Goal: Information Seeking & Learning: Understand process/instructions

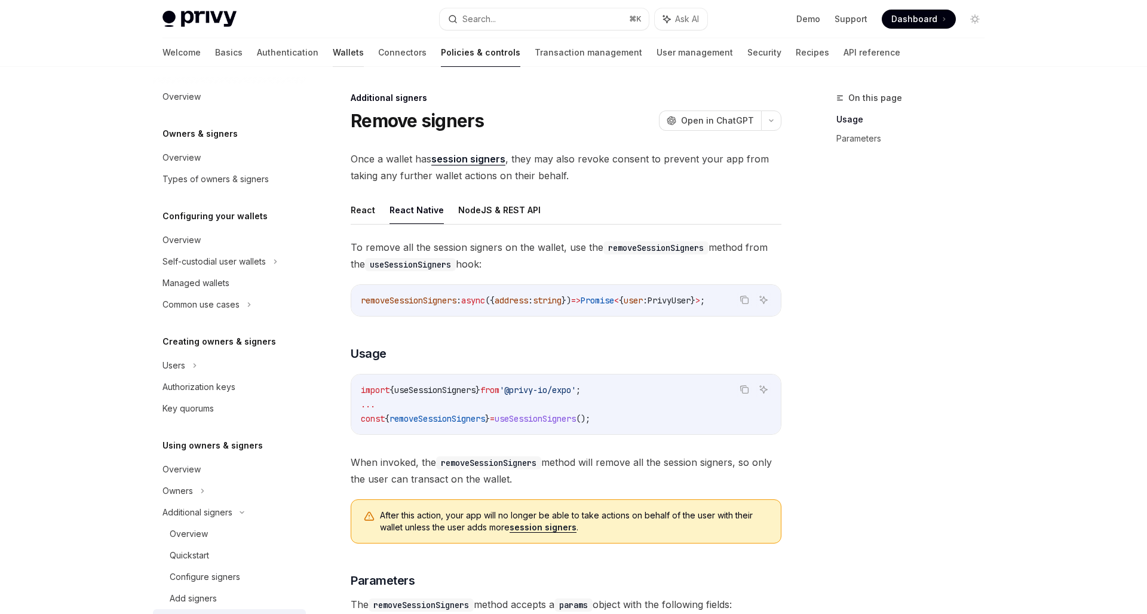
click at [333, 51] on link "Wallets" at bounding box center [348, 52] width 31 height 29
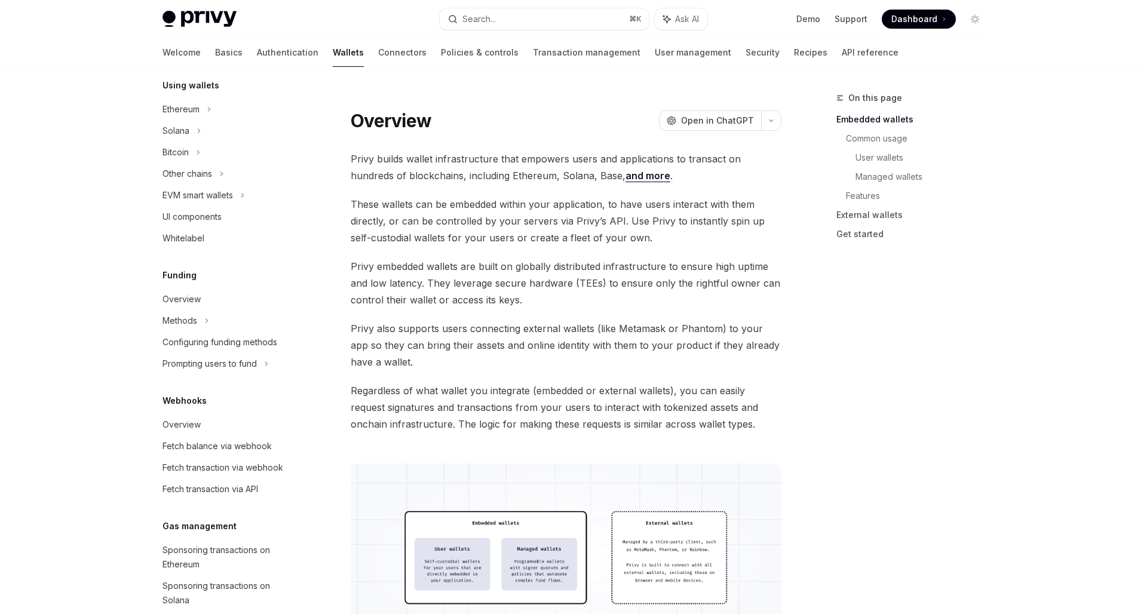
scroll to position [265, 0]
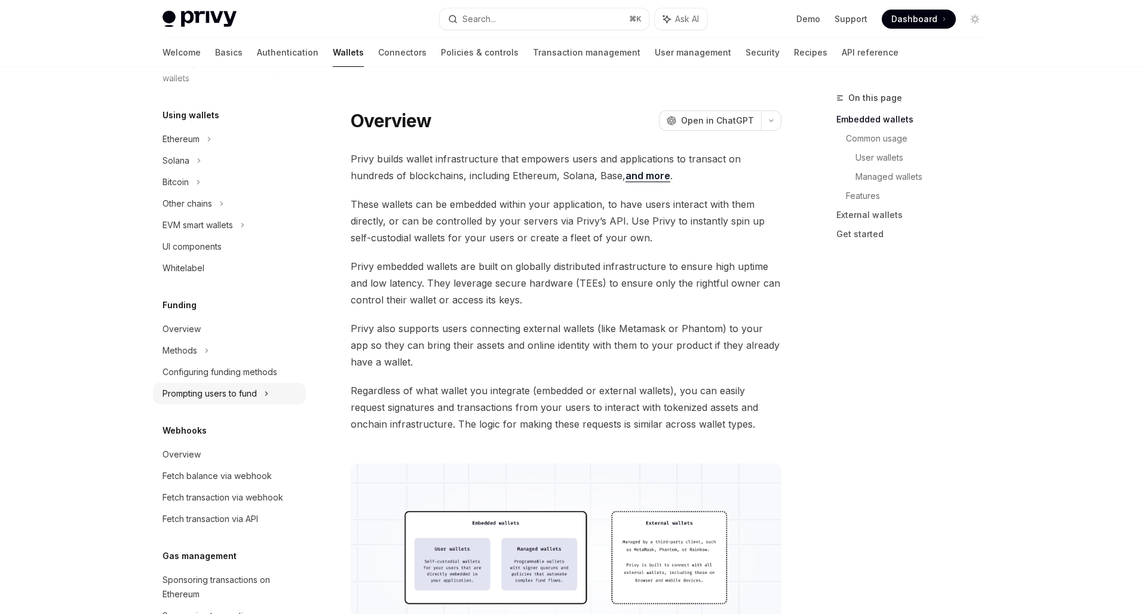
click at [202, 211] on div "Prompting users to fund" at bounding box center [188, 204] width 50 height 14
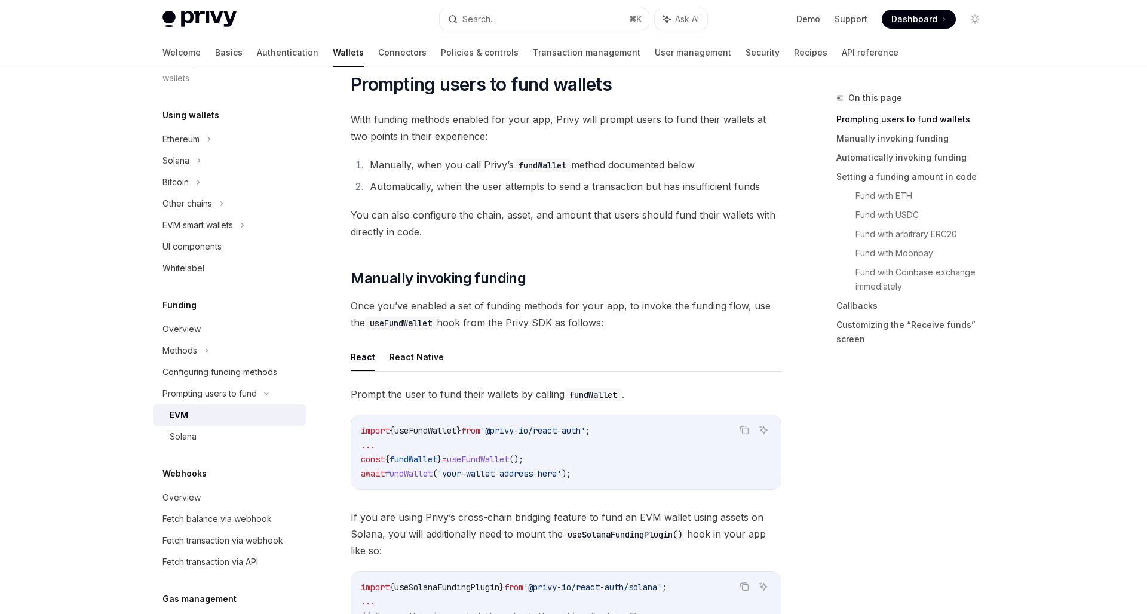
scroll to position [163, 0]
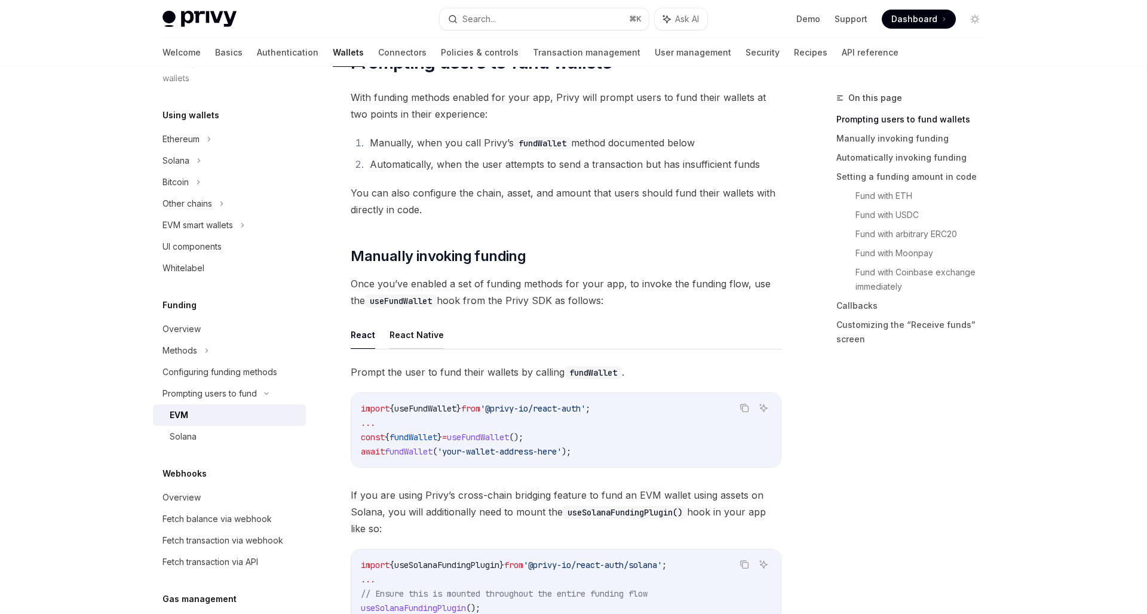
click at [428, 342] on button "React Native" at bounding box center [417, 335] width 54 height 28
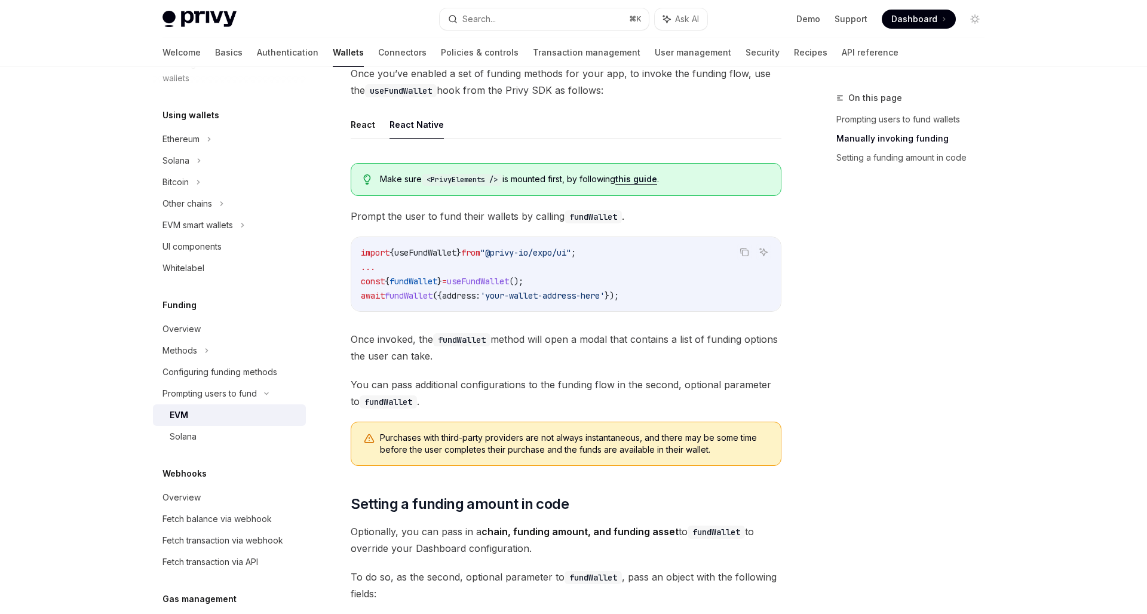
scroll to position [378, 0]
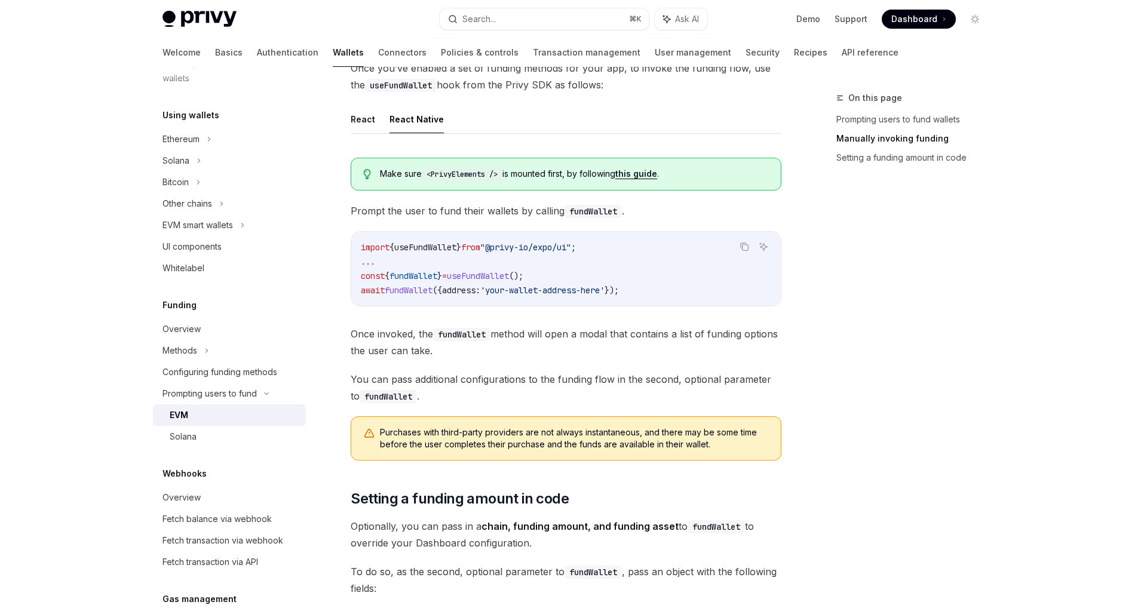
click at [518, 442] on span "Purchases with third-party providers are not always instantaneous, and there ma…" at bounding box center [574, 439] width 389 height 24
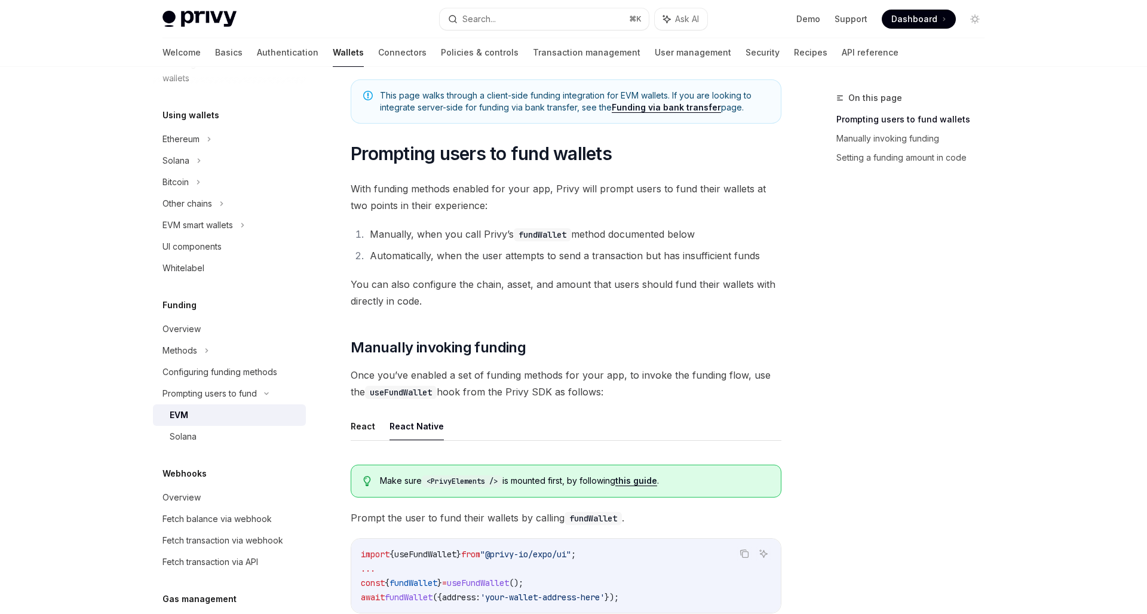
scroll to position [0, 0]
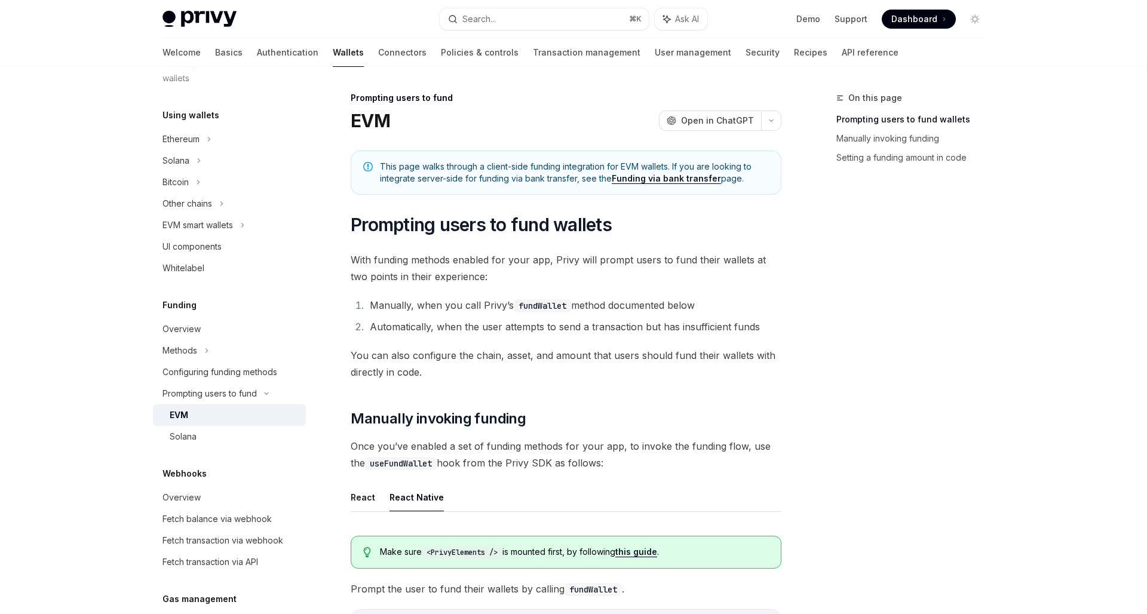
click at [599, 324] on li "Automatically, when the user attempts to send a transaction but has insufficien…" at bounding box center [573, 327] width 415 height 17
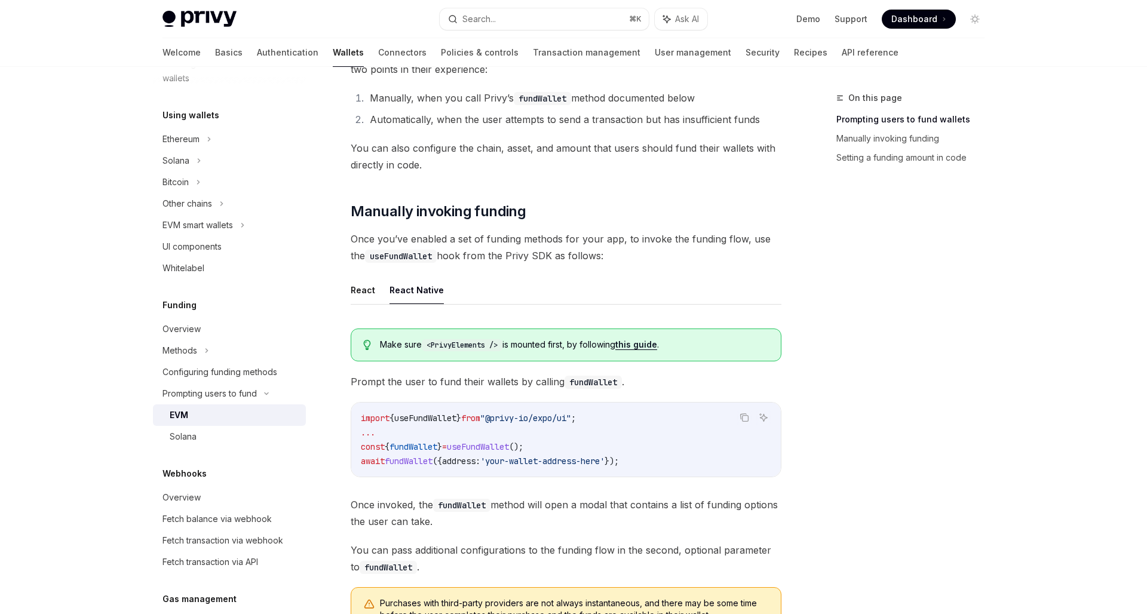
scroll to position [348, 0]
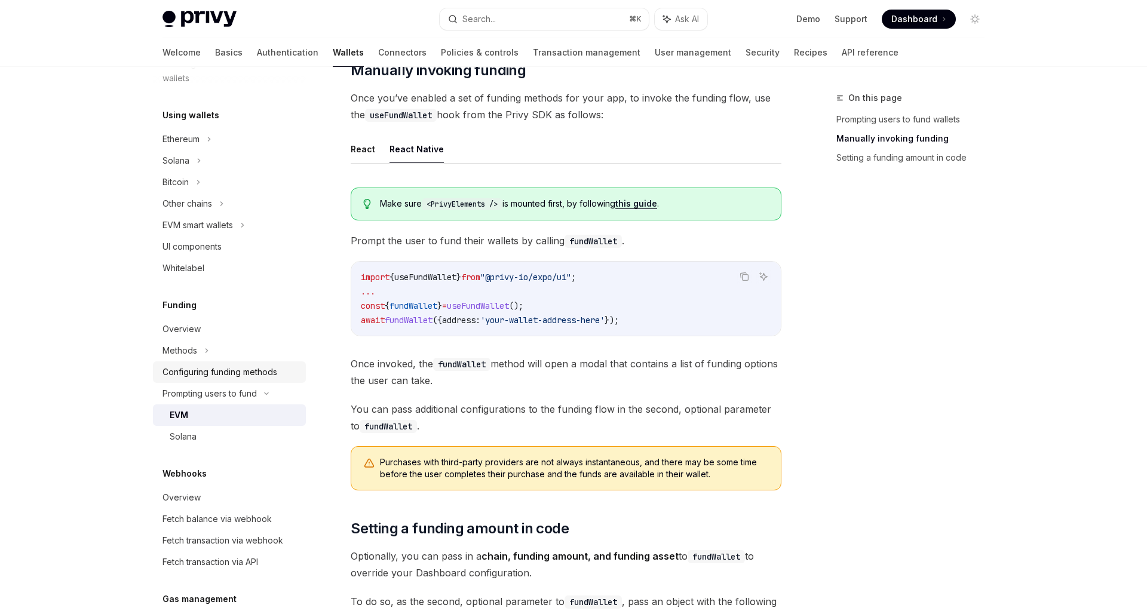
click at [220, 379] on div "Configuring funding methods" at bounding box center [220, 372] width 115 height 14
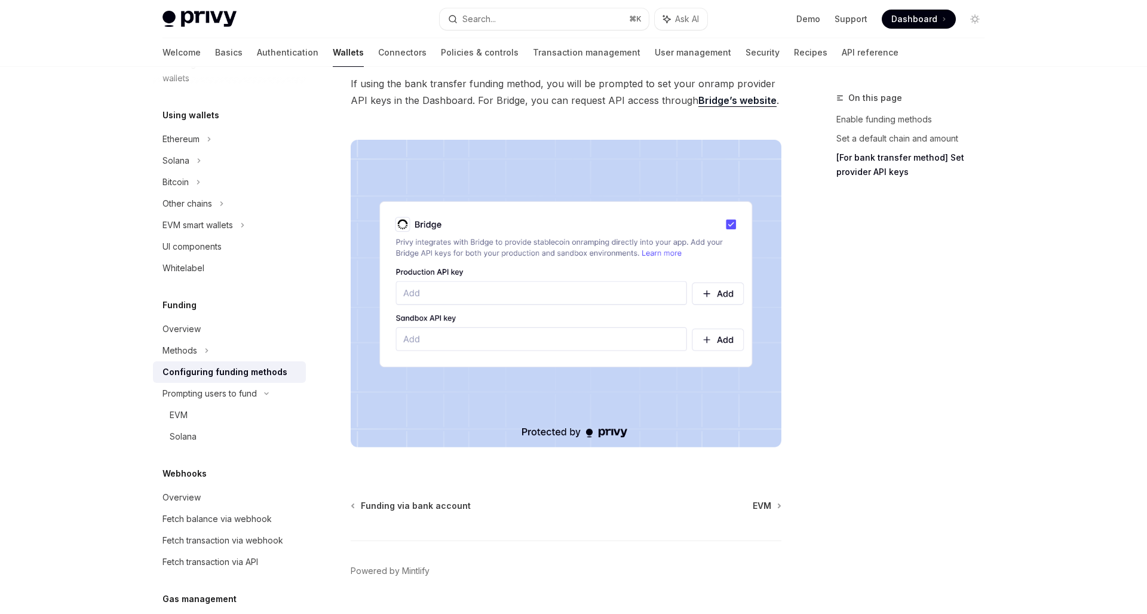
scroll to position [1103, 0]
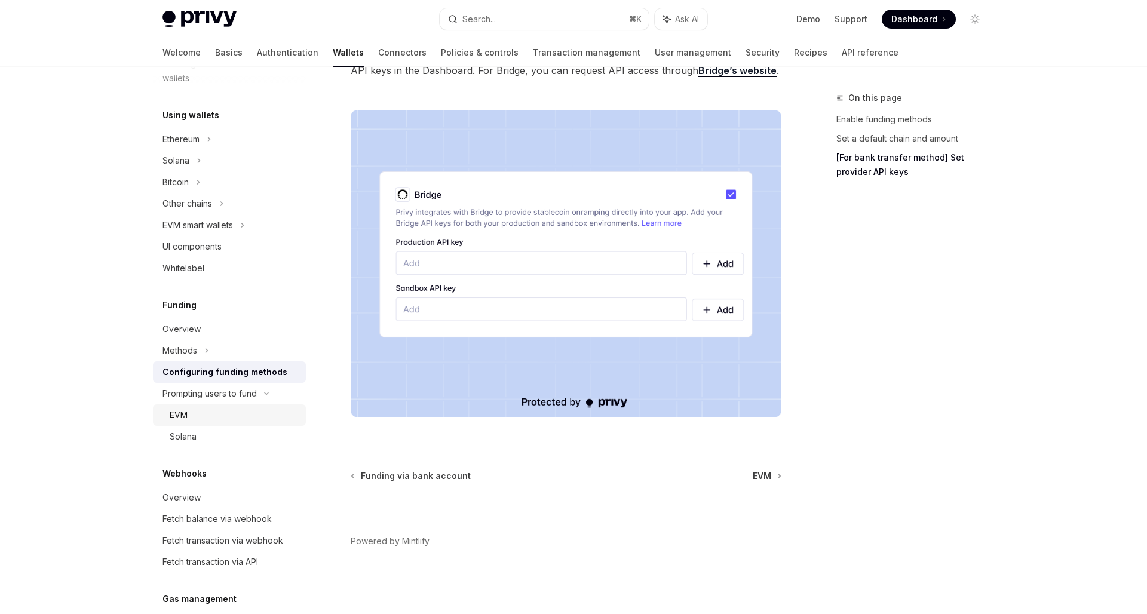
click at [185, 415] on div "EVM" at bounding box center [179, 415] width 18 height 14
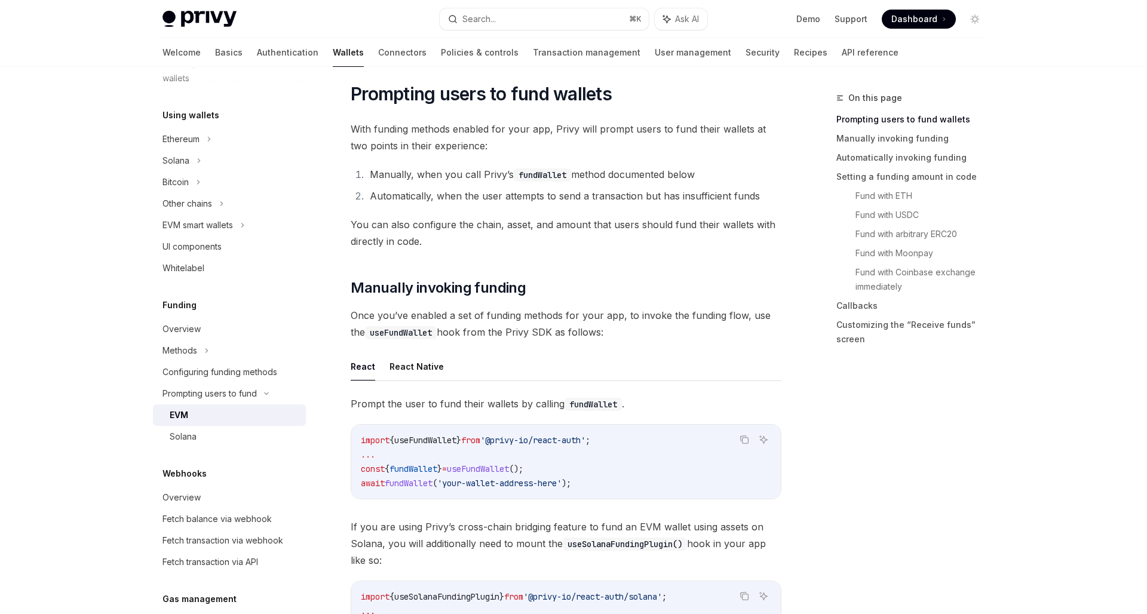
scroll to position [116, 0]
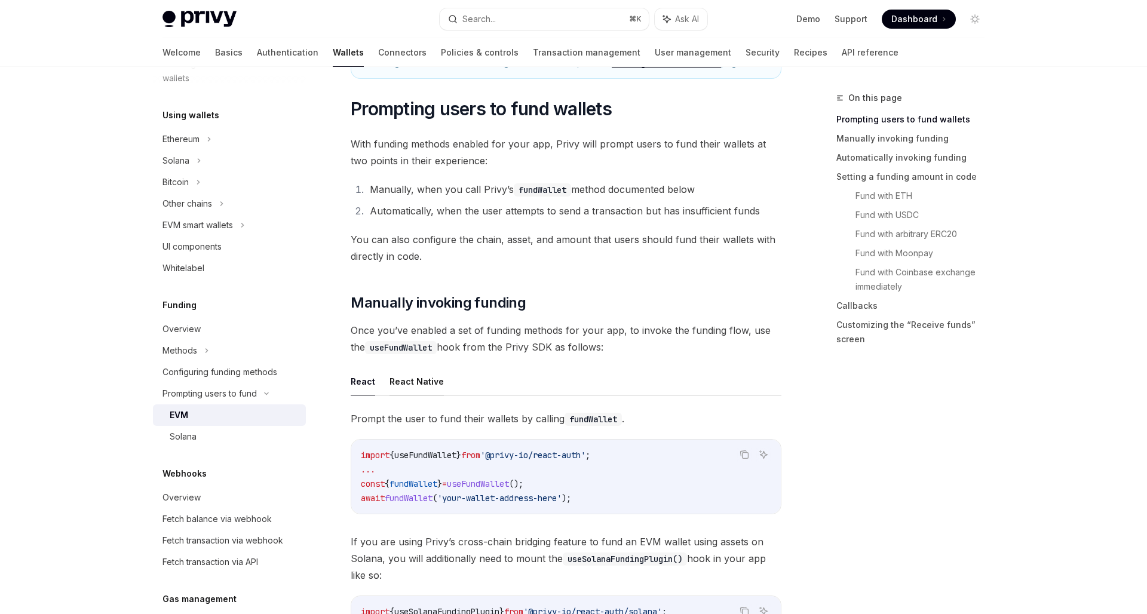
click at [428, 383] on button "React Native" at bounding box center [417, 382] width 54 height 28
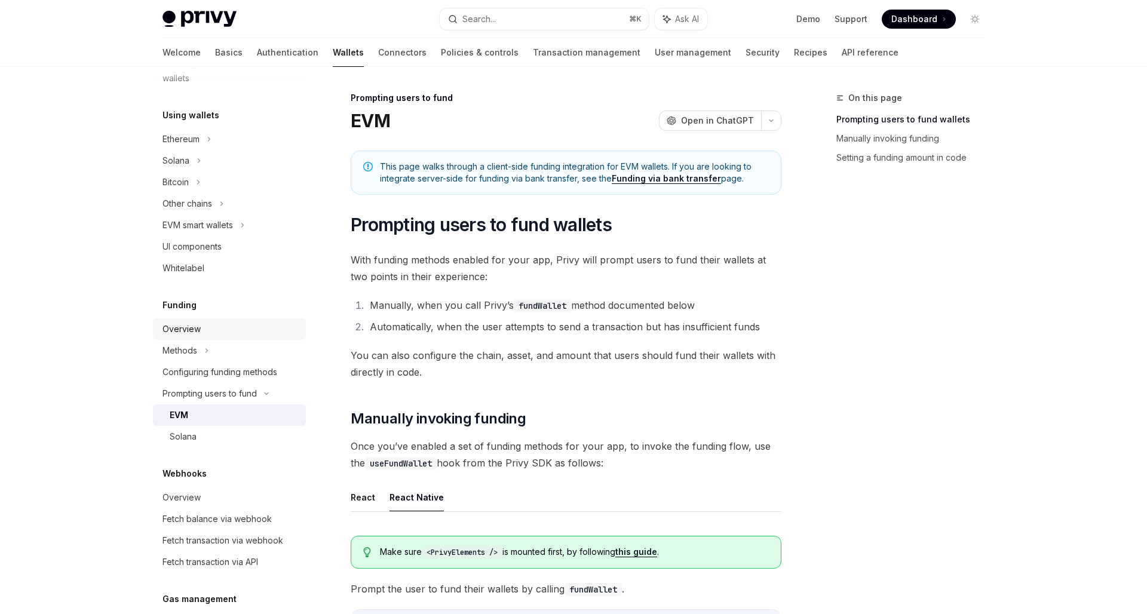
click at [188, 322] on link "Overview" at bounding box center [229, 330] width 153 height 22
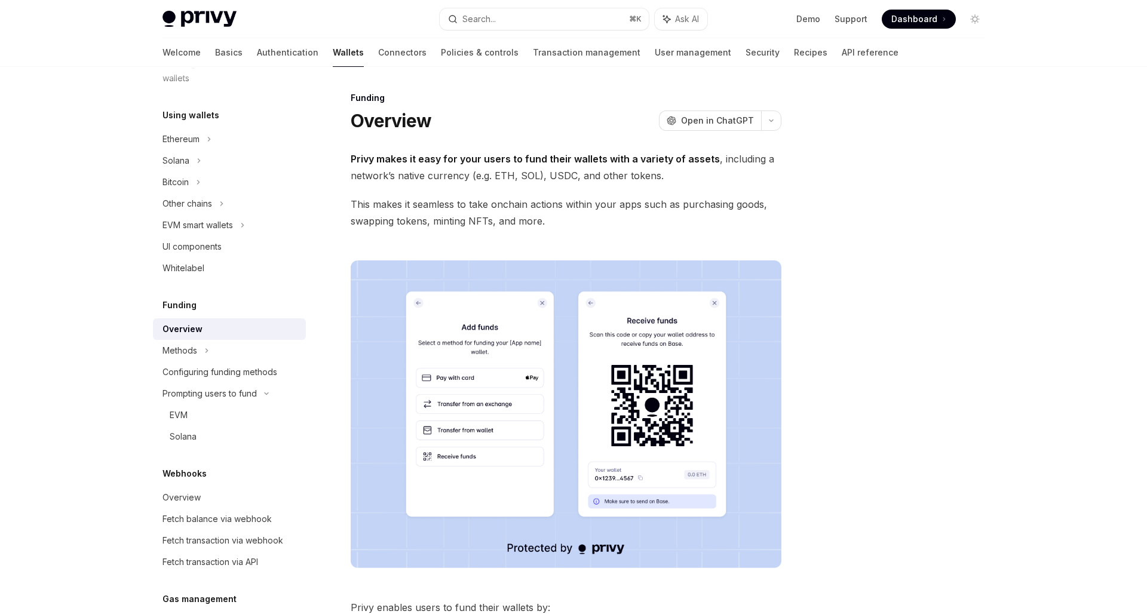
click at [606, 329] on img at bounding box center [566, 415] width 431 height 308
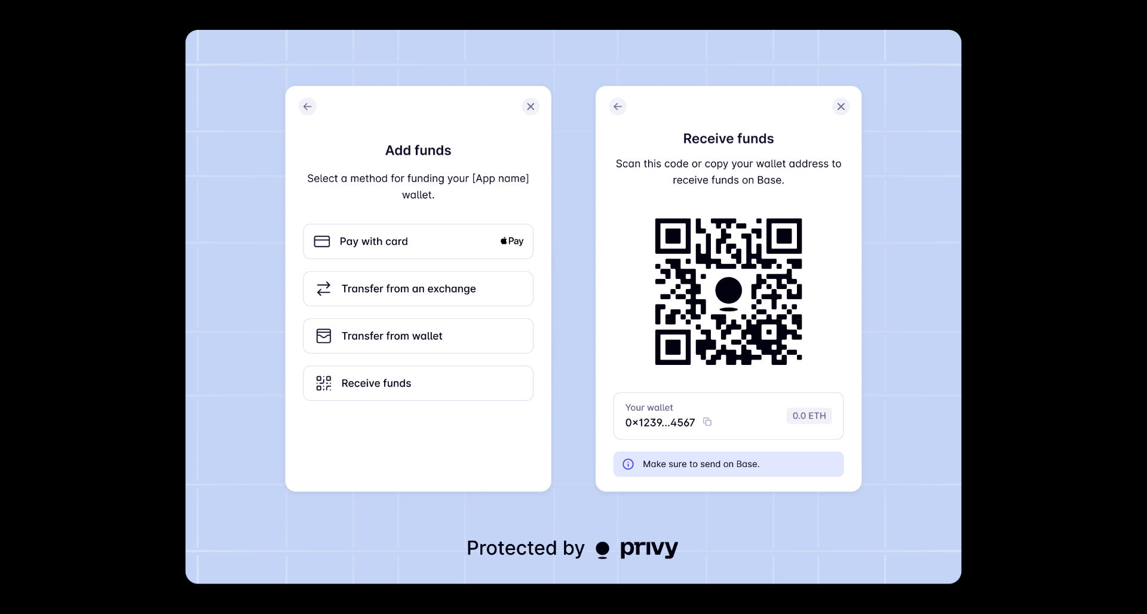
click at [1034, 200] on div at bounding box center [573, 307] width 1147 height 614
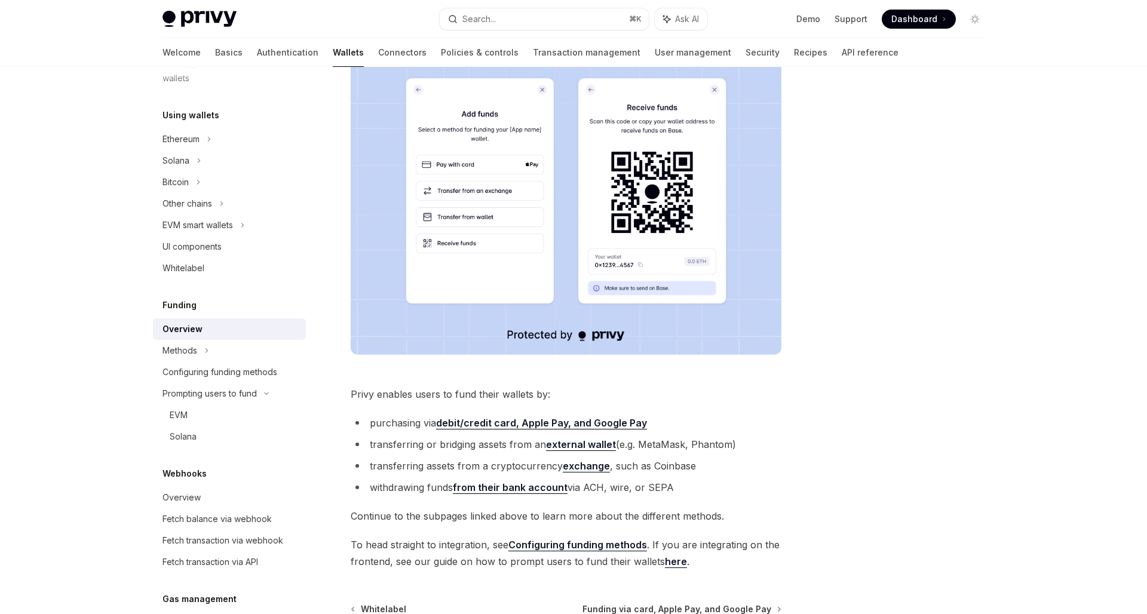
scroll to position [222, 0]
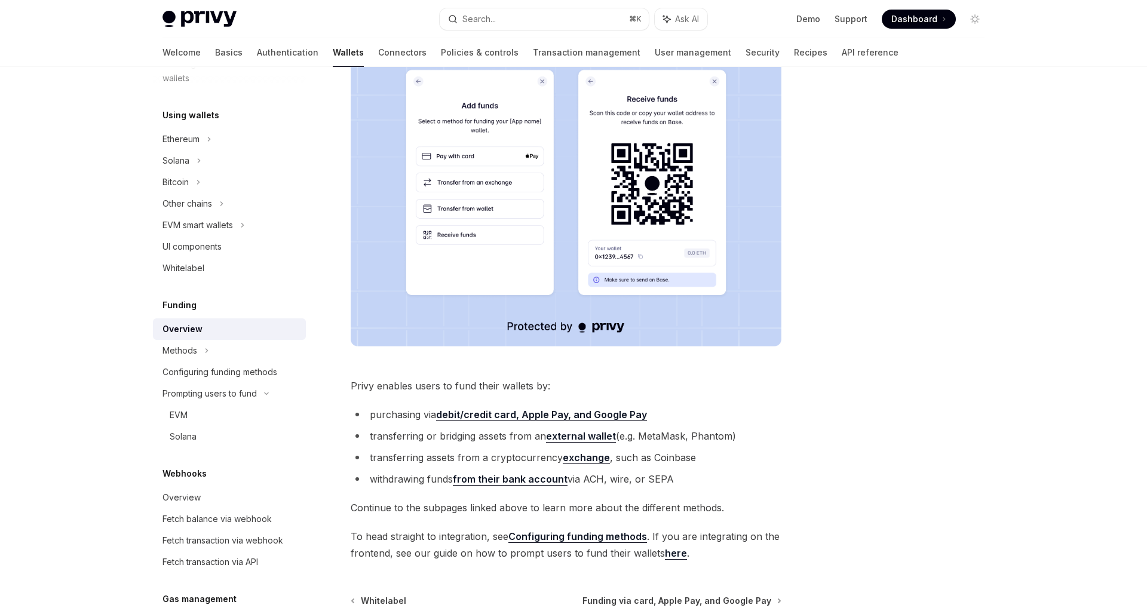
click at [517, 418] on strong "debit/credit card, Apple Pay, and Google Pay" at bounding box center [541, 415] width 211 height 12
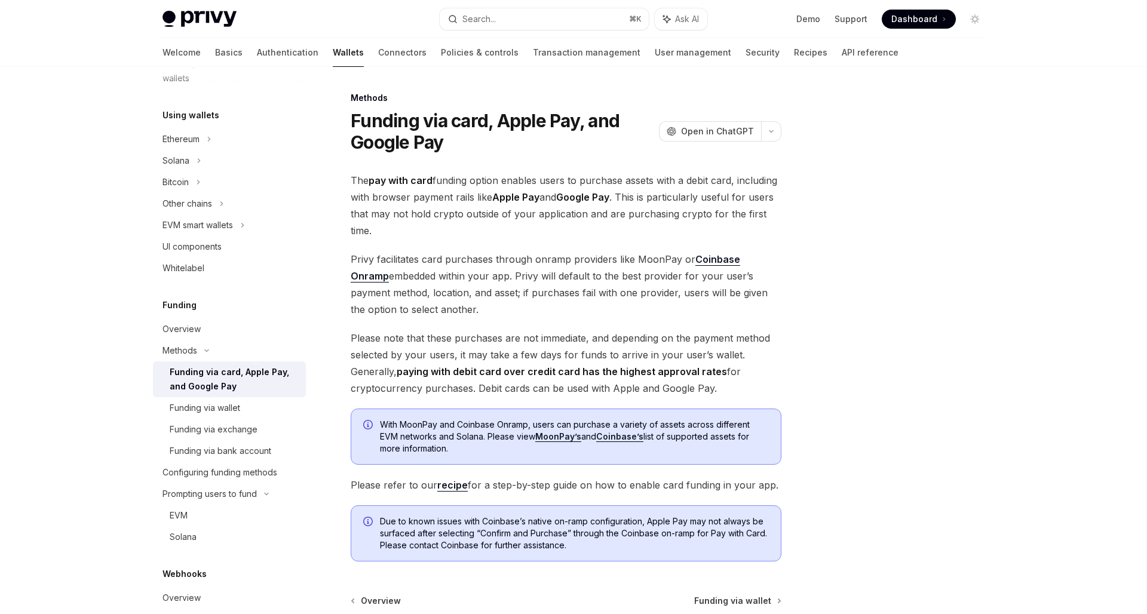
click at [495, 291] on span "Privy facilitates card purchases through onramp providers like MoonPay or Coinb…" at bounding box center [566, 284] width 431 height 67
click at [253, 420] on link "Funding via exchange" at bounding box center [229, 430] width 153 height 22
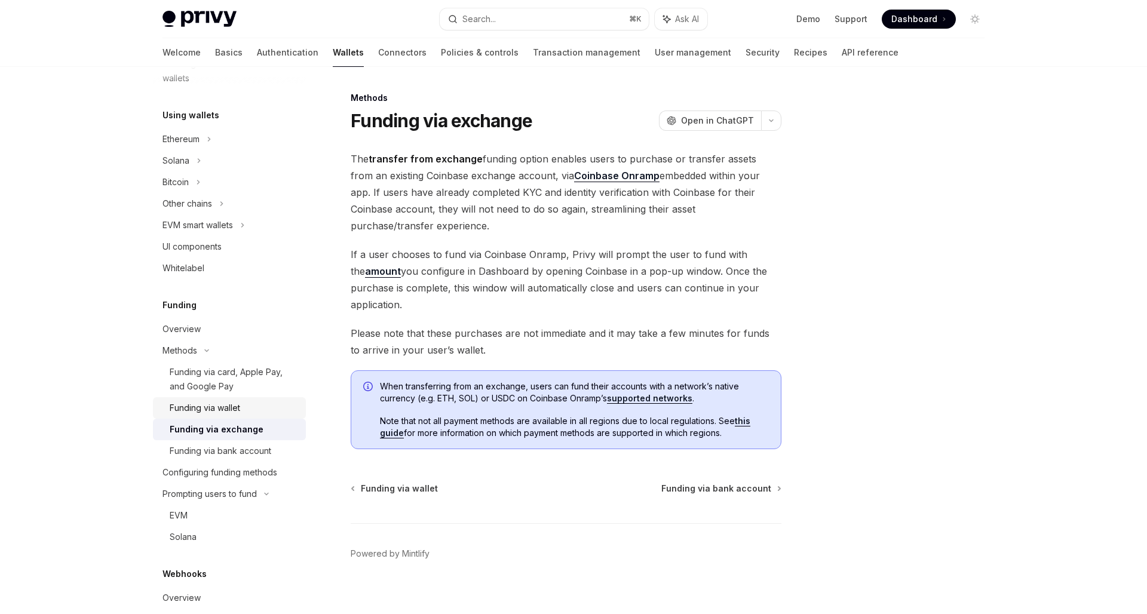
click at [250, 413] on div "Funding via wallet" at bounding box center [234, 408] width 129 height 14
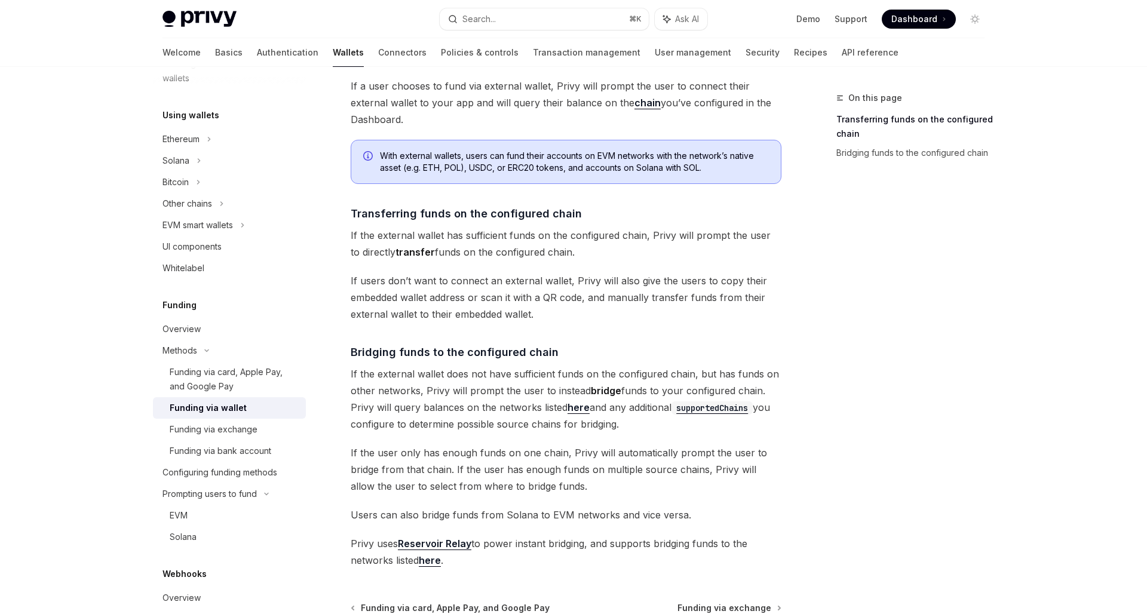
scroll to position [102, 0]
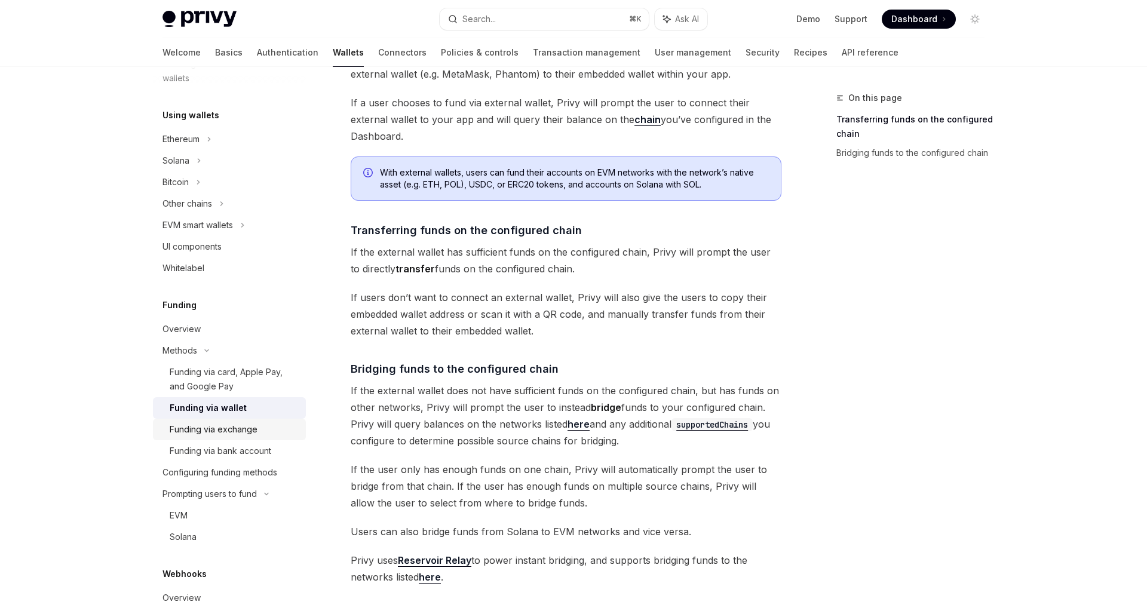
click at [243, 431] on div "Funding via exchange" at bounding box center [214, 429] width 88 height 14
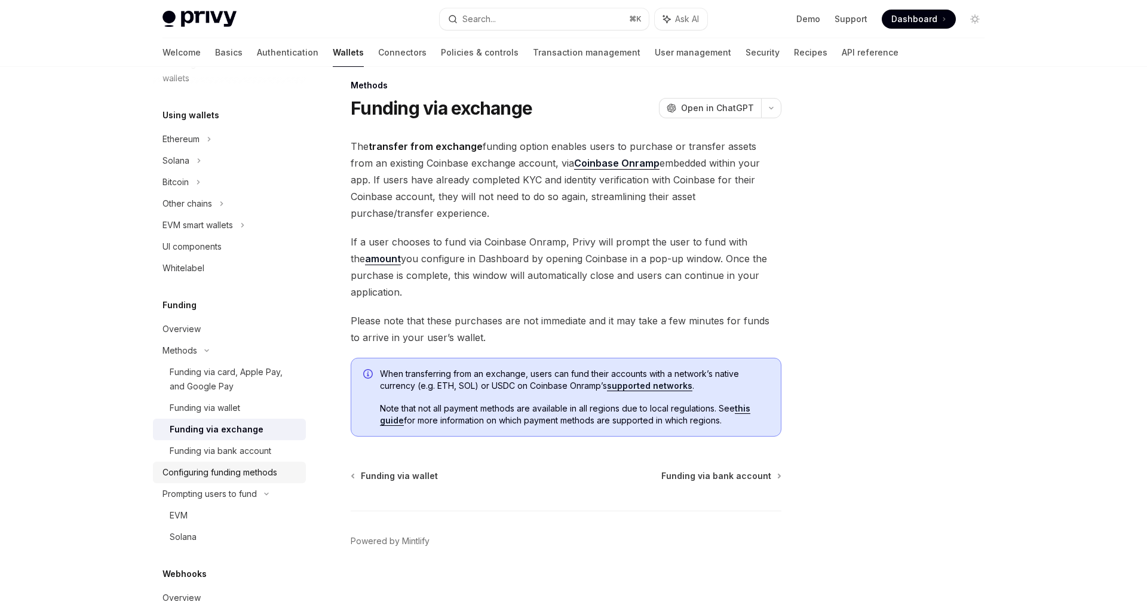
click at [248, 470] on div "Configuring funding methods" at bounding box center [220, 473] width 115 height 14
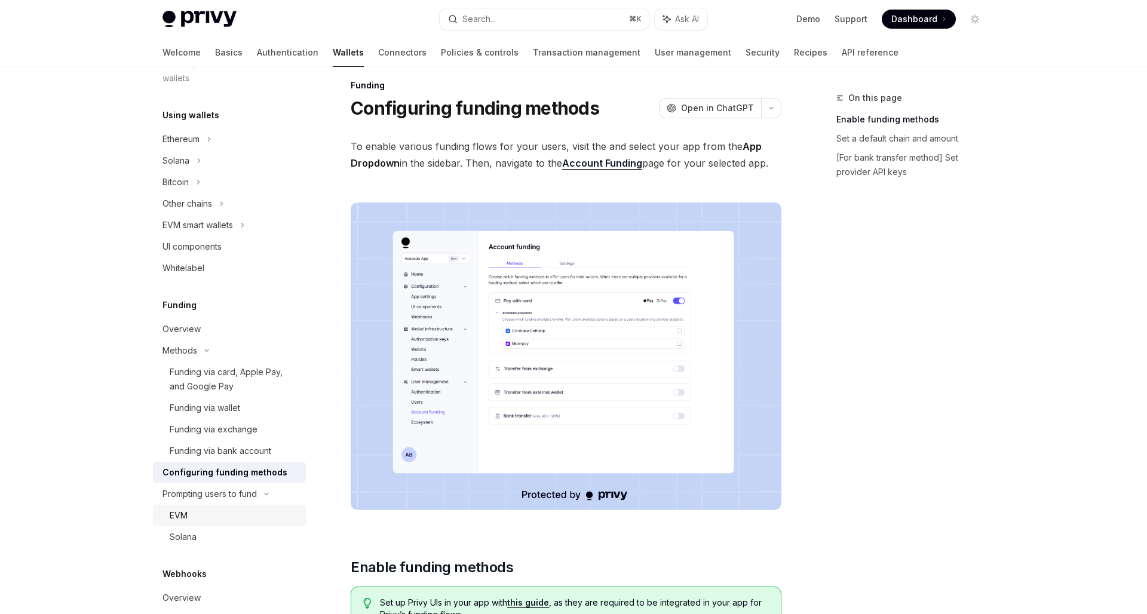
click at [226, 506] on link "EVM" at bounding box center [229, 516] width 153 height 22
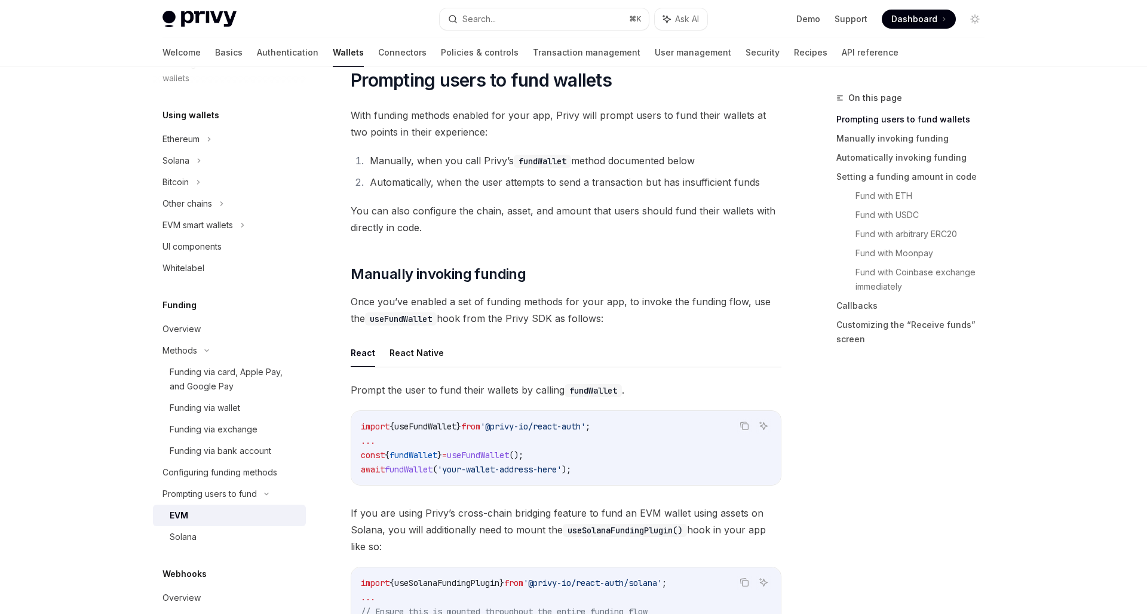
scroll to position [154, 0]
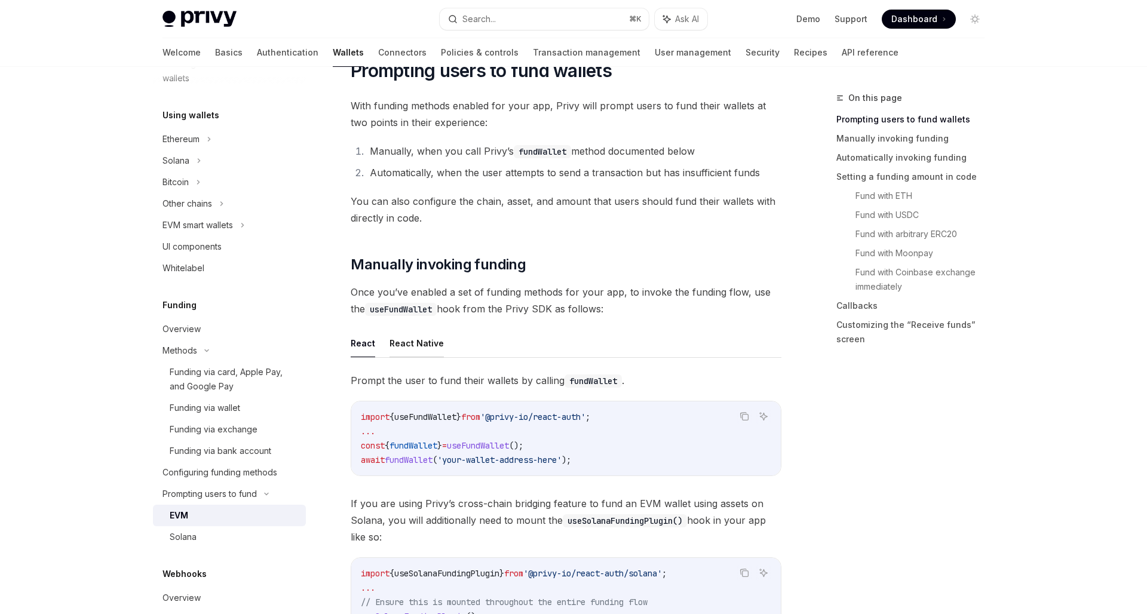
click at [420, 357] on button "React Native" at bounding box center [417, 343] width 54 height 28
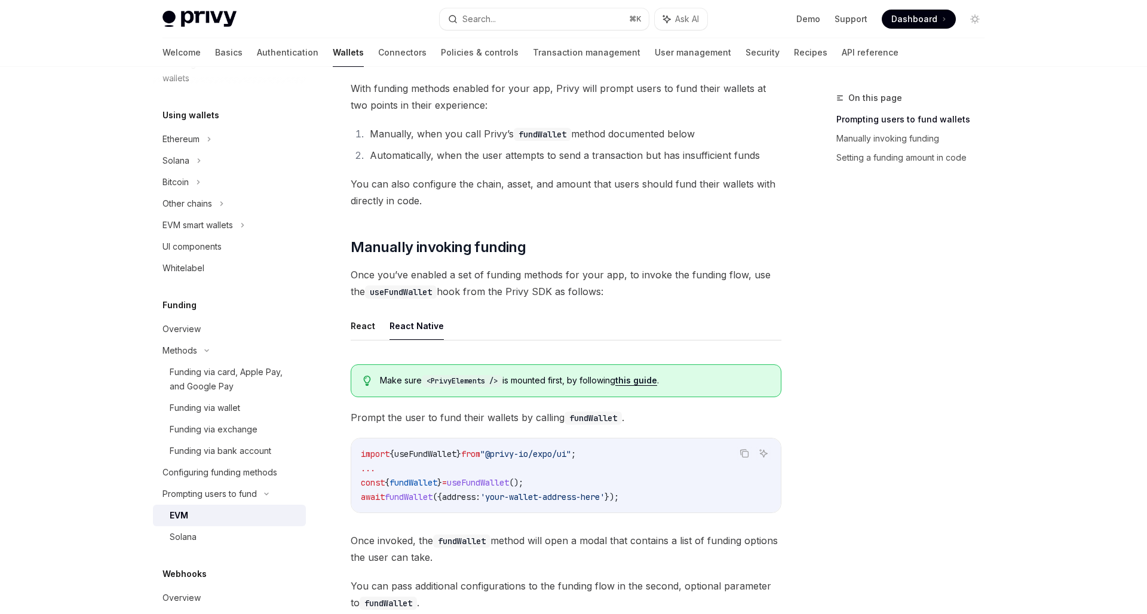
scroll to position [180, 0]
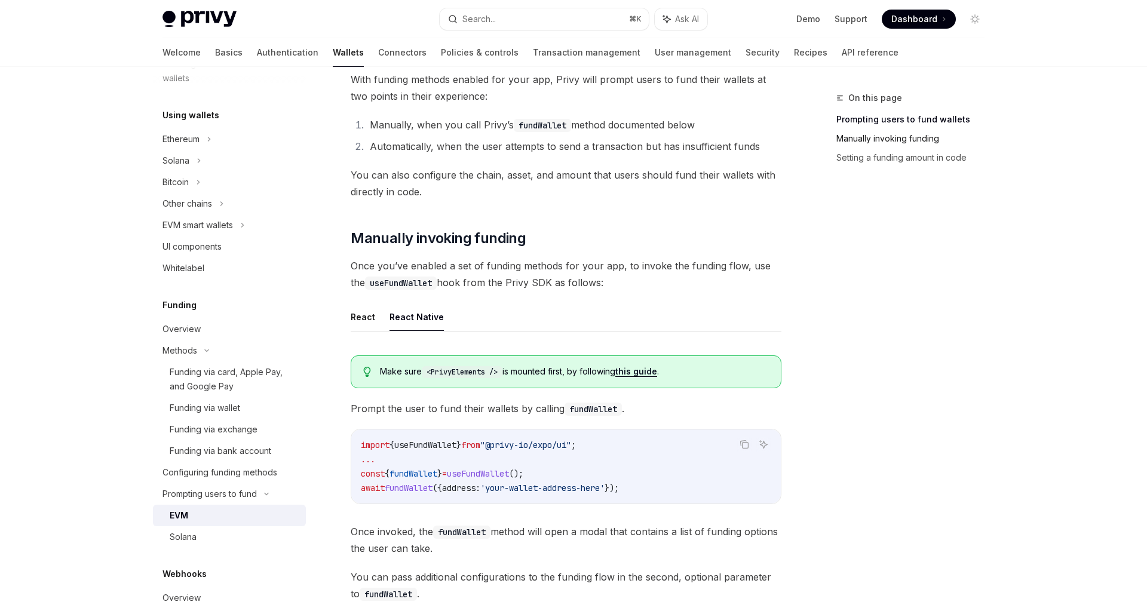
click at [902, 134] on link "Manually invoking funding" at bounding box center [916, 138] width 158 height 19
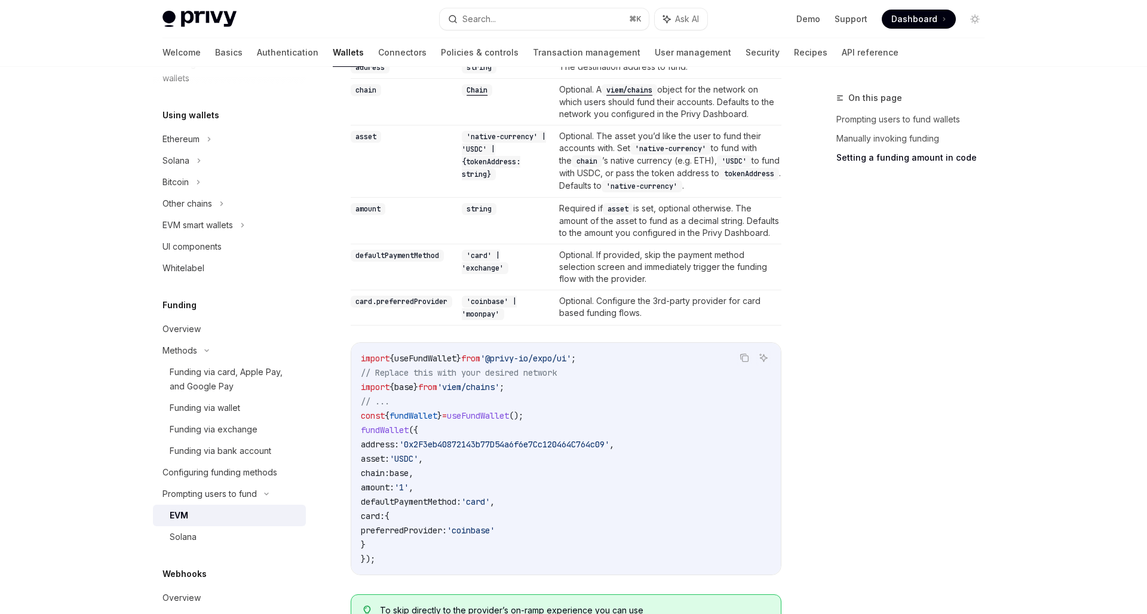
scroll to position [954, 0]
click at [869, 479] on div "On this page Prompting users to fund wallets Manually invoking funding Setting …" at bounding box center [904, 352] width 182 height 523
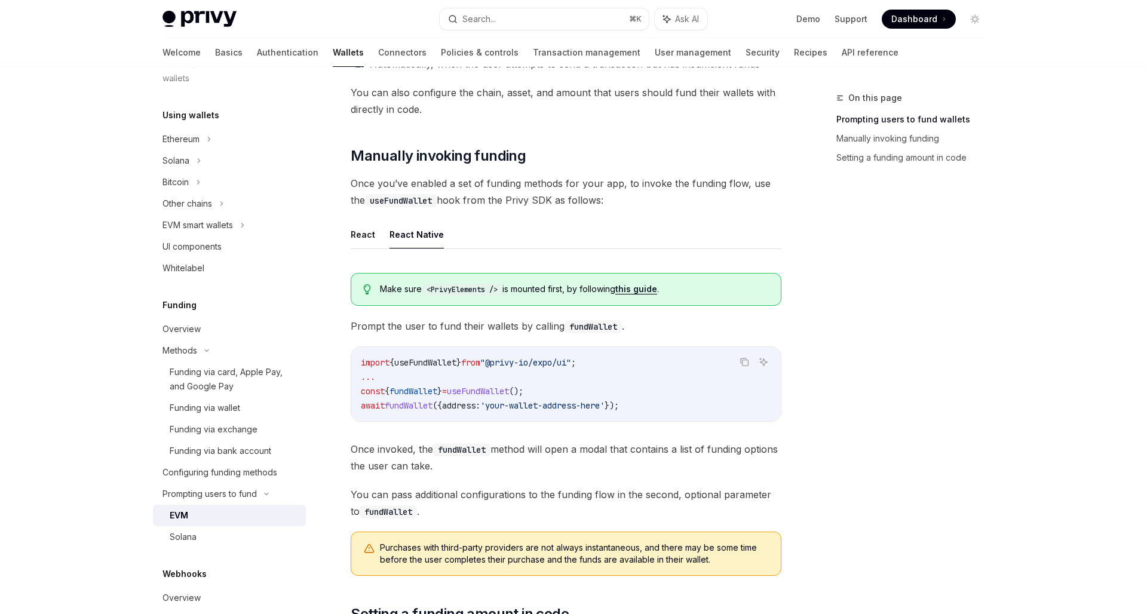
scroll to position [271, 0]
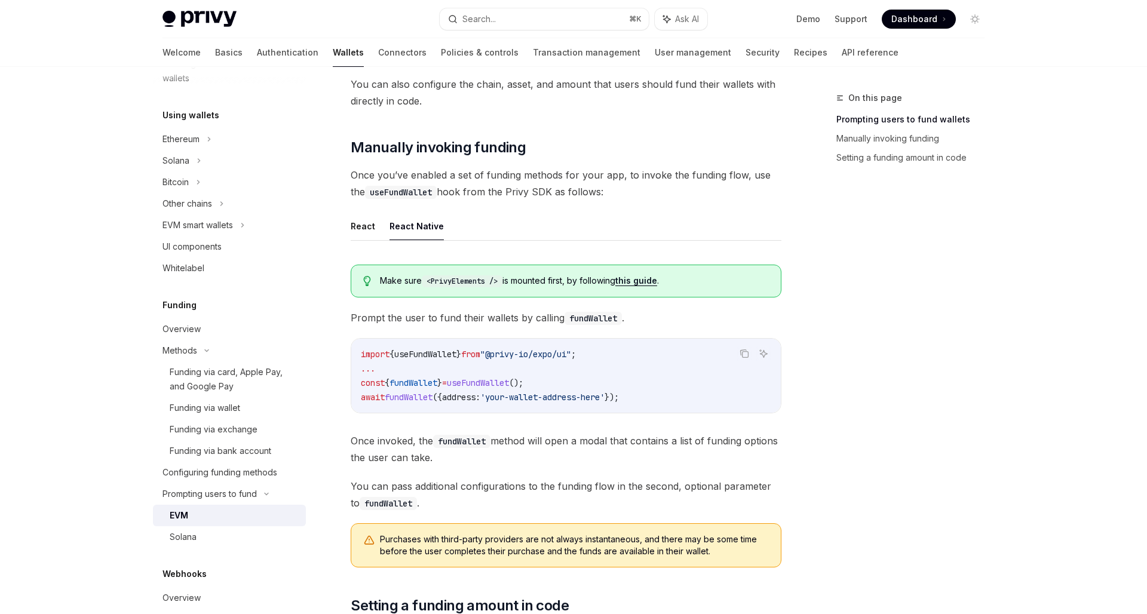
click at [650, 280] on link "this guide" at bounding box center [637, 280] width 42 height 11
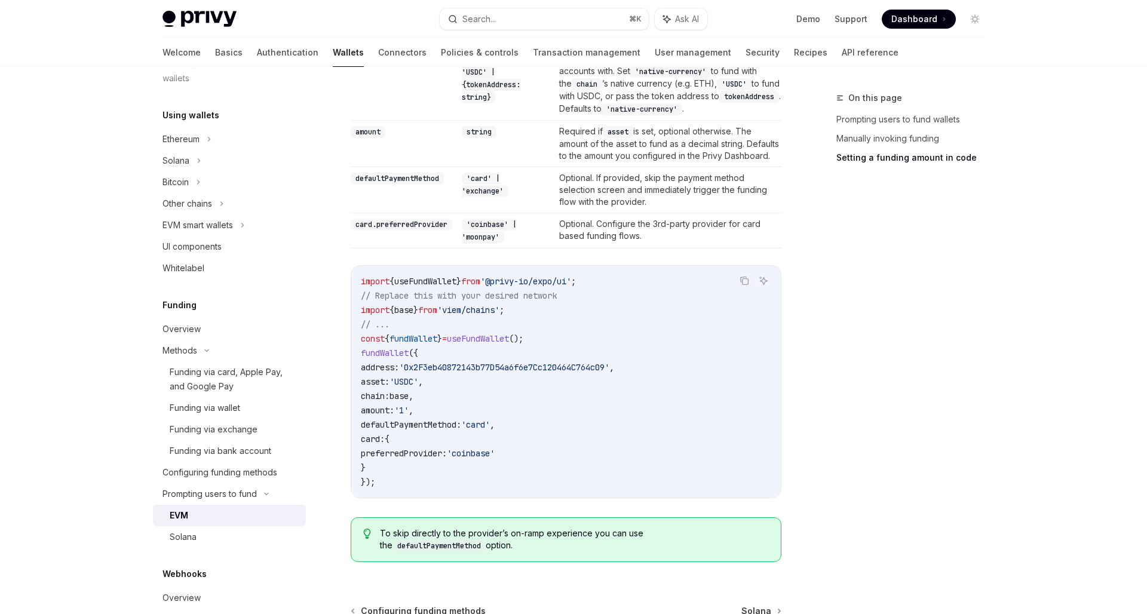
scroll to position [1040, 0]
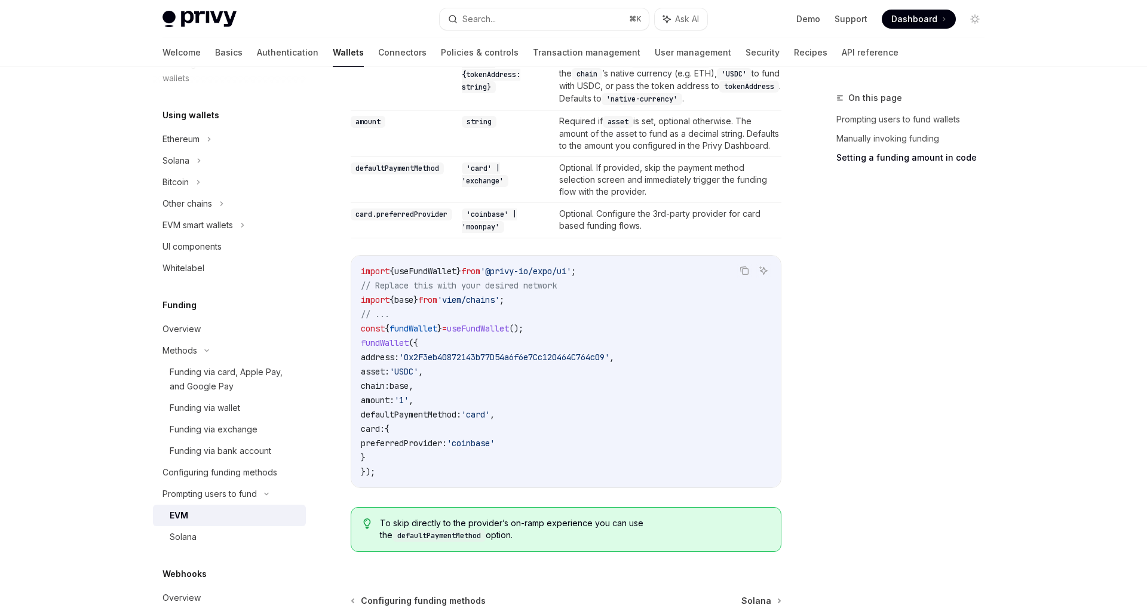
click at [575, 415] on code "import { useFundWallet } from '@privy-io/expo/ui' ; // Replace this with your d…" at bounding box center [566, 371] width 411 height 215
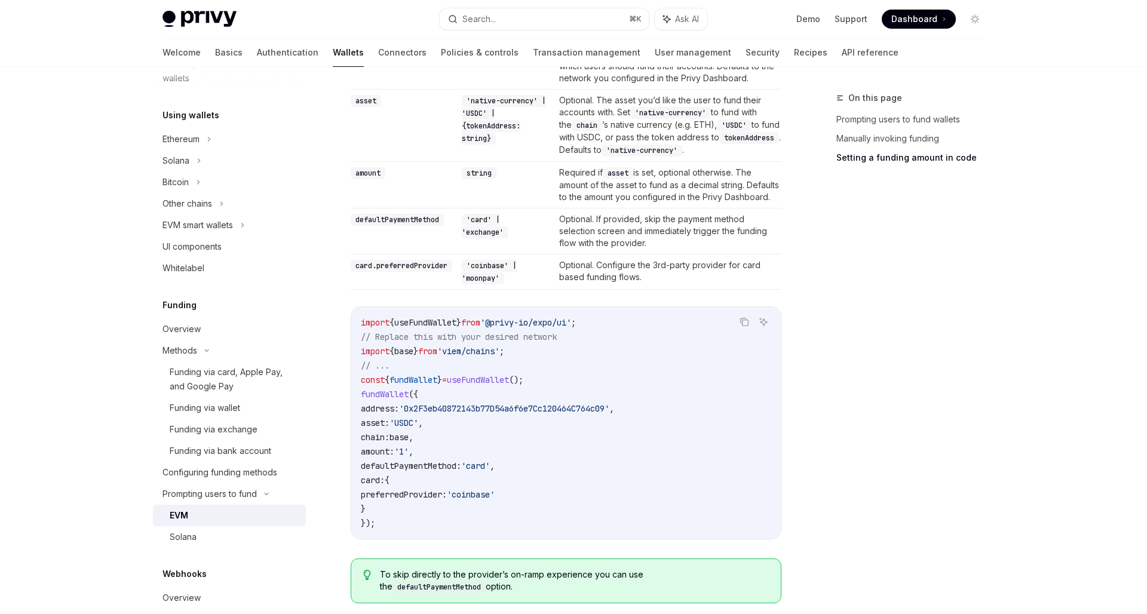
scroll to position [954, 0]
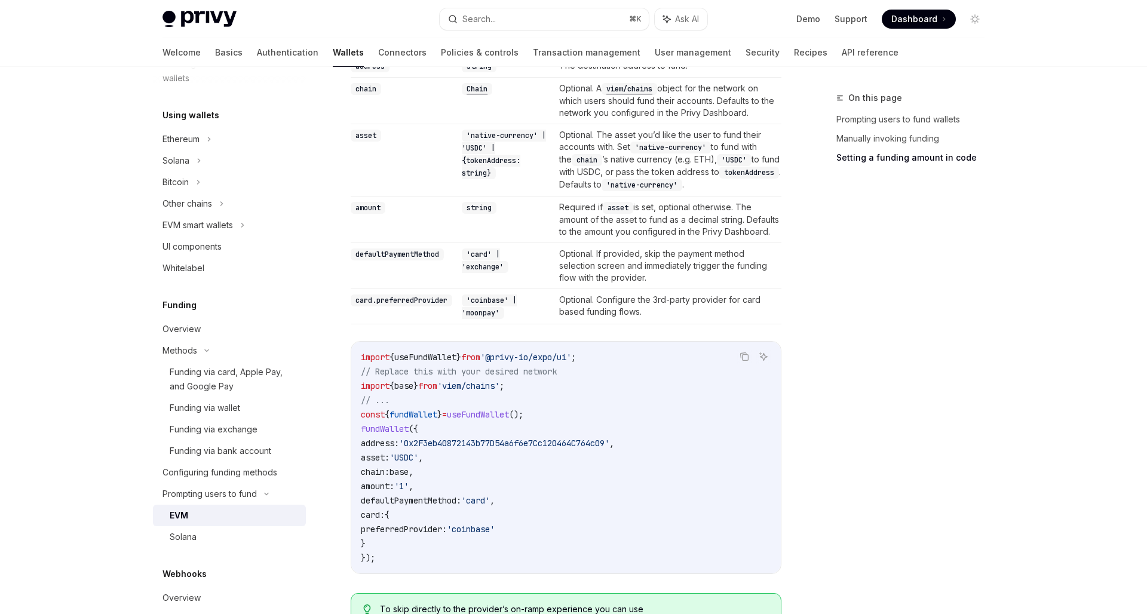
click at [608, 289] on td "Optional. If provided, skip the payment method selection screen and immediately…" at bounding box center [668, 266] width 227 height 46
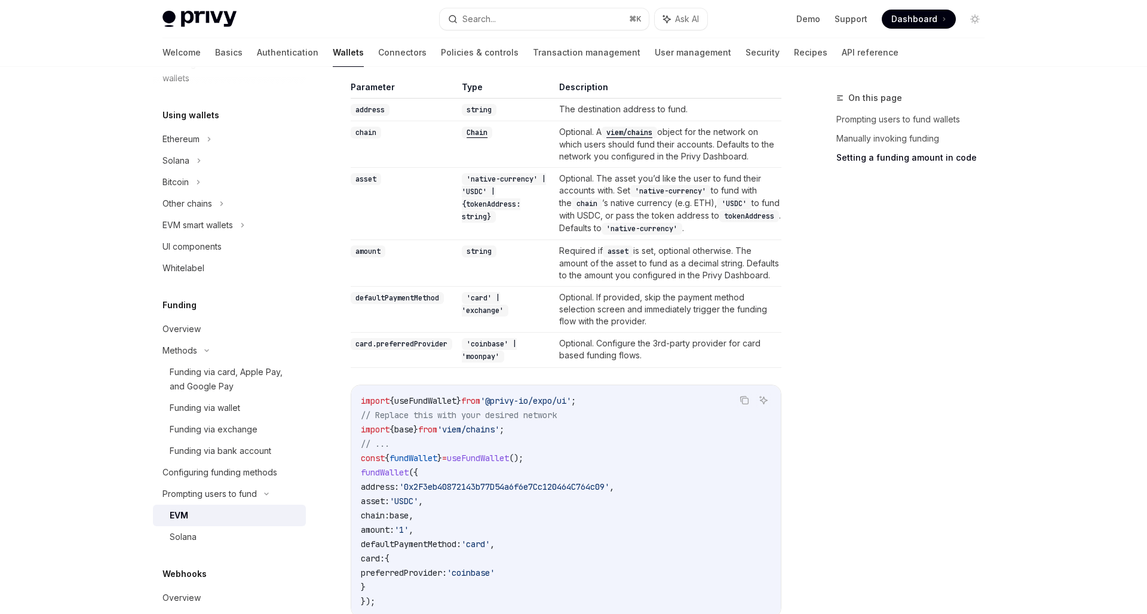
click at [608, 287] on td "Optional. If provided, skip the payment method selection screen and immediately…" at bounding box center [668, 309] width 227 height 46
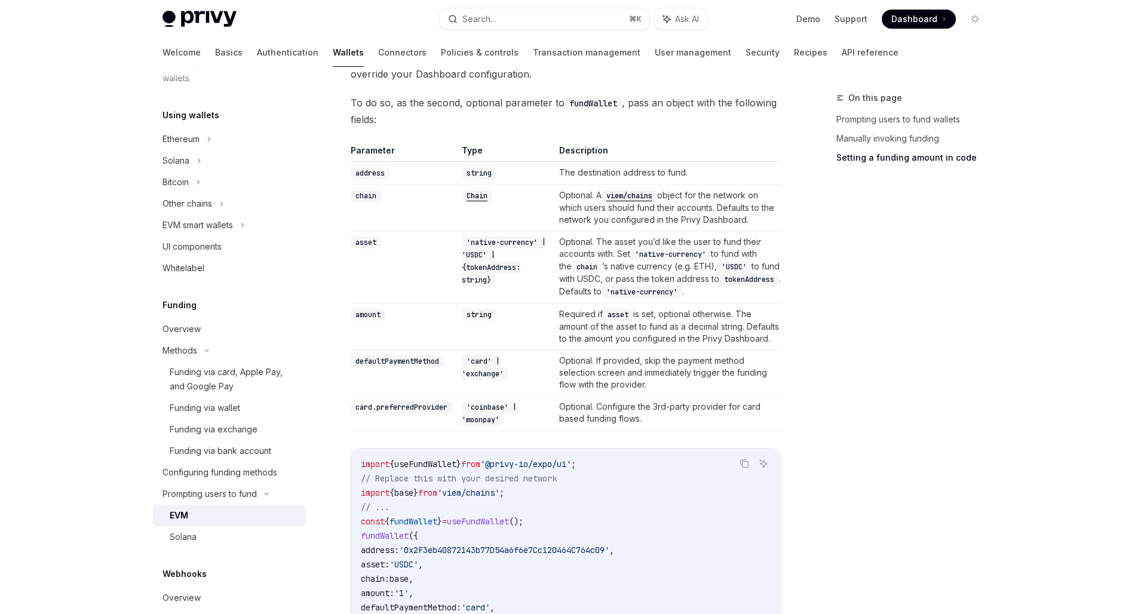
scroll to position [847, 0]
click at [196, 395] on link "Funding via card, Apple Pay, and Google Pay" at bounding box center [229, 380] width 153 height 36
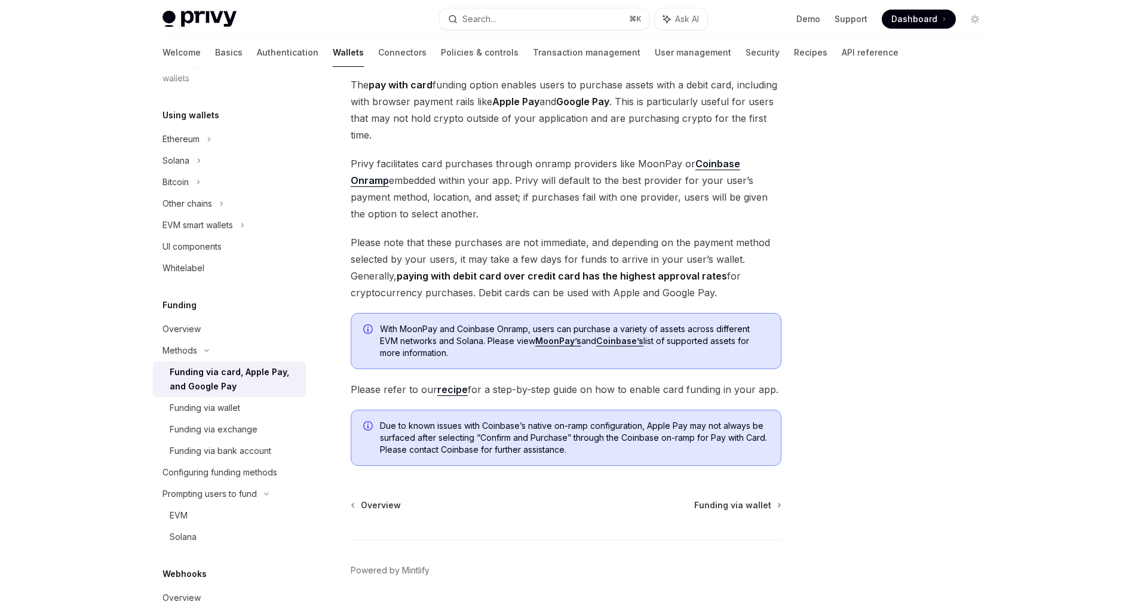
scroll to position [99, 0]
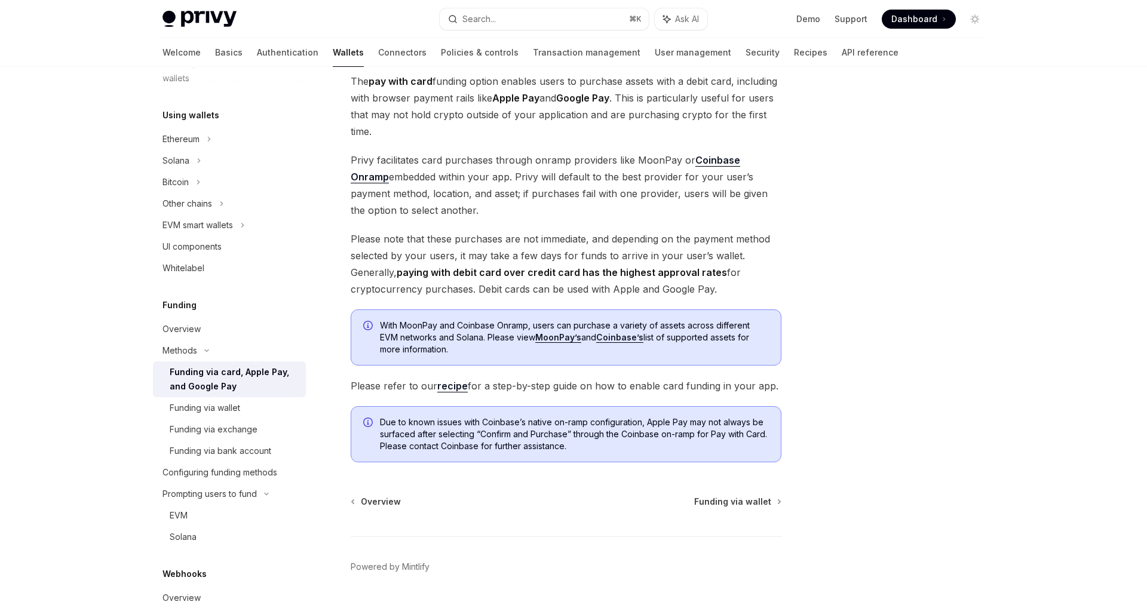
click at [452, 390] on link "recipe" at bounding box center [452, 386] width 30 height 13
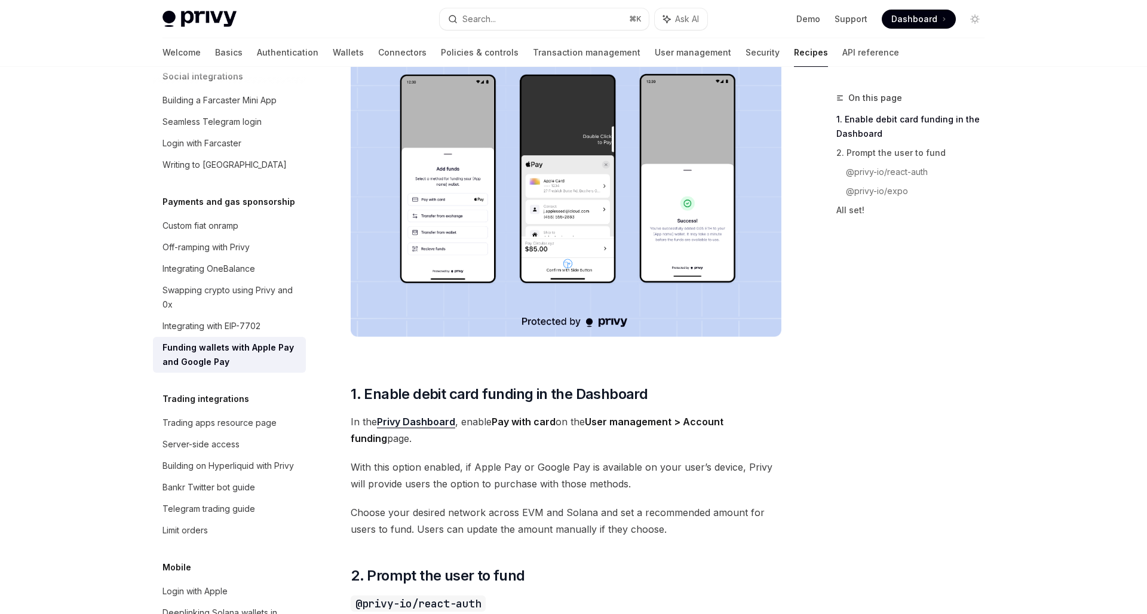
scroll to position [139, 0]
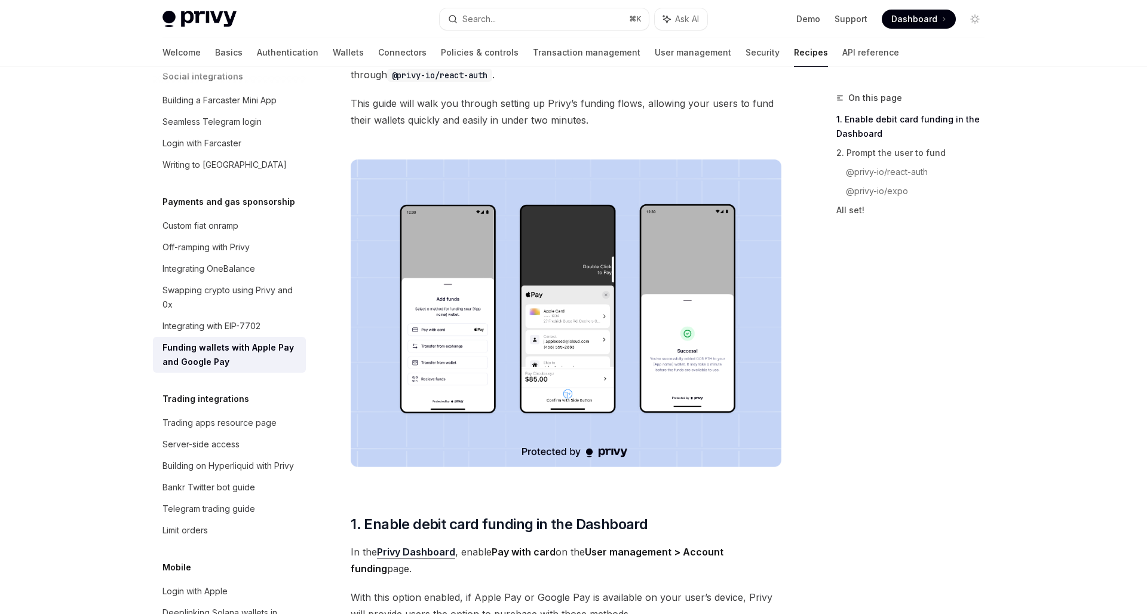
click at [916, 466] on div "On this page 1. Enable debit card funding in the Dashboard 2. Prompt the user t…" at bounding box center [904, 352] width 182 height 523
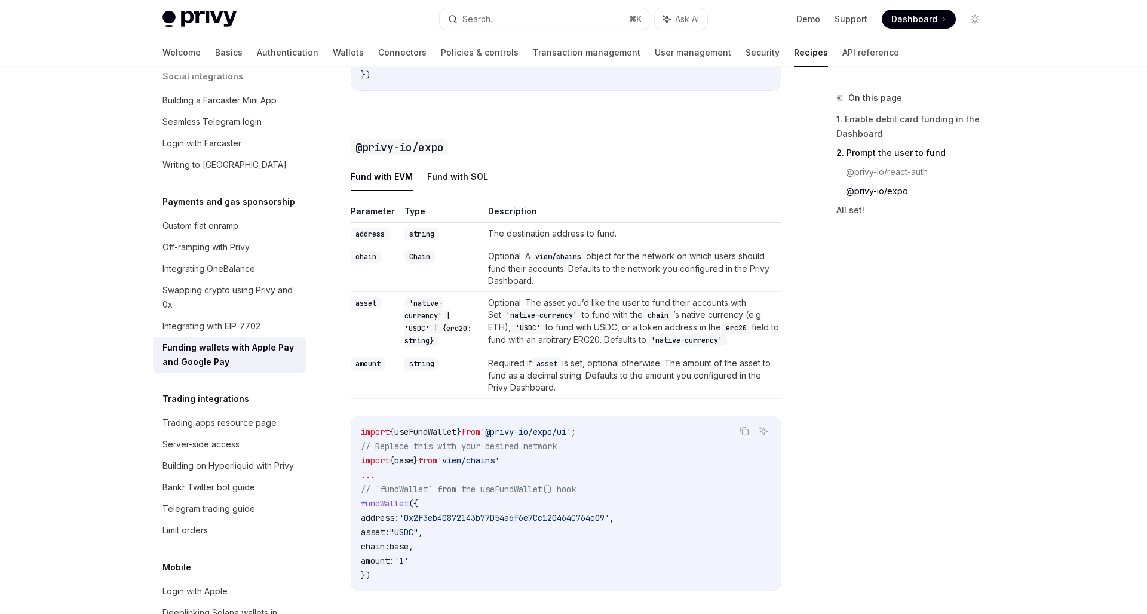
scroll to position [1241, 0]
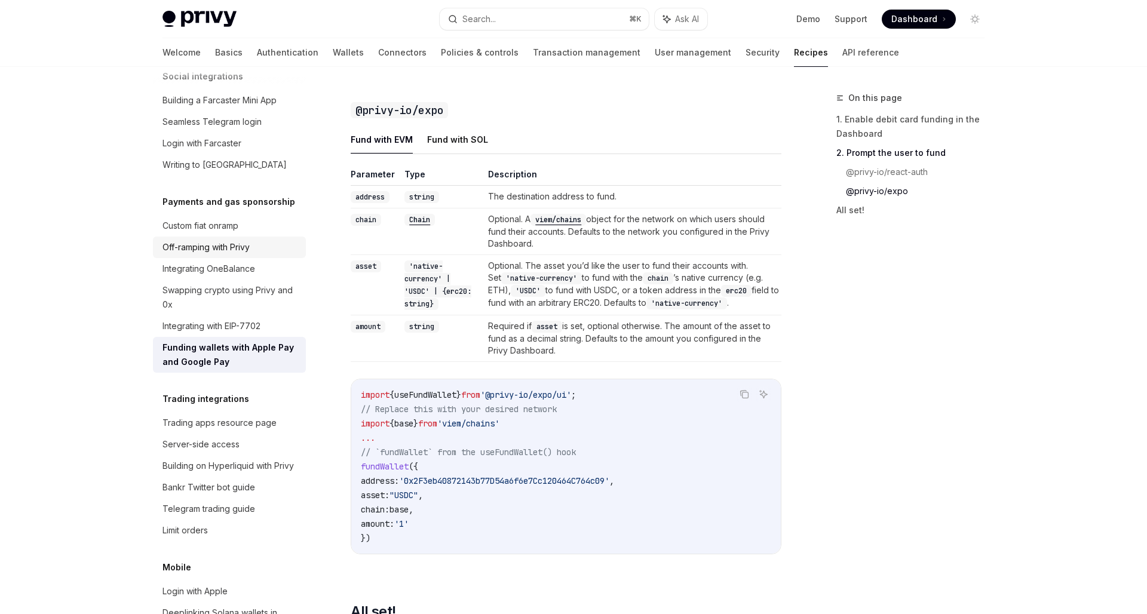
click at [244, 241] on link "Off-ramping with Privy" at bounding box center [229, 248] width 153 height 22
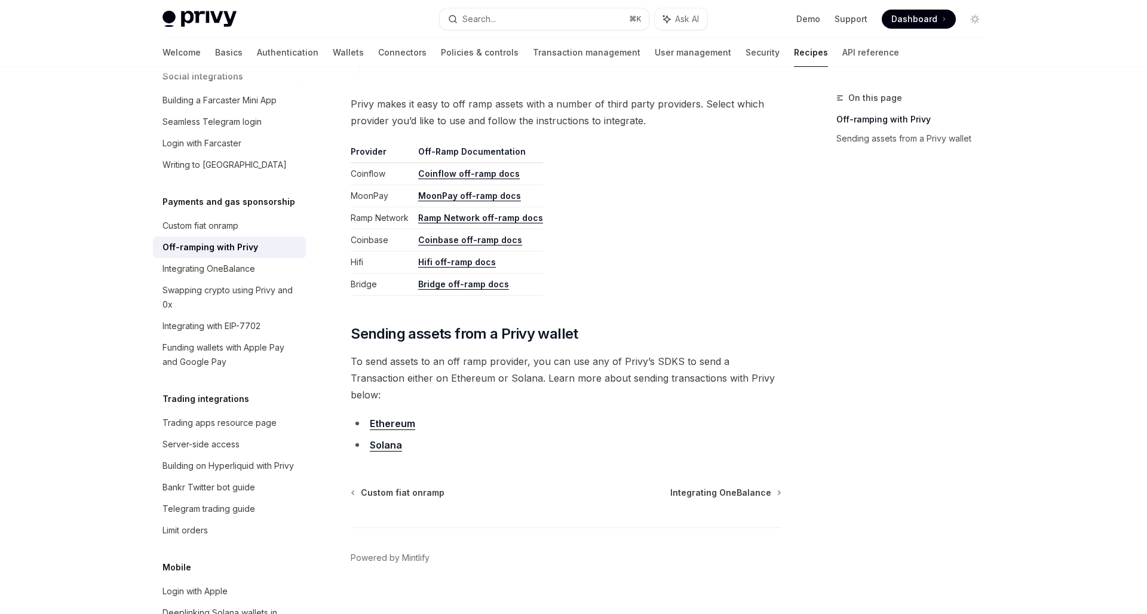
scroll to position [371, 0]
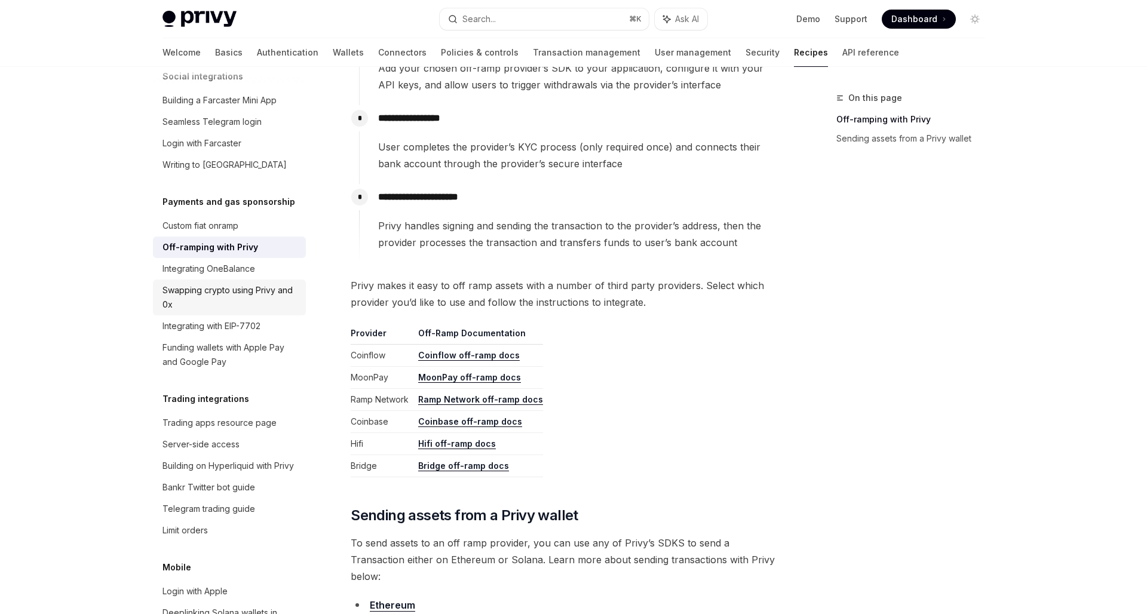
click at [276, 290] on div "Swapping crypto using Privy and 0x" at bounding box center [231, 297] width 136 height 29
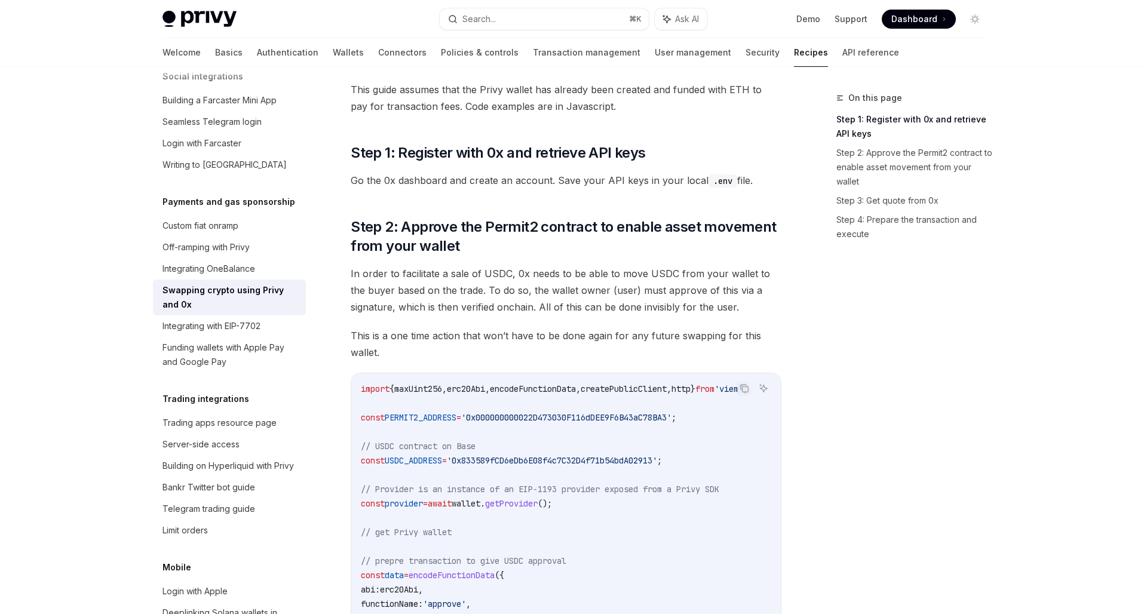
scroll to position [132, 0]
click at [510, 342] on span "This is a one time action that won’t have to be done again for any future swapp…" at bounding box center [566, 343] width 431 height 33
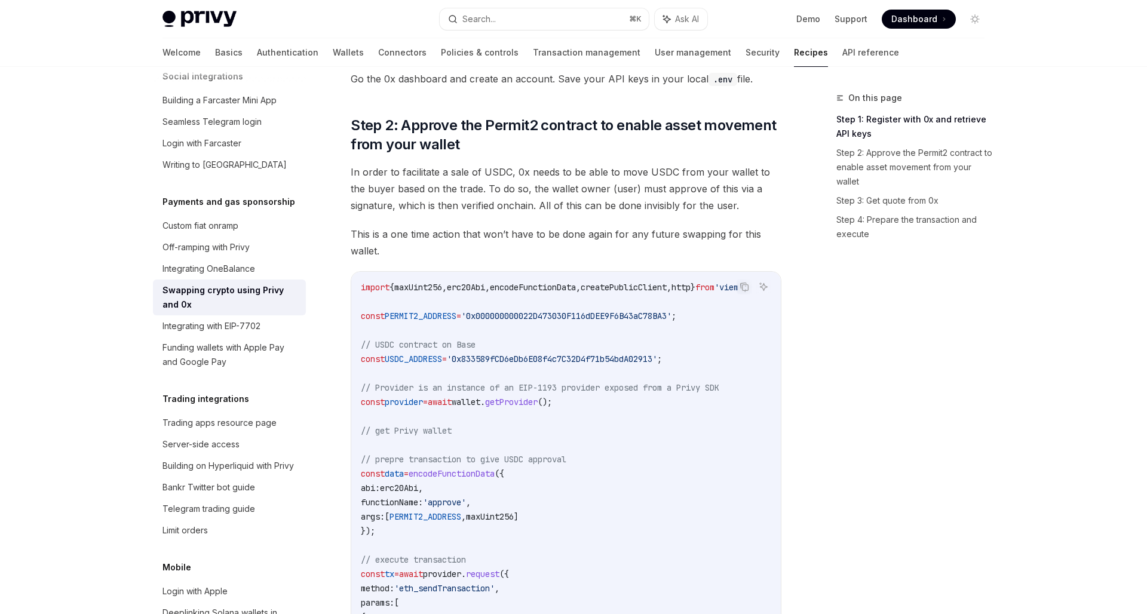
scroll to position [243, 0]
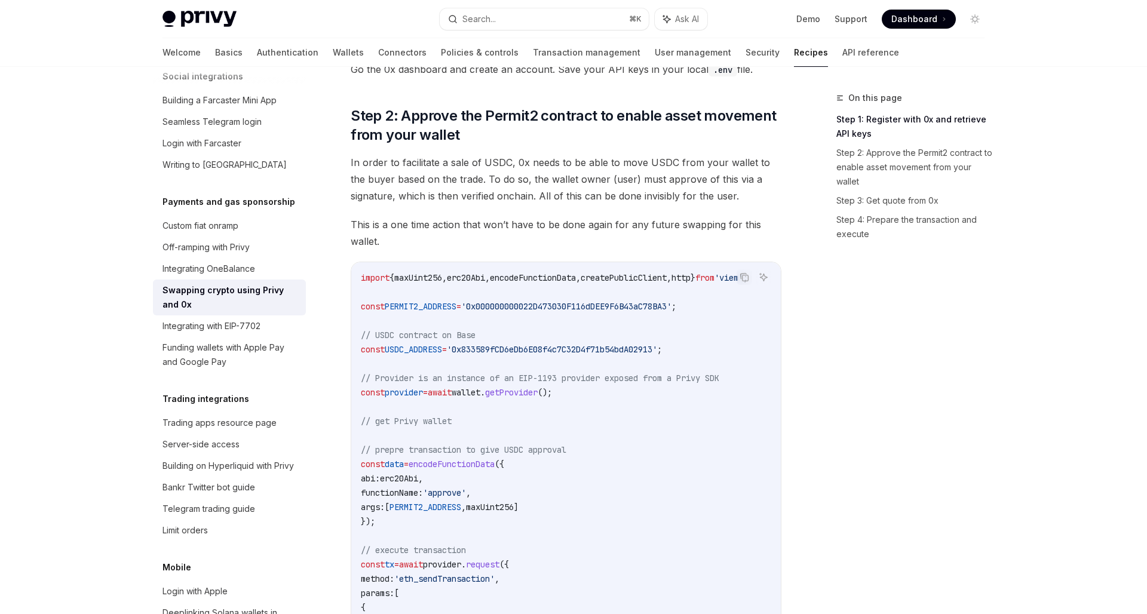
click at [515, 308] on span "'0x000000000022D473030F116dDEE9F6B43aC78BA3'" at bounding box center [566, 306] width 210 height 11
copy span "0x000000000022D473030F116dDEE9F6B43aC78BA3"
click at [497, 414] on code "import { maxUint256 , erc20Abi , encodeFunctionData , createPublicClient , http…" at bounding box center [569, 486] width 416 height 430
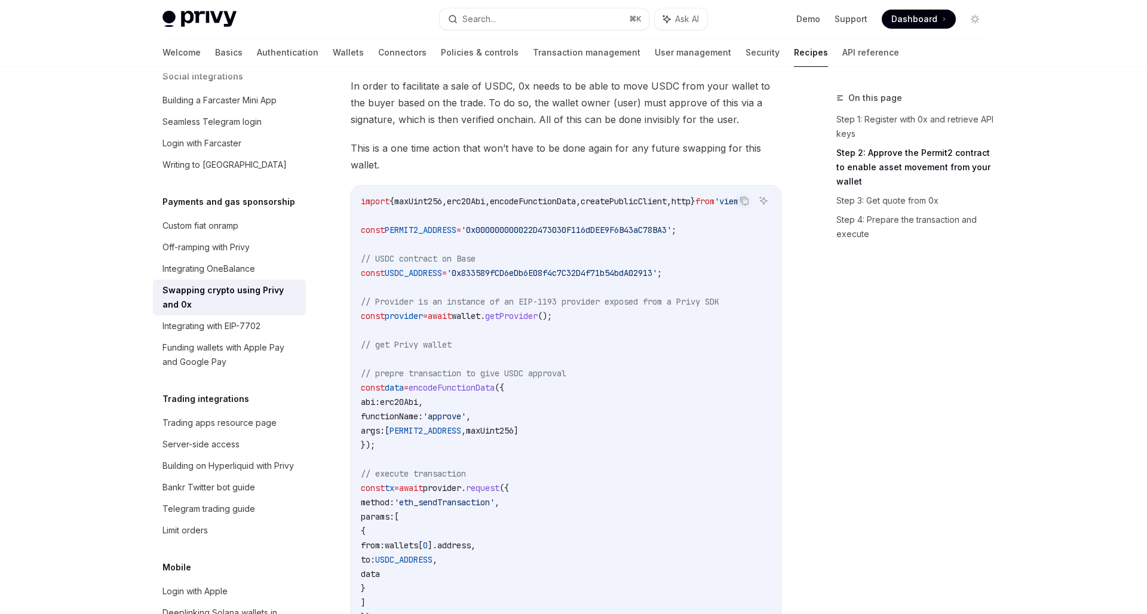
scroll to position [320, 0]
click at [422, 235] on code "import { maxUint256 , erc20Abi , encodeFunctionData , createPublicClient , http…" at bounding box center [569, 408] width 416 height 430
click at [430, 224] on span "PERMIT2_ADDRESS" at bounding box center [421, 228] width 72 height 11
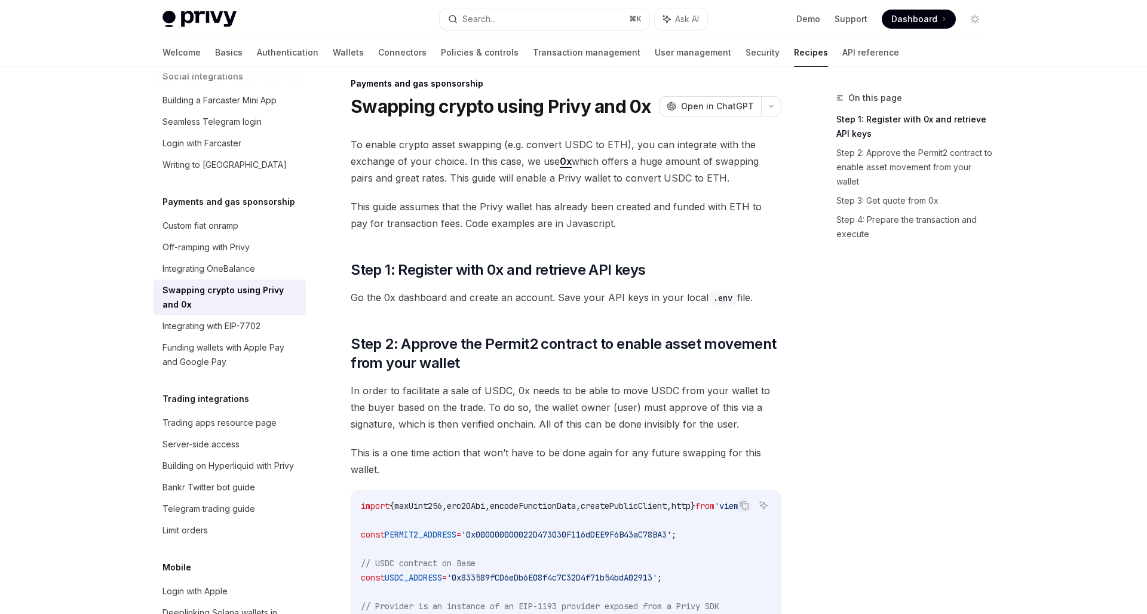
scroll to position [0, 0]
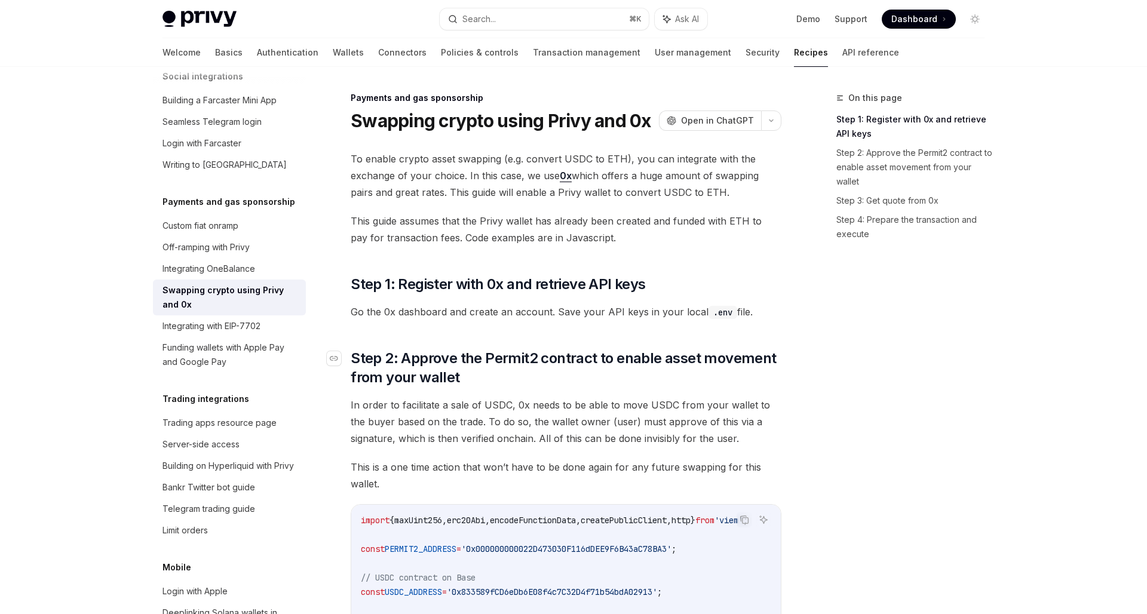
click at [418, 387] on span "Step 2: Approve the Permit2 contract to enable asset movement from your wallet" at bounding box center [566, 368] width 431 height 38
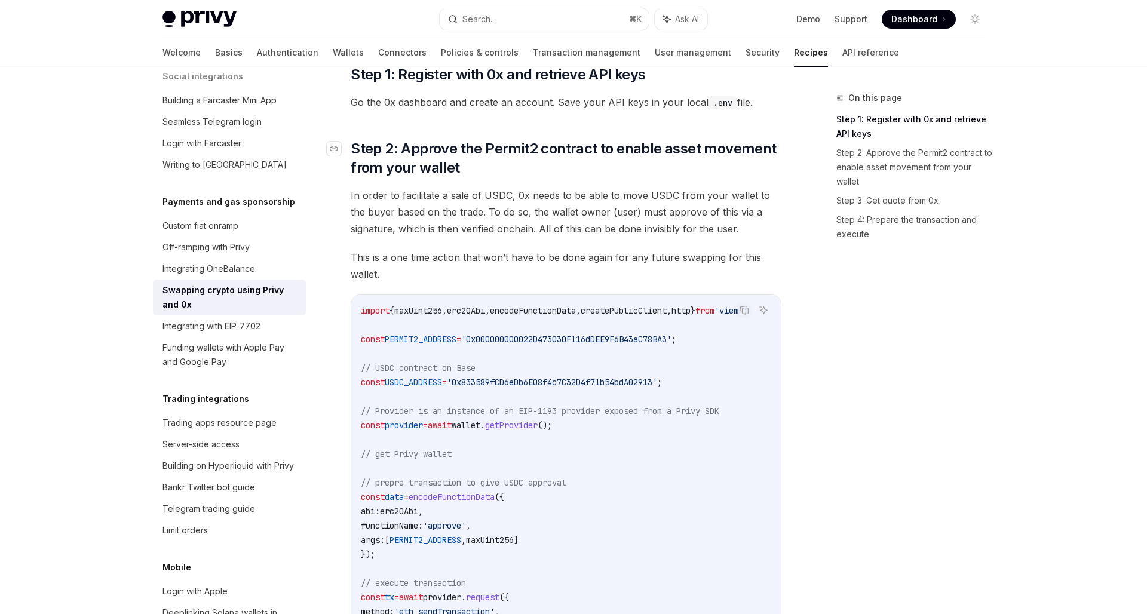
scroll to position [258, 0]
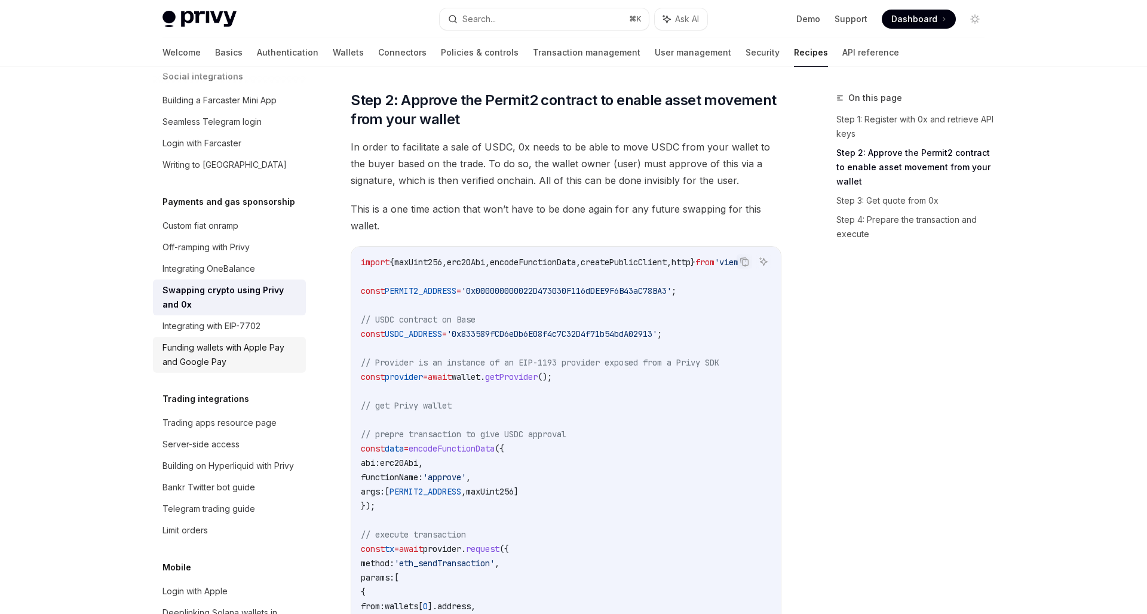
click at [277, 341] on div "Funding wallets with Apple Pay and Google Pay" at bounding box center [231, 355] width 136 height 29
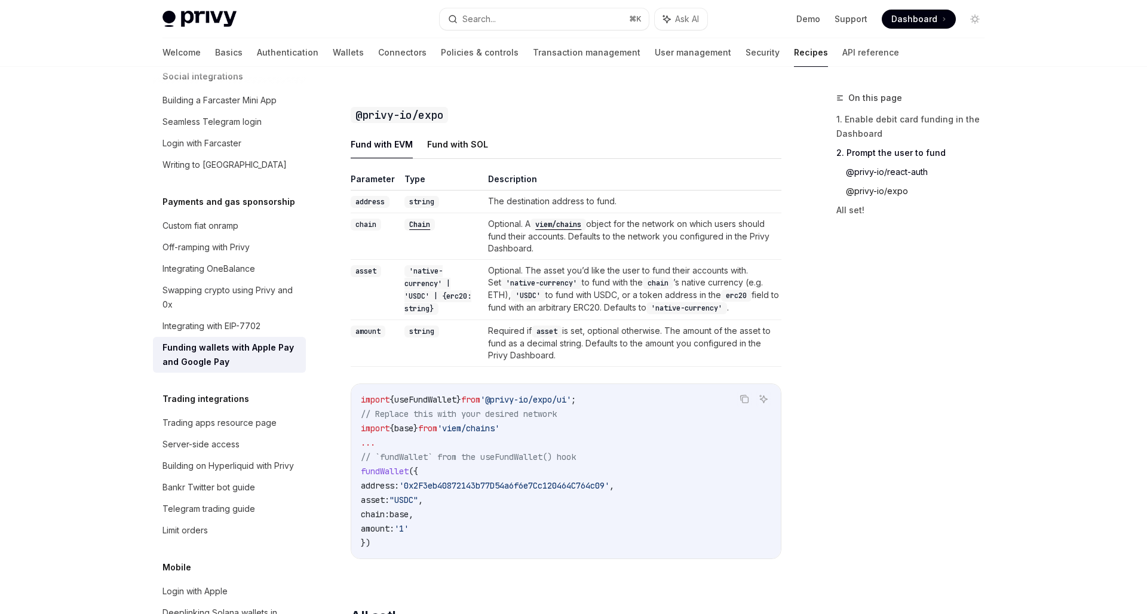
click at [871, 192] on link "@privy-io/expo" at bounding box center [920, 191] width 148 height 19
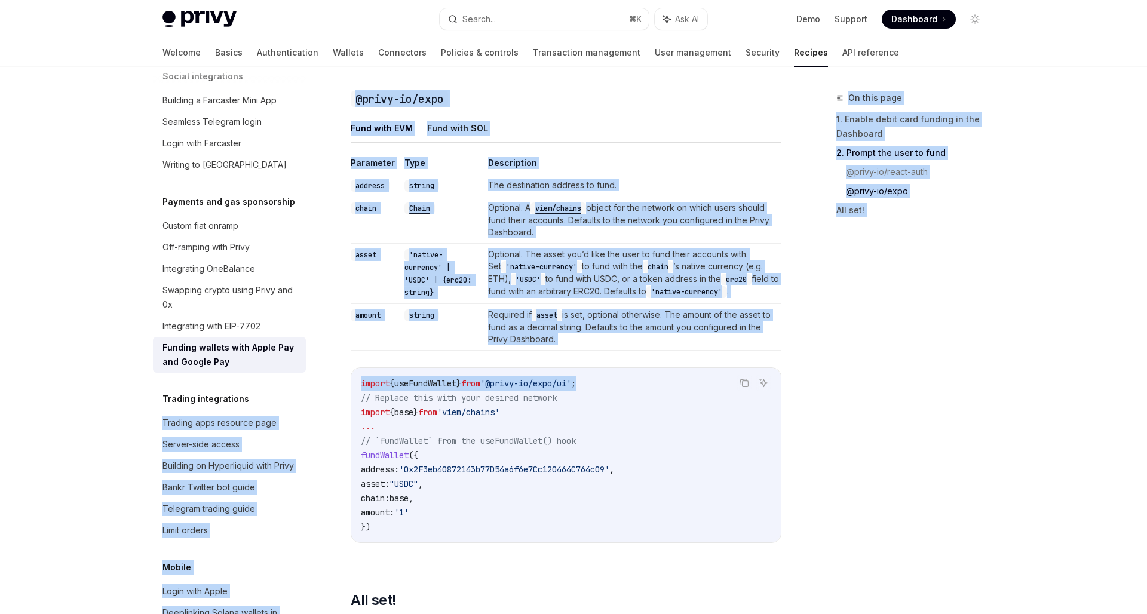
drag, startPoint x: 603, startPoint y: 384, endPoint x: 274, endPoint y: 384, distance: 328.7
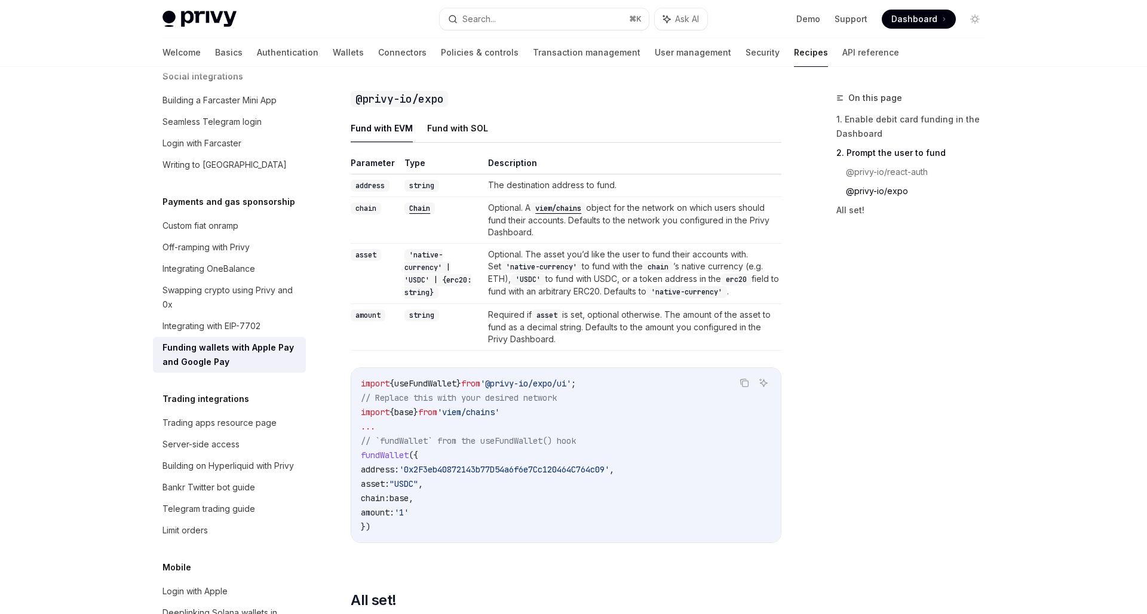
click at [376, 396] on span "// Replace this with your desired network" at bounding box center [459, 398] width 196 height 11
drag, startPoint x: 600, startPoint y: 387, endPoint x: 360, endPoint y: 382, distance: 239.7
click at [360, 382] on div "import { useFundWallet } from '@privy-io/expo/ui' ; // Replace this with your d…" at bounding box center [566, 455] width 430 height 174
copy span "import { useFundWallet } from '@privy-io/expo/ui' ;"
click at [464, 402] on span "// Replace this with your desired network" at bounding box center [459, 398] width 196 height 11
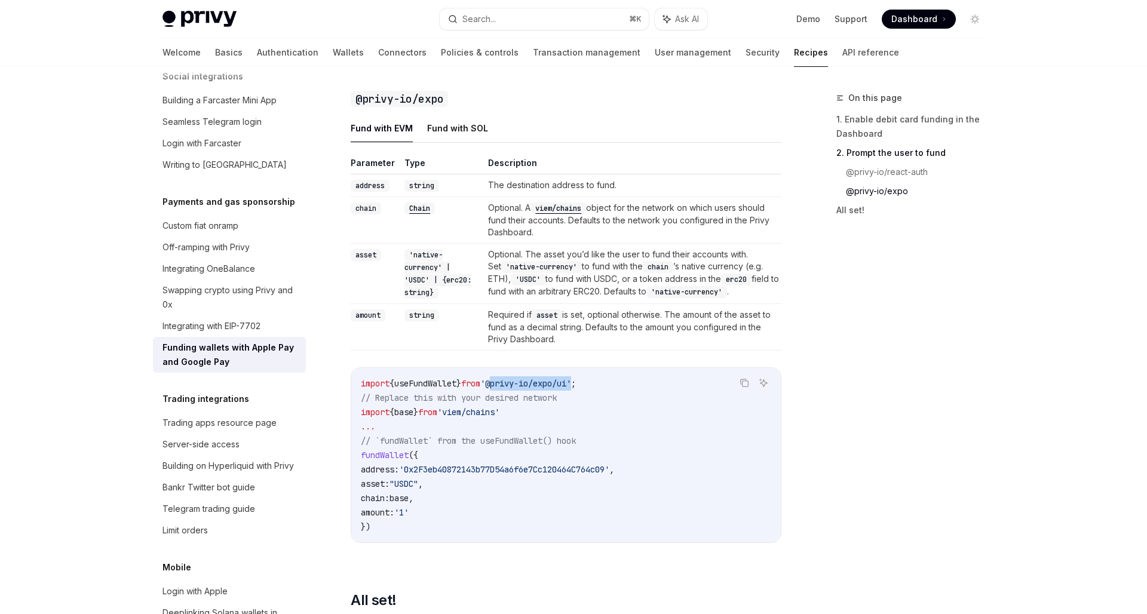
drag, startPoint x: 506, startPoint y: 382, endPoint x: 590, endPoint y: 379, distance: 83.7
click at [590, 379] on code "import { useFundWallet } from '@privy-io/expo/ui' ; // Replace this with your d…" at bounding box center [566, 455] width 411 height 158
copy span "@privy-io/expo/ui"
click at [506, 426] on code "import { useFundWallet } from '@privy-io/expo/ui' ; // Replace this with your d…" at bounding box center [566, 455] width 411 height 158
drag, startPoint x: 524, startPoint y: 413, endPoint x: 360, endPoint y: 415, distance: 163.7
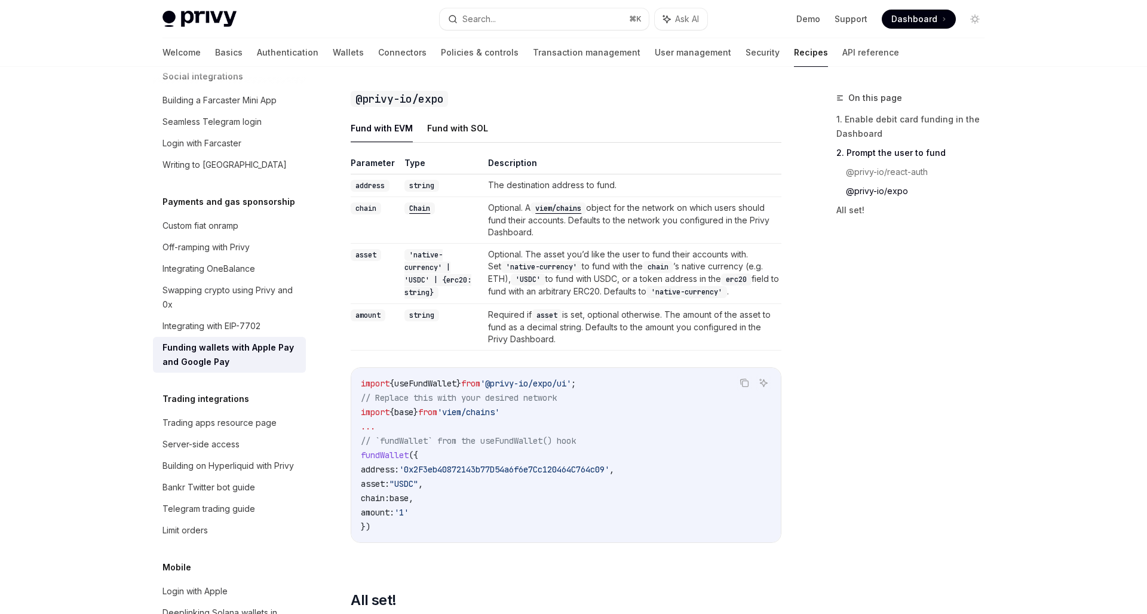
click at [360, 415] on div "import { useFundWallet } from '@privy-io/expo/ui' ; // Replace this with your d…" at bounding box center [566, 455] width 430 height 174
copy span "import { base } from 'viem/chains'"
drag, startPoint x: 384, startPoint y: 524, endPoint x: 360, endPoint y: 460, distance: 68.3
click at [360, 460] on div "import { useFundWallet } from '@privy-io/expo/ui' ; // Replace this with your d…" at bounding box center [566, 455] width 430 height 174
copy code "fundWallet ({ address: '0x2F3eb40872143b77D54a6f6e7Cc120464C764c09' , asset: "U…"
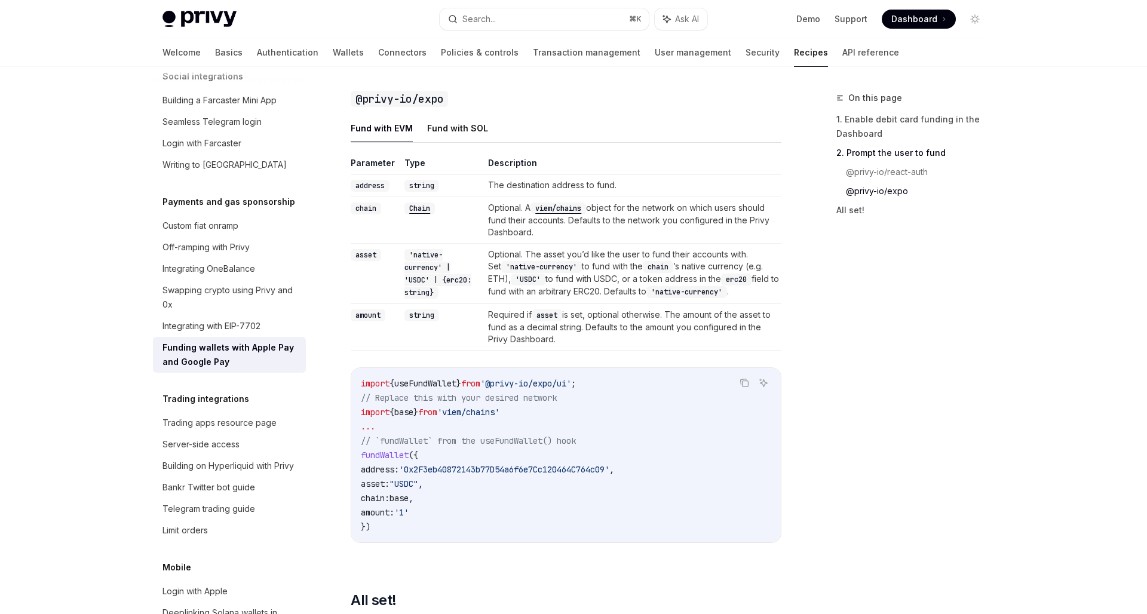
click at [445, 428] on code "import { useFundWallet } from '@privy-io/expo/ui' ; // Replace this with your d…" at bounding box center [566, 455] width 411 height 158
click at [333, 51] on link "Wallets" at bounding box center [348, 52] width 31 height 29
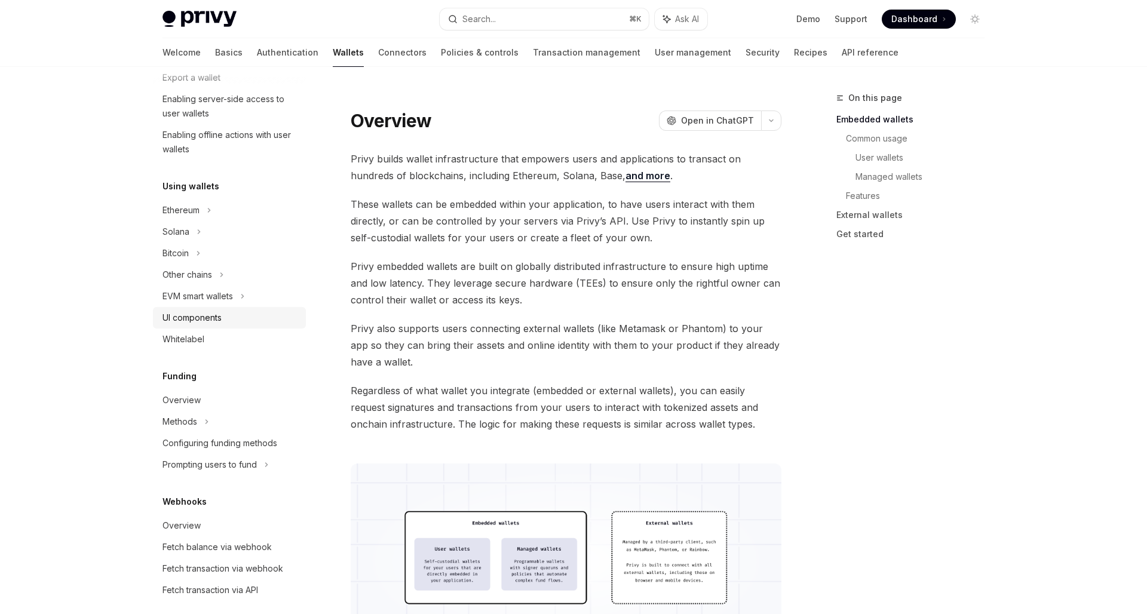
scroll to position [198, 0]
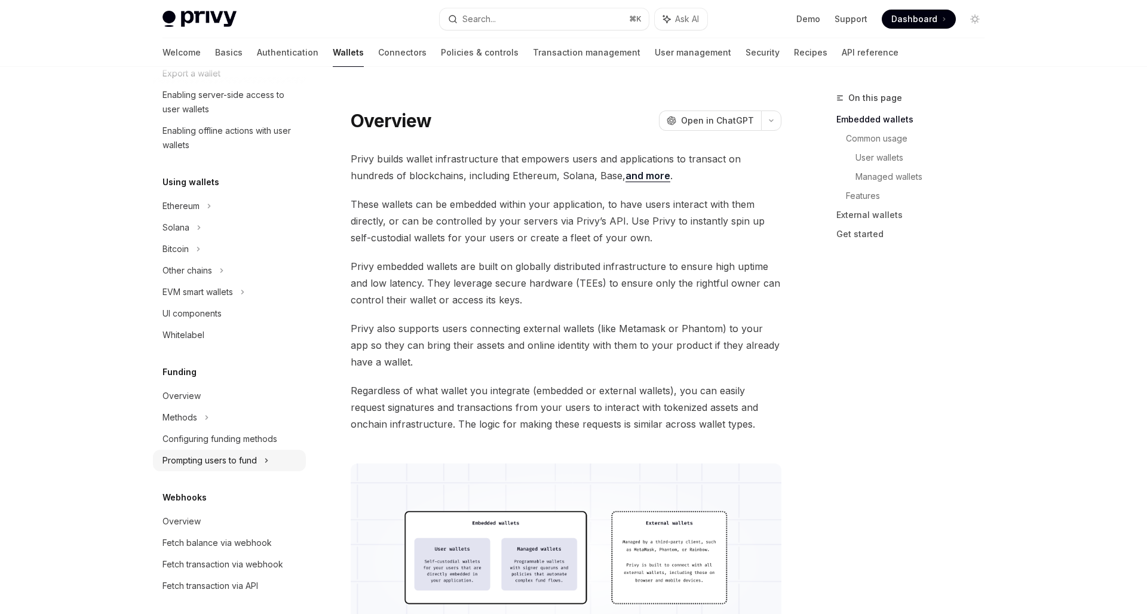
click at [197, 278] on div "Prompting users to fund" at bounding box center [188, 271] width 50 height 14
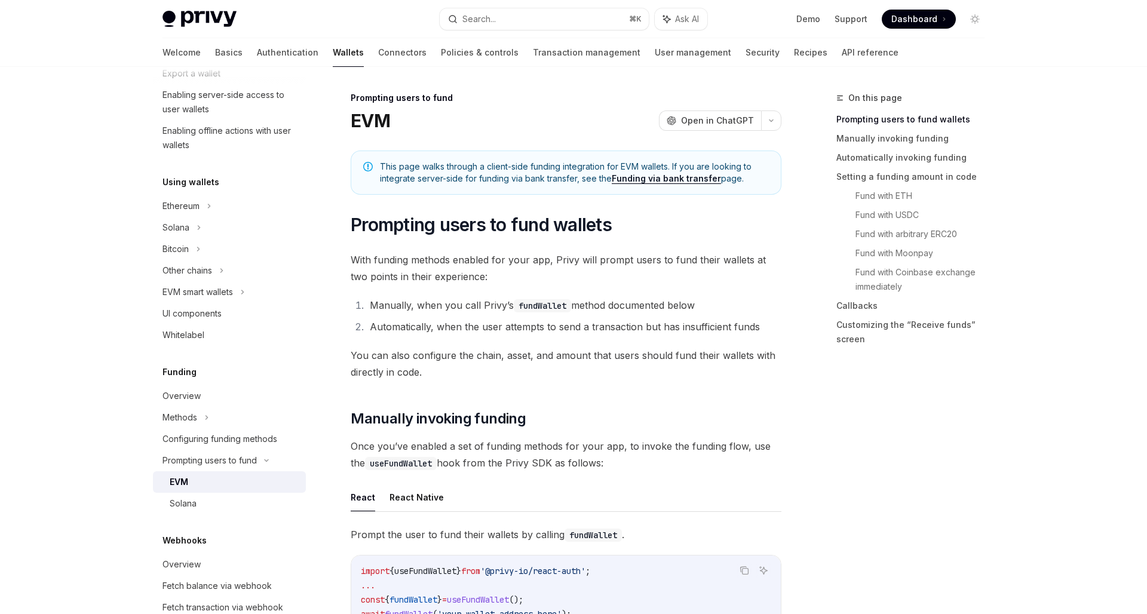
click at [198, 480] on div "EVM" at bounding box center [234, 482] width 129 height 14
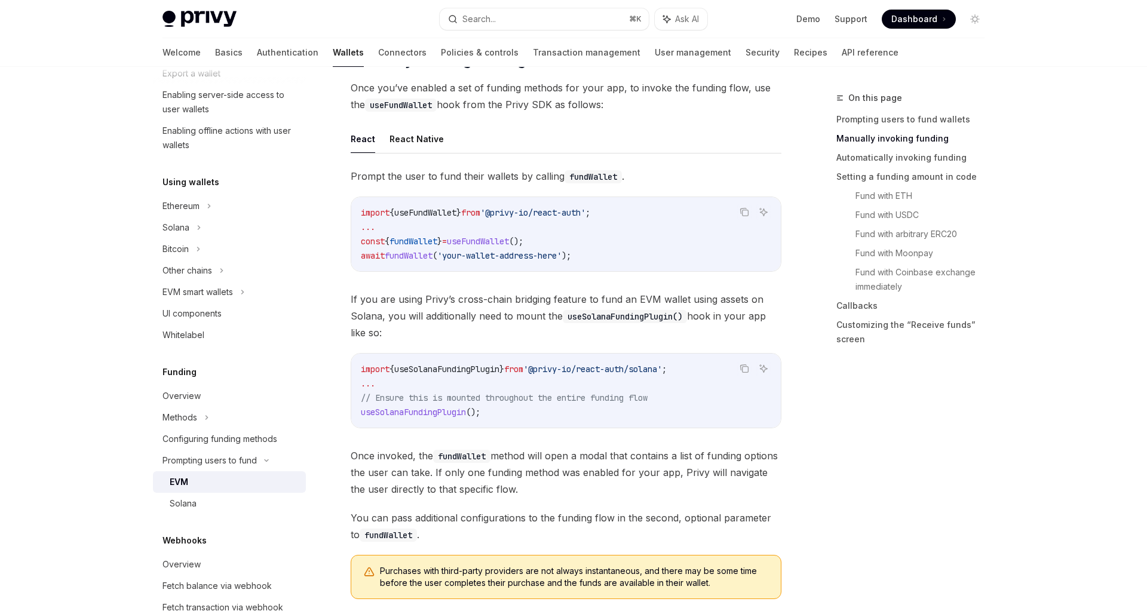
click at [403, 143] on button "React Native" at bounding box center [417, 139] width 54 height 28
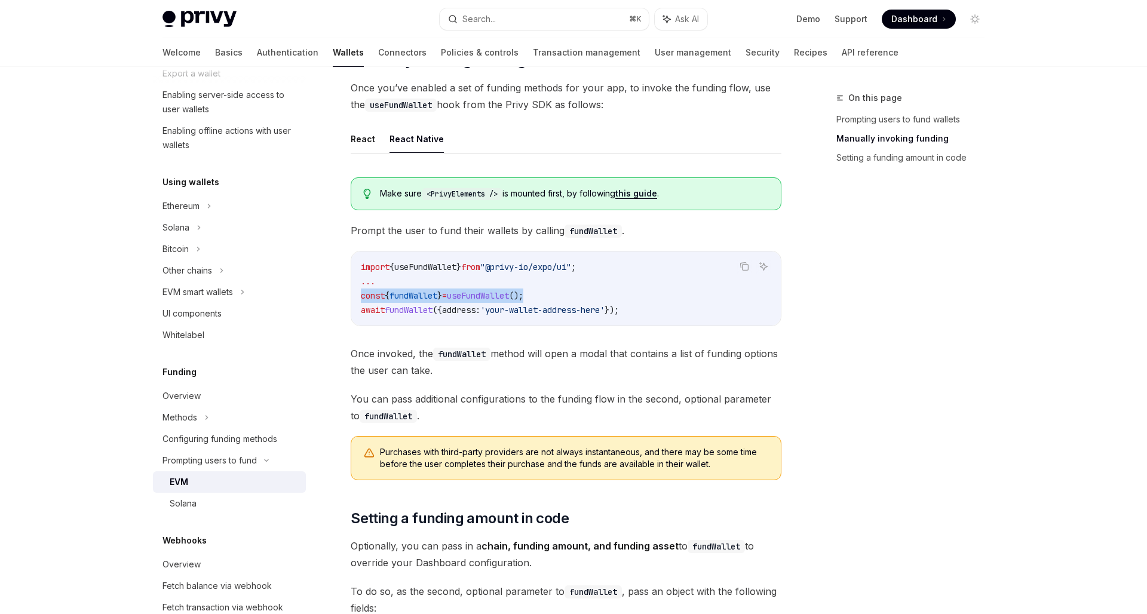
drag, startPoint x: 545, startPoint y: 291, endPoint x: 359, endPoint y: 293, distance: 186.5
click at [359, 293] on div "import { useFundWallet } from "@privy-io/expo/ui" ; ... const { fundWallet } = …" at bounding box center [566, 289] width 430 height 74
copy span "const { fundWallet } = useFundWallet ();"
click at [654, 421] on span "You can pass additional configurations to the funding flow in the second, optio…" at bounding box center [566, 407] width 431 height 33
click at [842, 51] on link "API reference" at bounding box center [870, 52] width 57 height 29
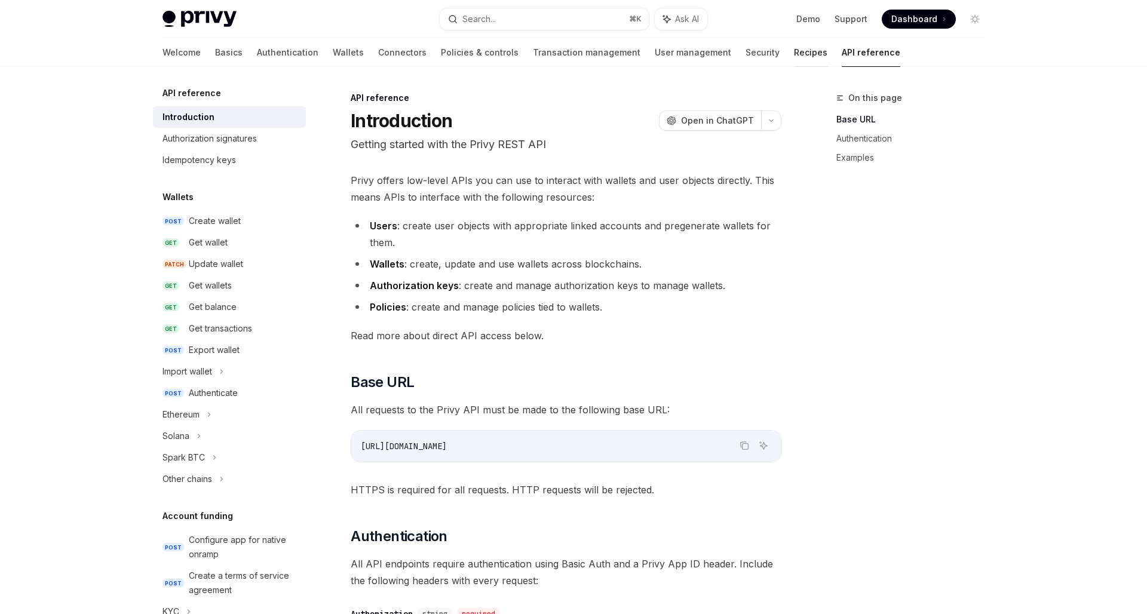
click at [794, 50] on link "Recipes" at bounding box center [810, 52] width 33 height 29
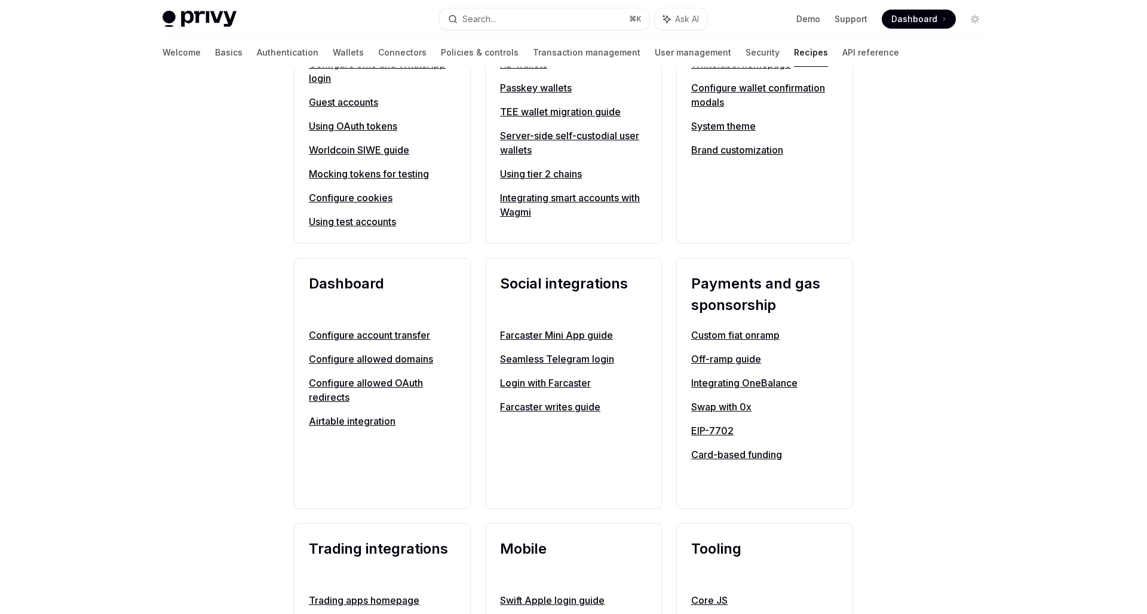
scroll to position [703, 0]
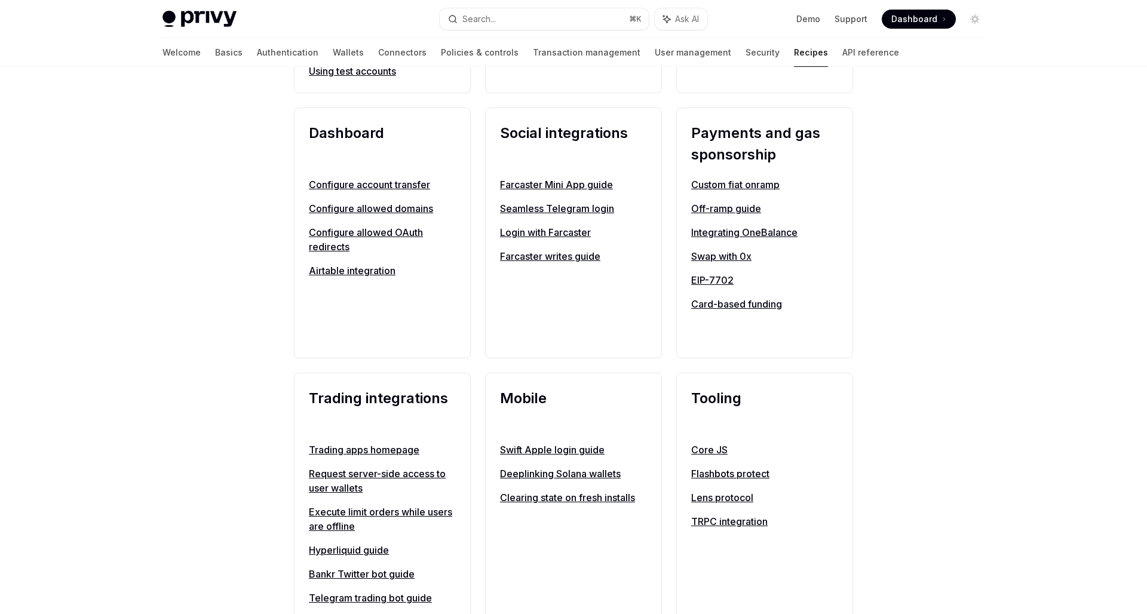
click at [719, 259] on link "Swap with 0x" at bounding box center [764, 256] width 147 height 14
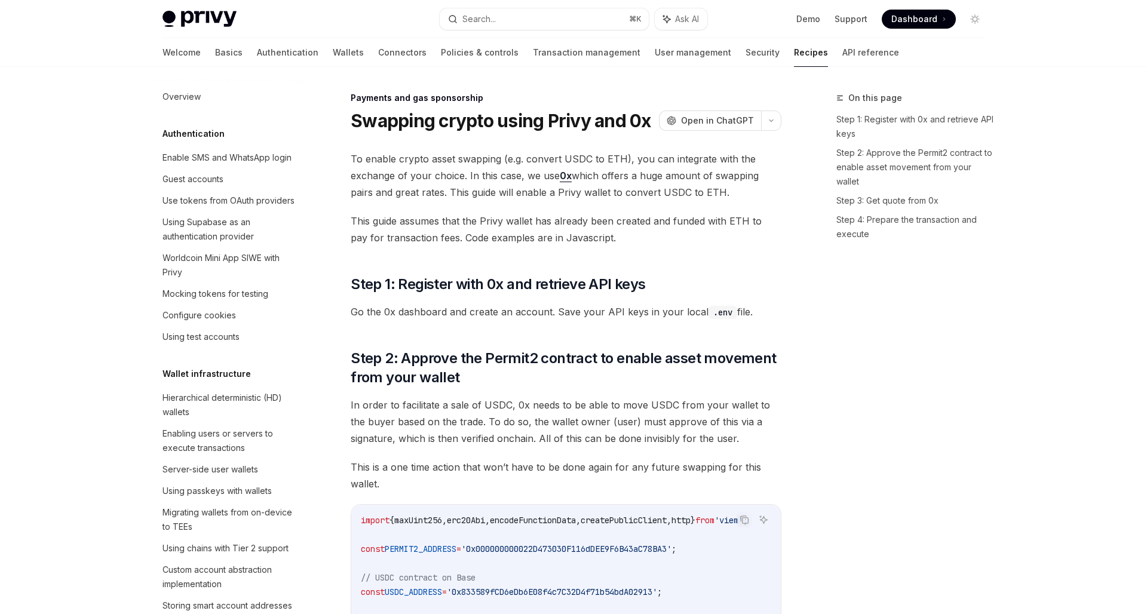
scroll to position [868, 0]
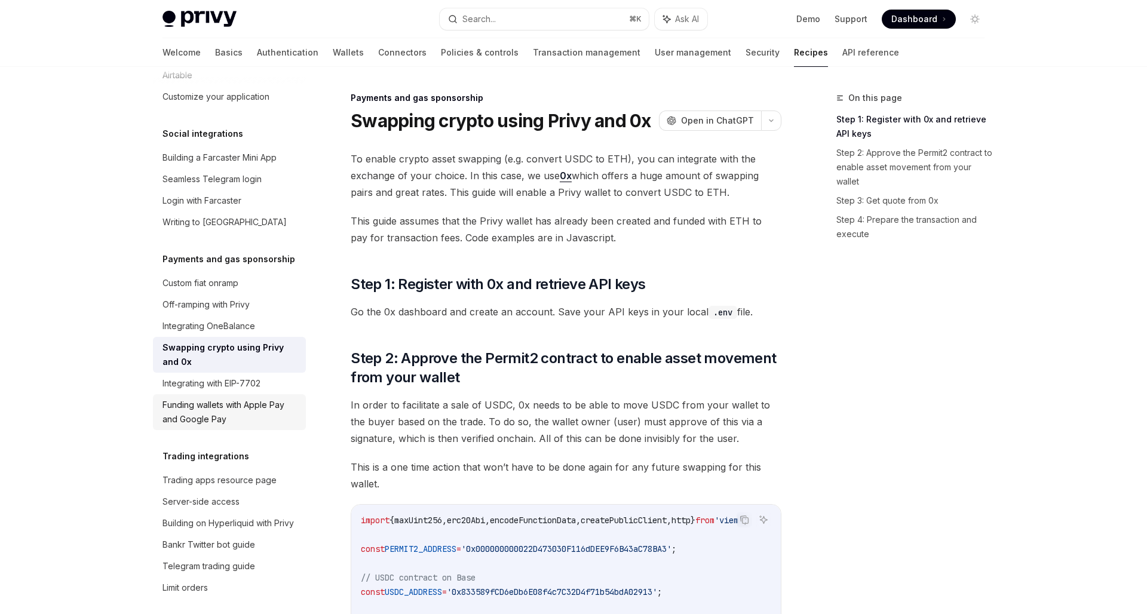
click at [219, 398] on div "Funding wallets with Apple Pay and Google Pay" at bounding box center [231, 412] width 136 height 29
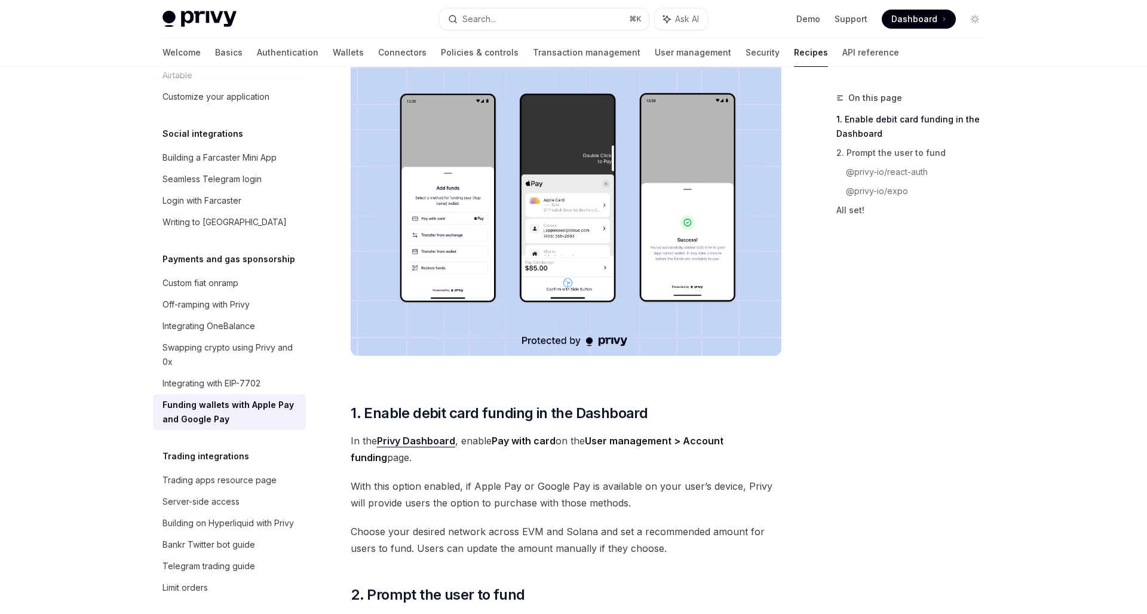
scroll to position [249, 0]
click at [497, 492] on span "With this option enabled, if Apple Pay or Google Pay is available on your user’…" at bounding box center [566, 495] width 431 height 33
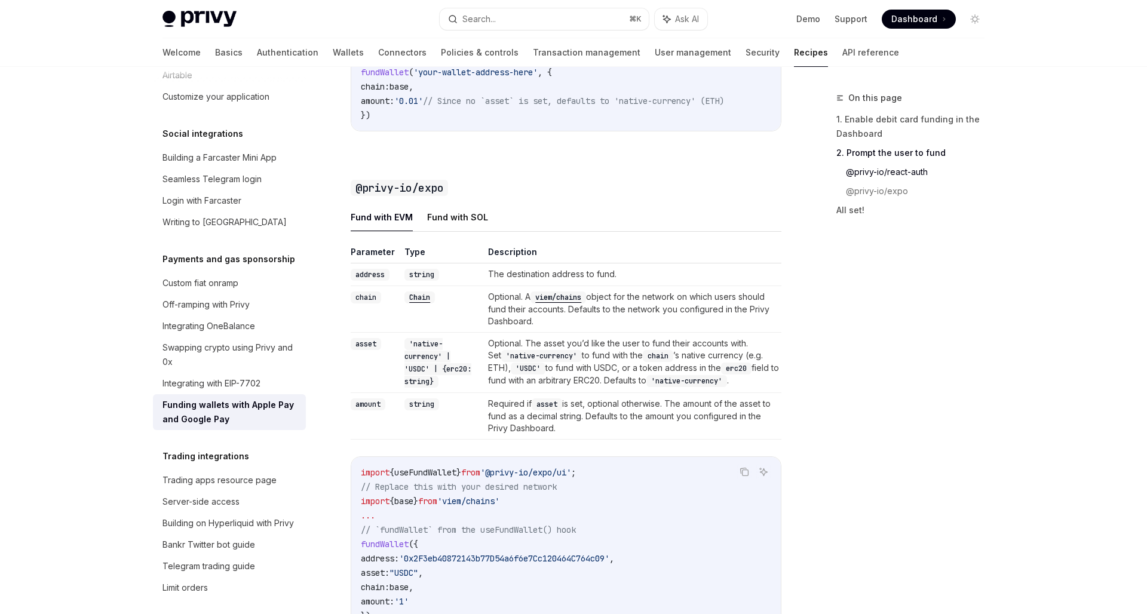
scroll to position [1140, 0]
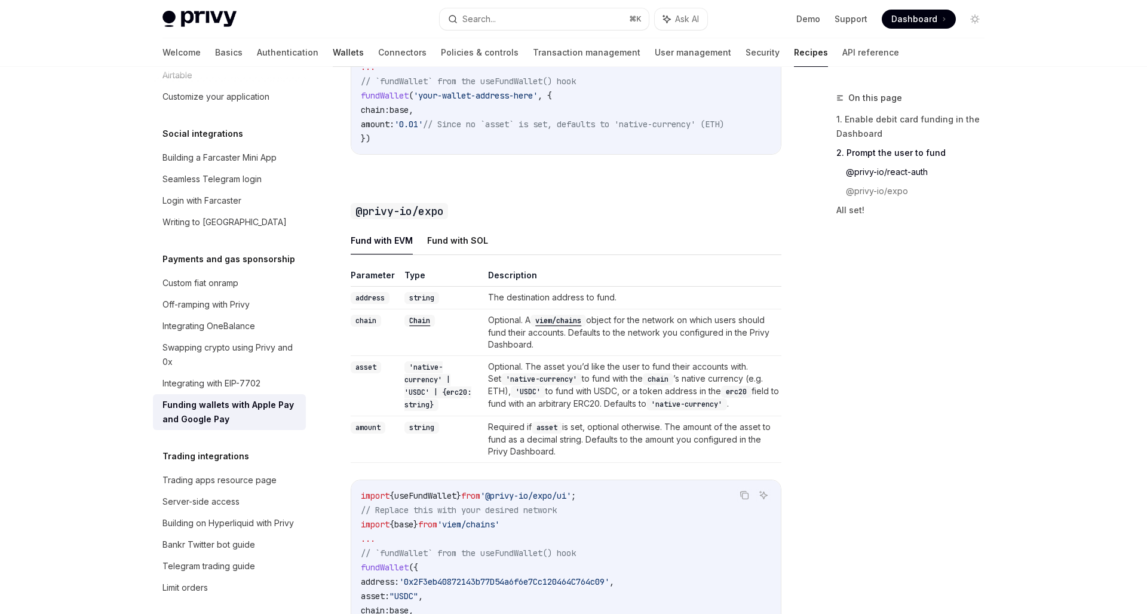
click at [333, 56] on link "Wallets" at bounding box center [348, 52] width 31 height 29
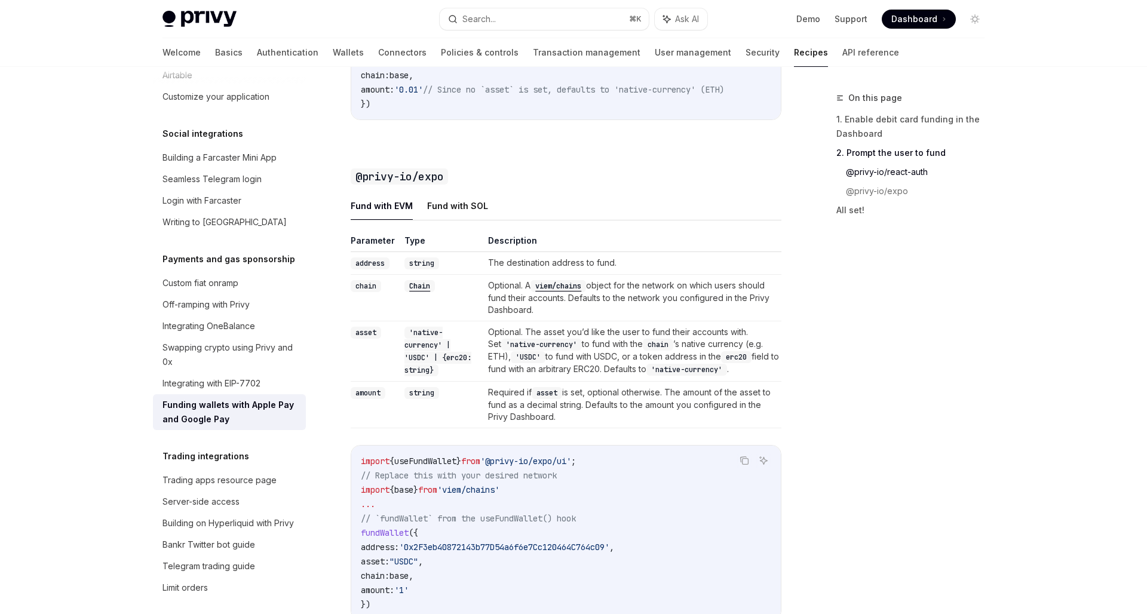
scroll to position [1188, 0]
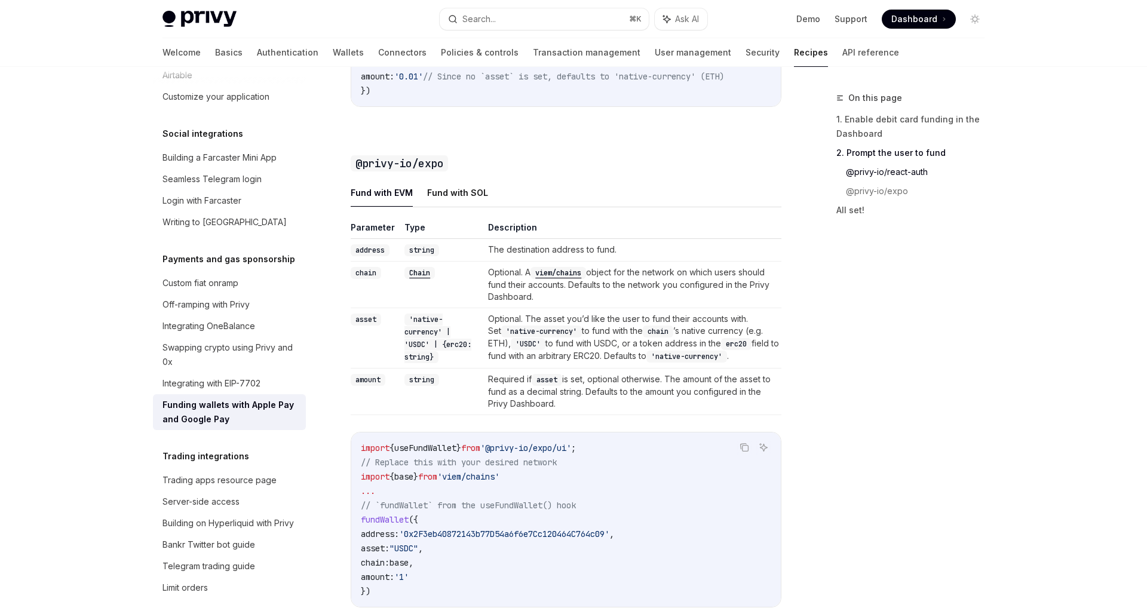
click at [746, 231] on th "Description" at bounding box center [632, 230] width 298 height 17
click at [252, 341] on div "Swapping crypto using Privy and 0x" at bounding box center [231, 355] width 136 height 29
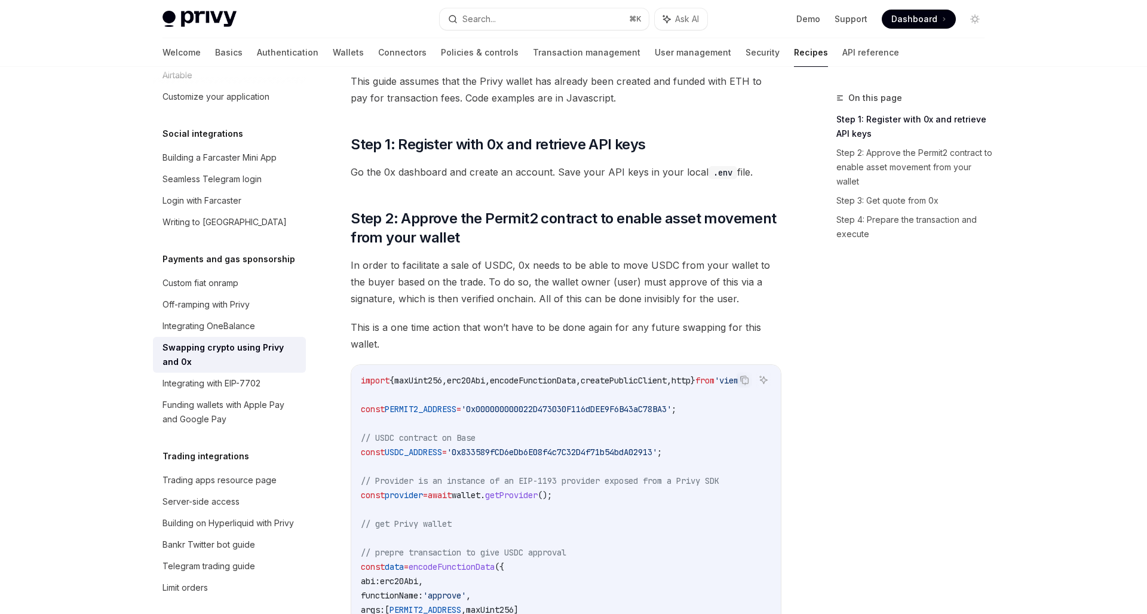
scroll to position [167, 0]
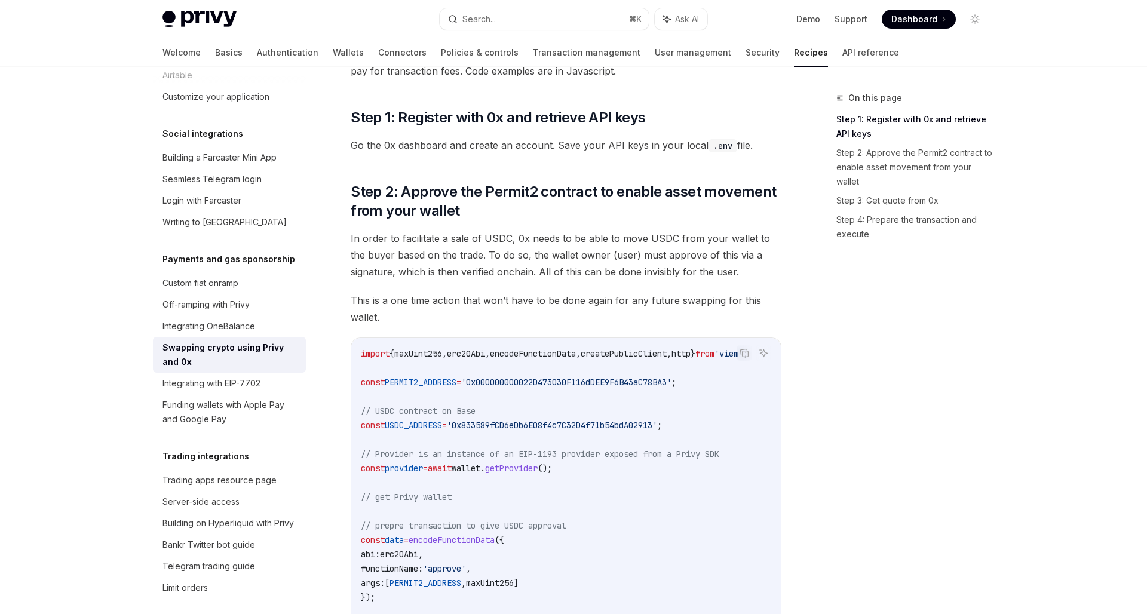
click at [478, 275] on span "In order to facilitate a sale of USDC, 0x needs to be able to move USDC from yo…" at bounding box center [566, 255] width 431 height 50
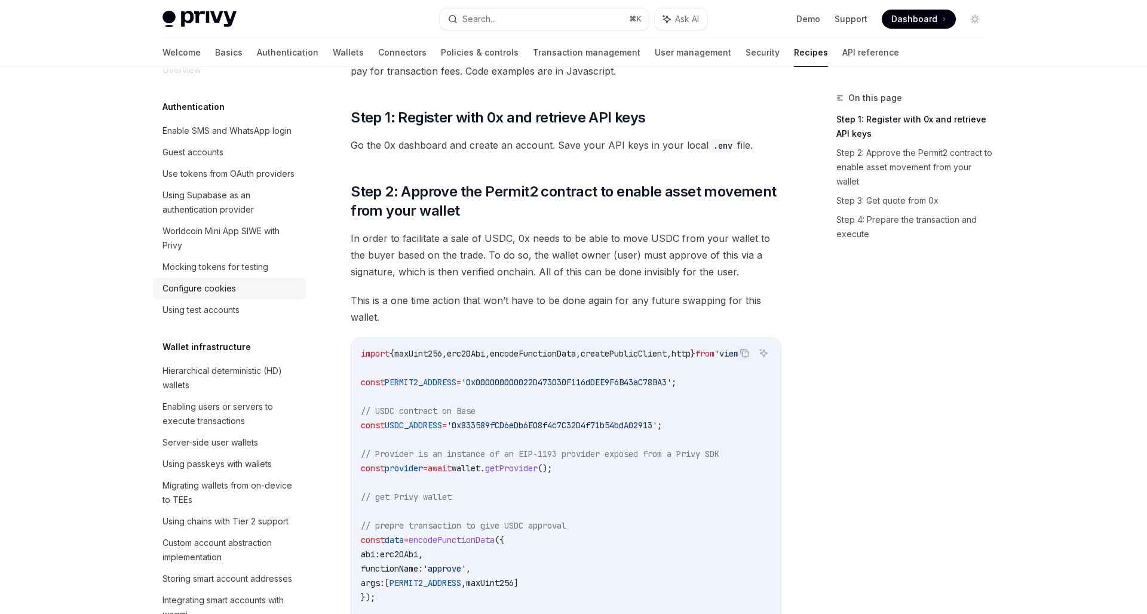
scroll to position [27, 0]
click at [237, 423] on div "Enabling users or servers to execute transactions" at bounding box center [231, 413] width 136 height 29
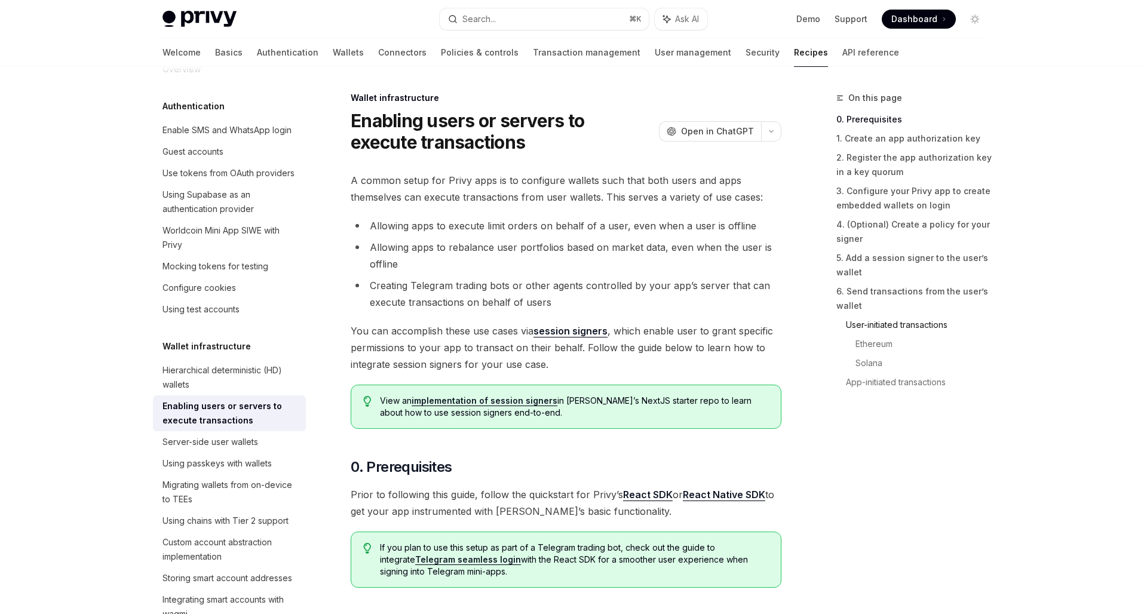
click at [869, 322] on link "User-initiated transactions" at bounding box center [920, 325] width 148 height 19
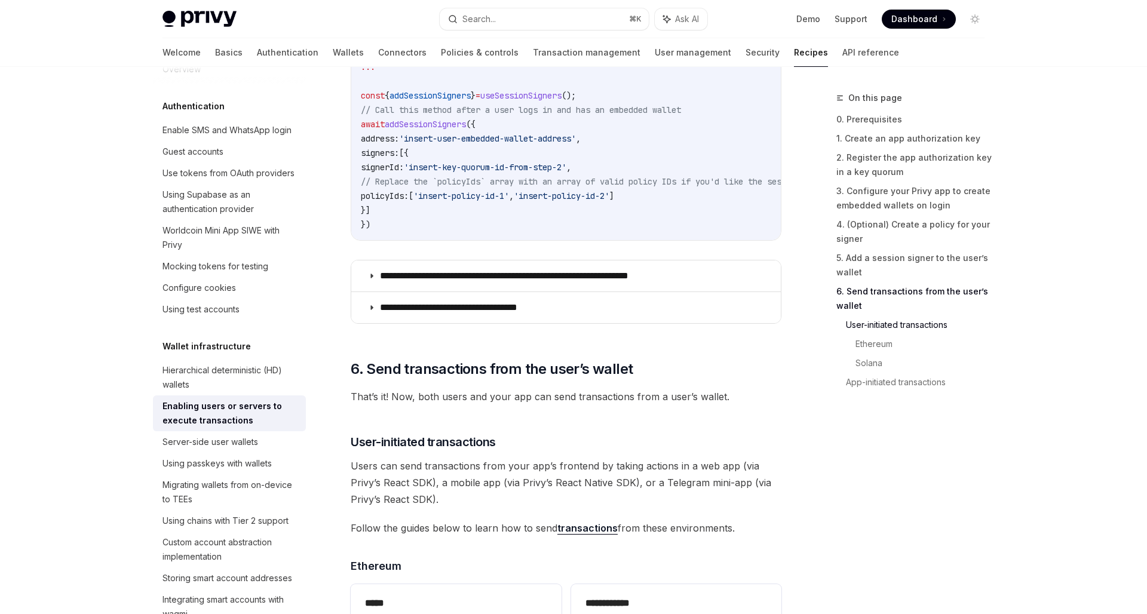
scroll to position [2436, 0]
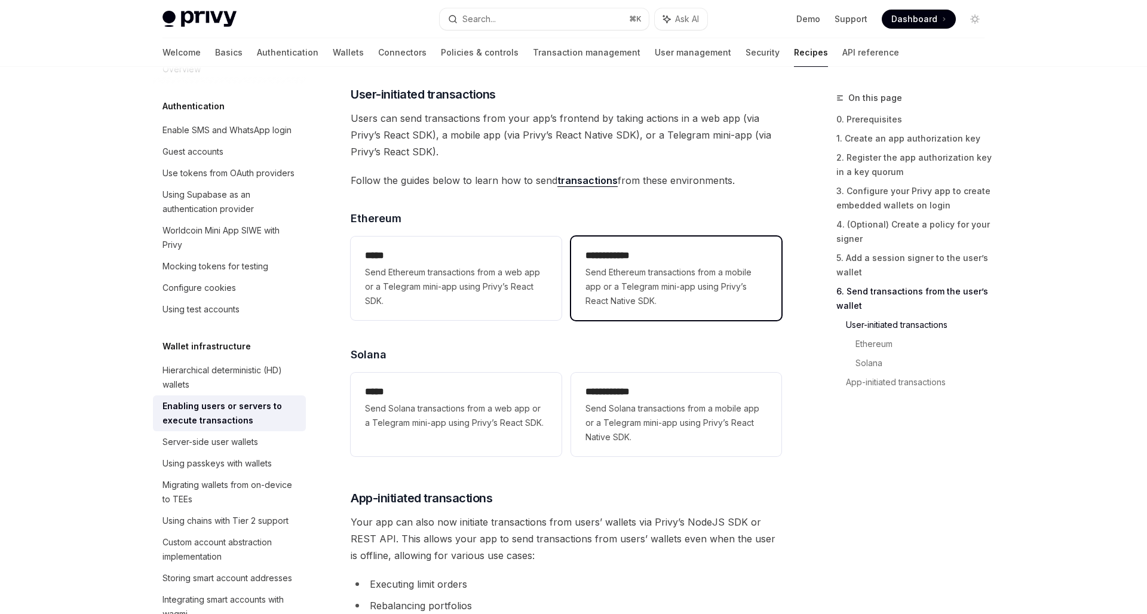
click at [618, 280] on span "Send Ethereum transactions from a mobile app or a Telegram mini-app using Privy…" at bounding box center [677, 286] width 182 height 43
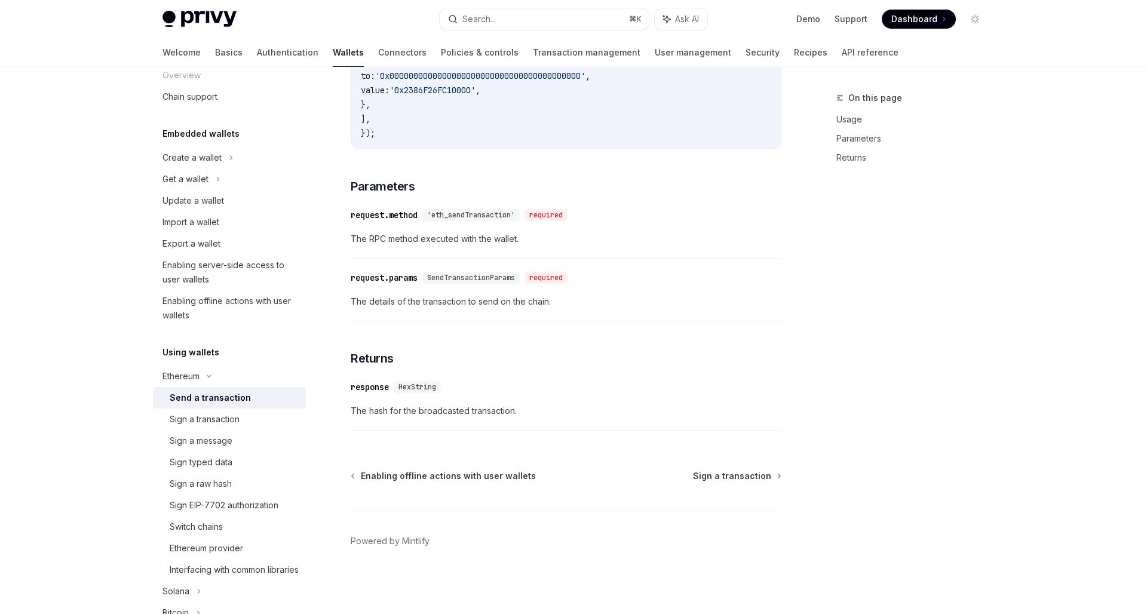
type textarea "*"
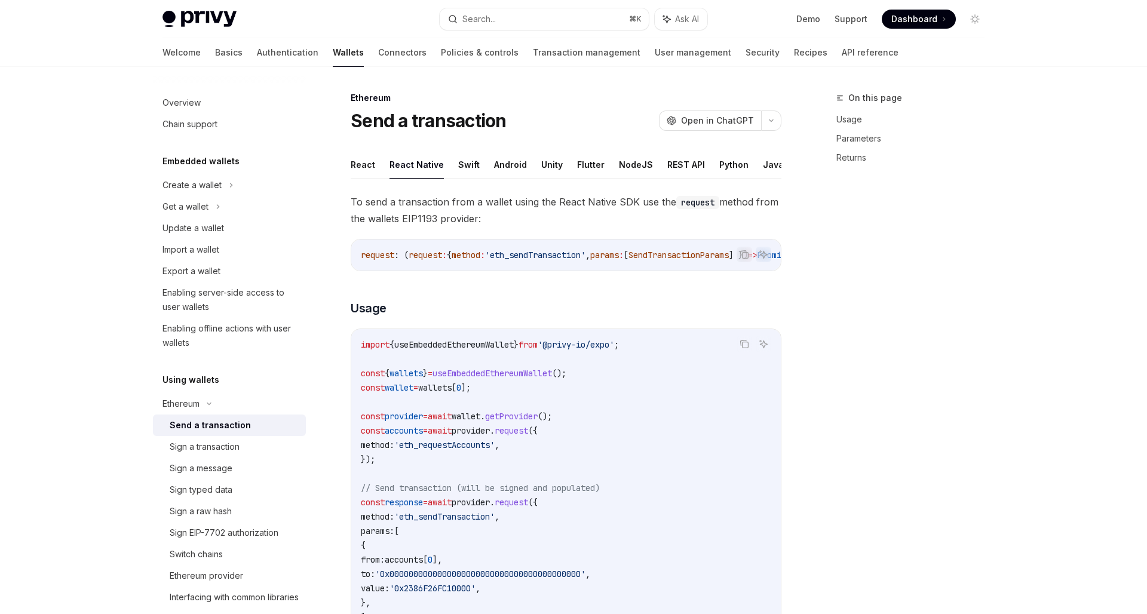
click at [451, 203] on span "To send a transaction from a wallet using the React Native SDK use the request …" at bounding box center [566, 210] width 431 height 33
click at [492, 446] on span "'eth_requestAccounts'" at bounding box center [444, 445] width 100 height 11
copy span "eth_requestAccounts"
click at [581, 460] on code "import { useEmbeddedEthereumWallet } from '@privy-io/expo' ; const { wallets } …" at bounding box center [566, 488] width 411 height 301
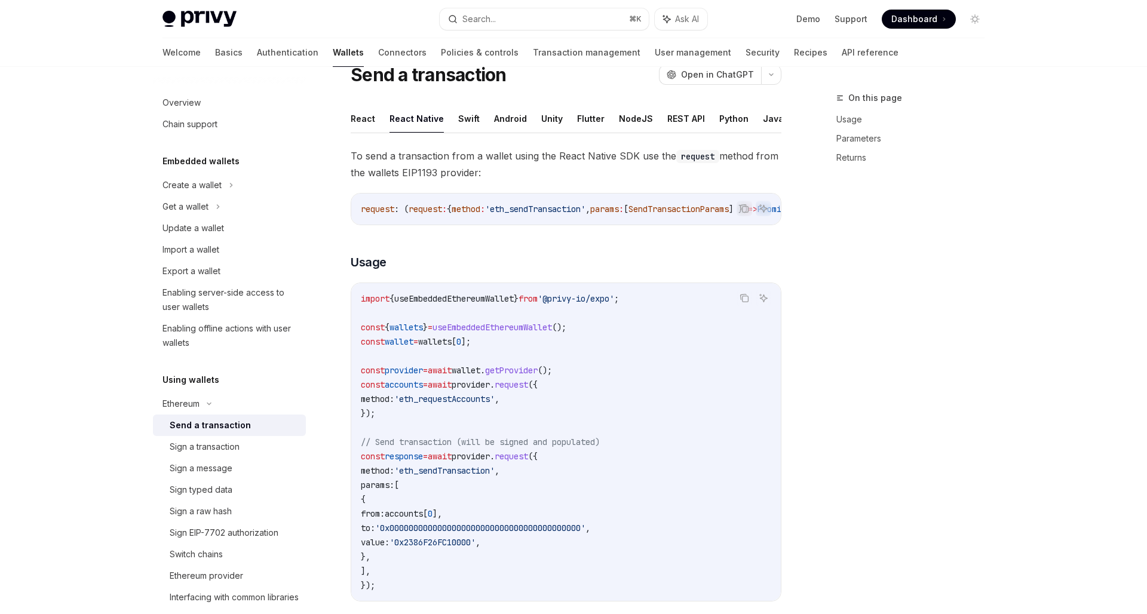
scroll to position [92, 0]
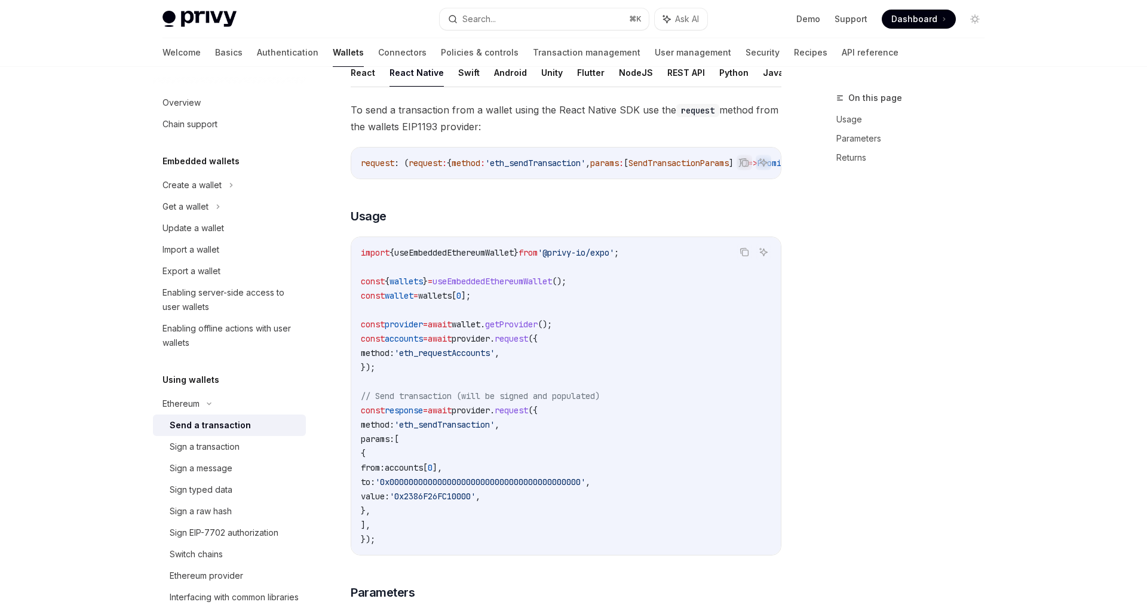
click at [519, 380] on code "import { useEmbeddedEthereumWallet } from '@privy-io/expo' ; const { wallets } …" at bounding box center [566, 396] width 411 height 301
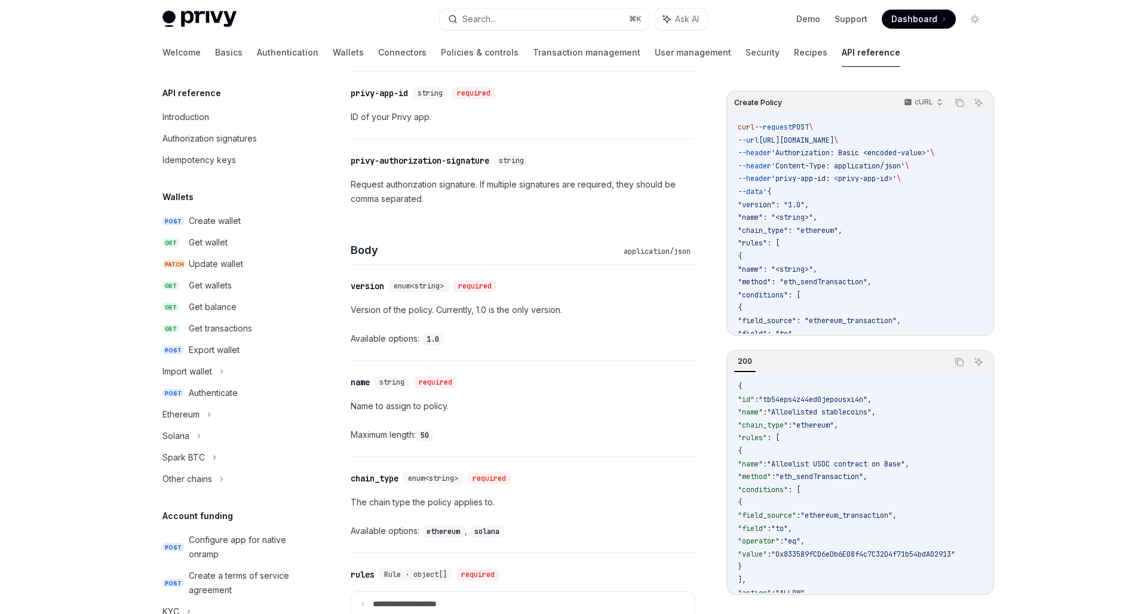
scroll to position [151, 0]
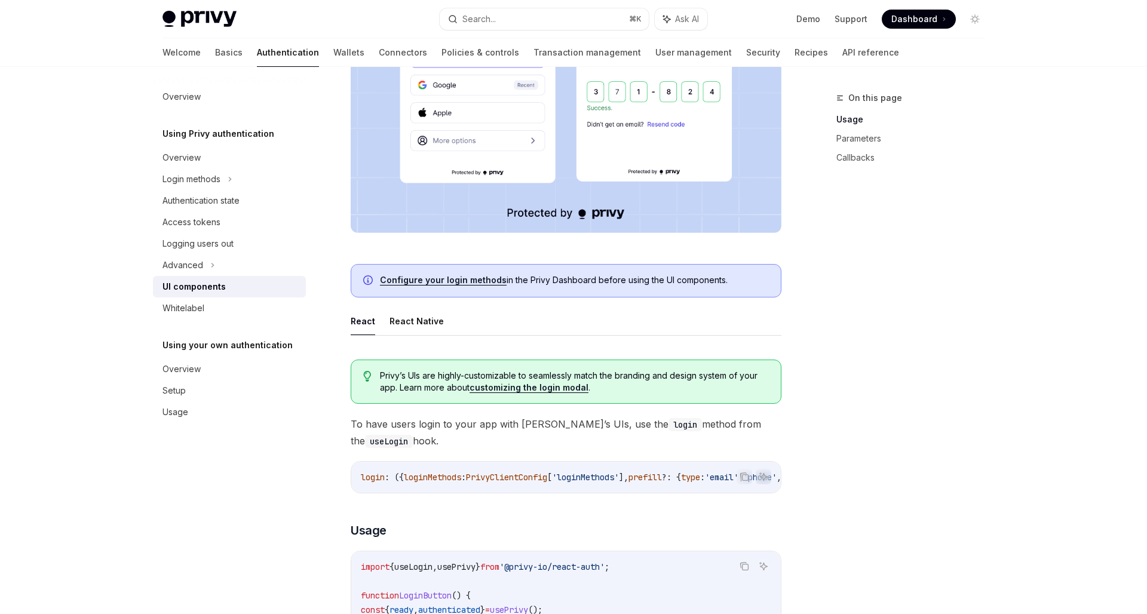
scroll to position [464, 0]
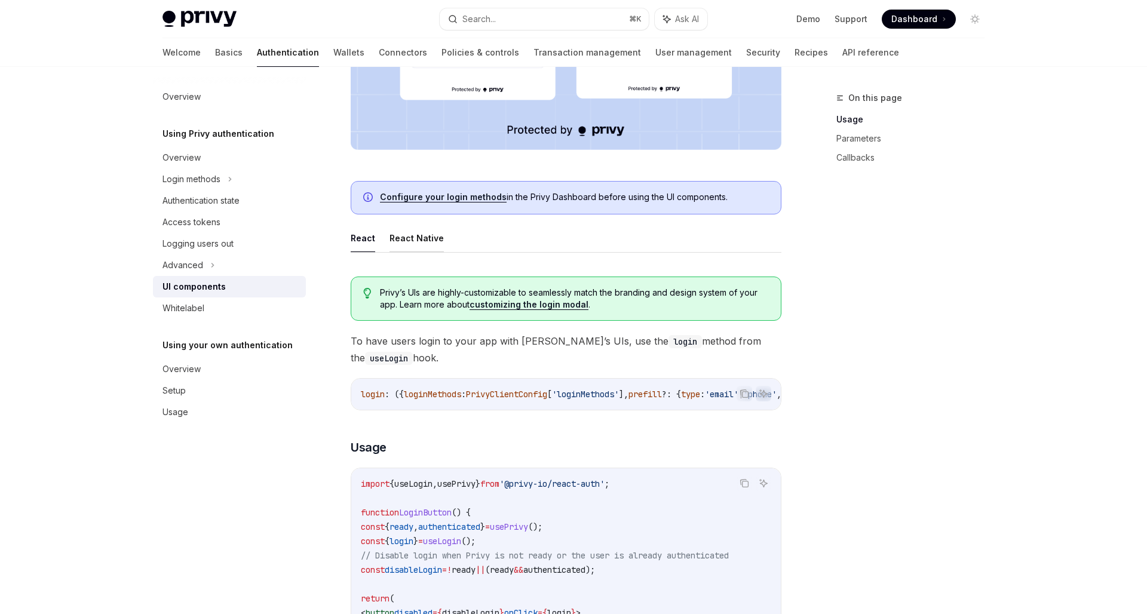
click at [404, 234] on button "React Native" at bounding box center [417, 238] width 54 height 28
type textarea "*"
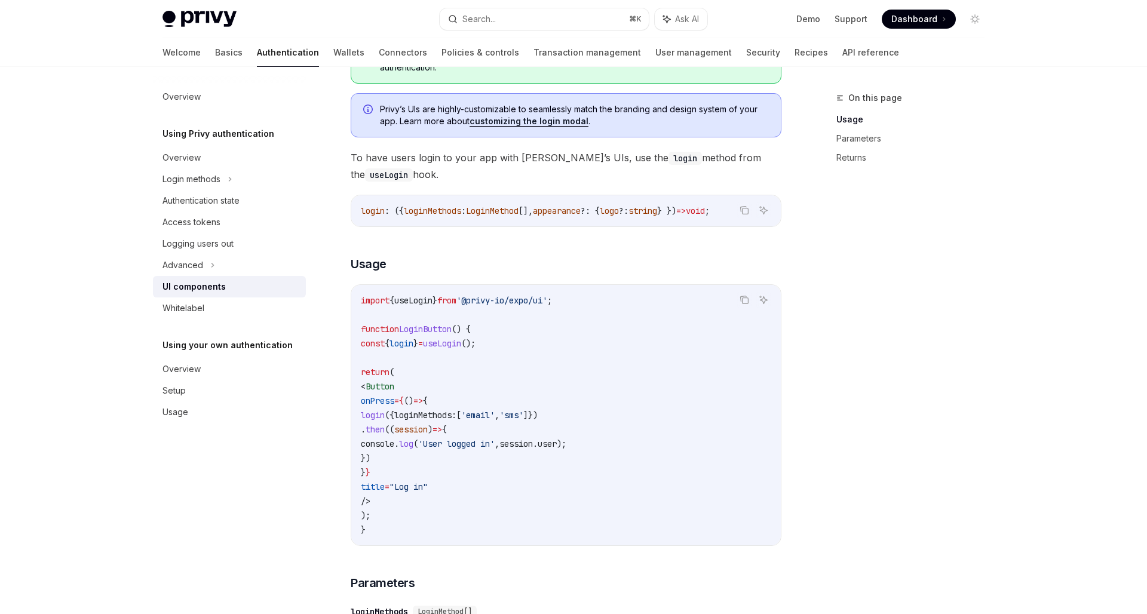
scroll to position [707, 0]
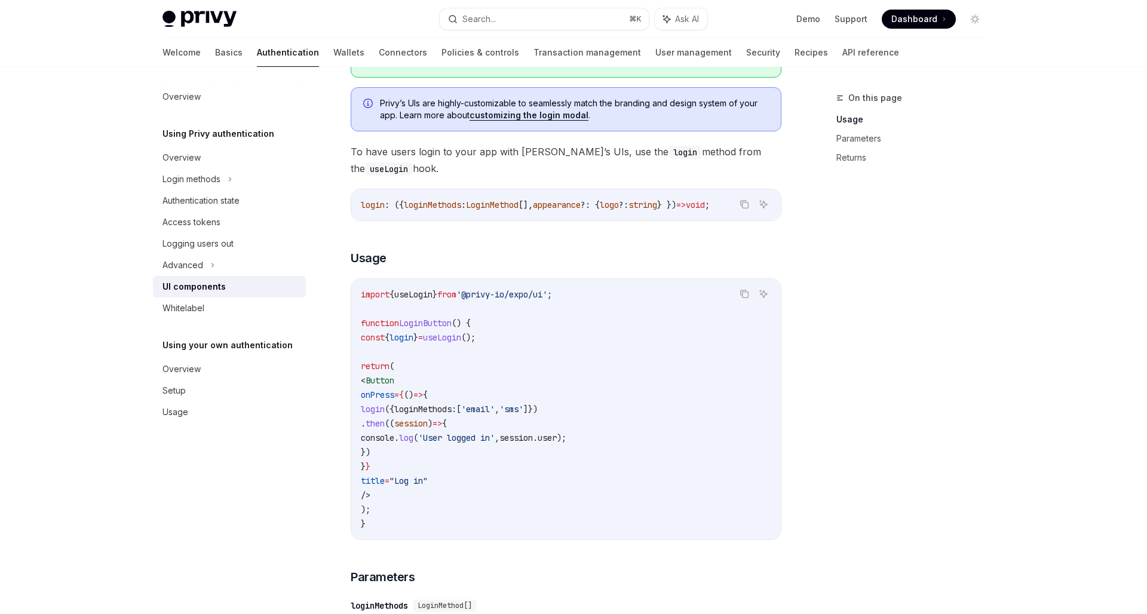
click at [558, 403] on code "import { useLogin } from '@privy-io/expo/ui' ; function LoginButton () { const …" at bounding box center [566, 409] width 411 height 244
click at [568, 486] on code "import { useLogin } from '@privy-io/expo/ui' ; function LoginButton () { const …" at bounding box center [566, 409] width 411 height 244
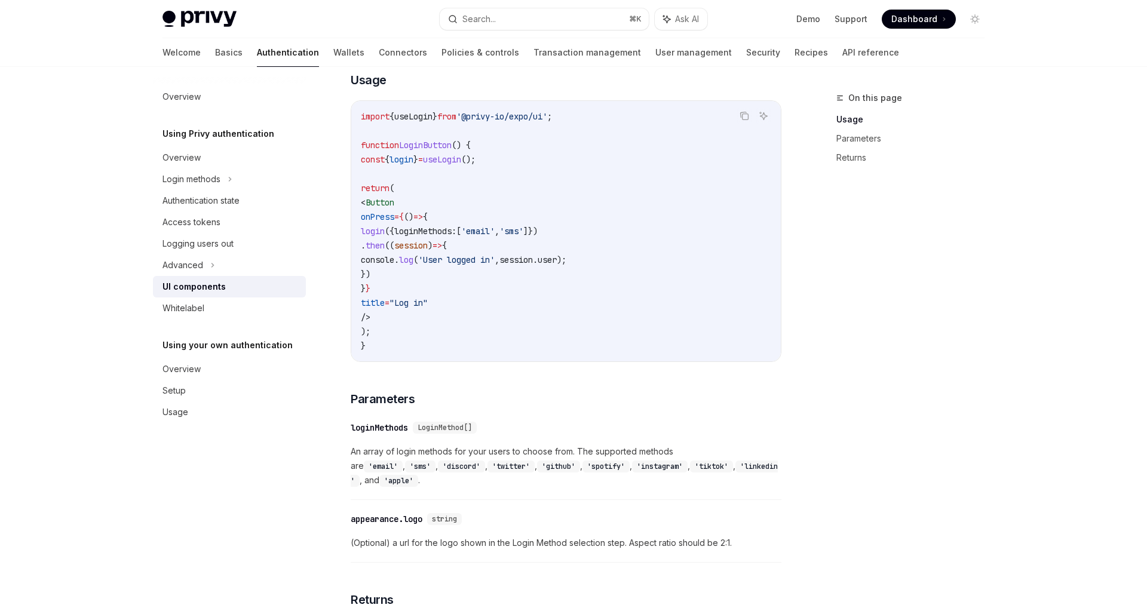
scroll to position [1131, 0]
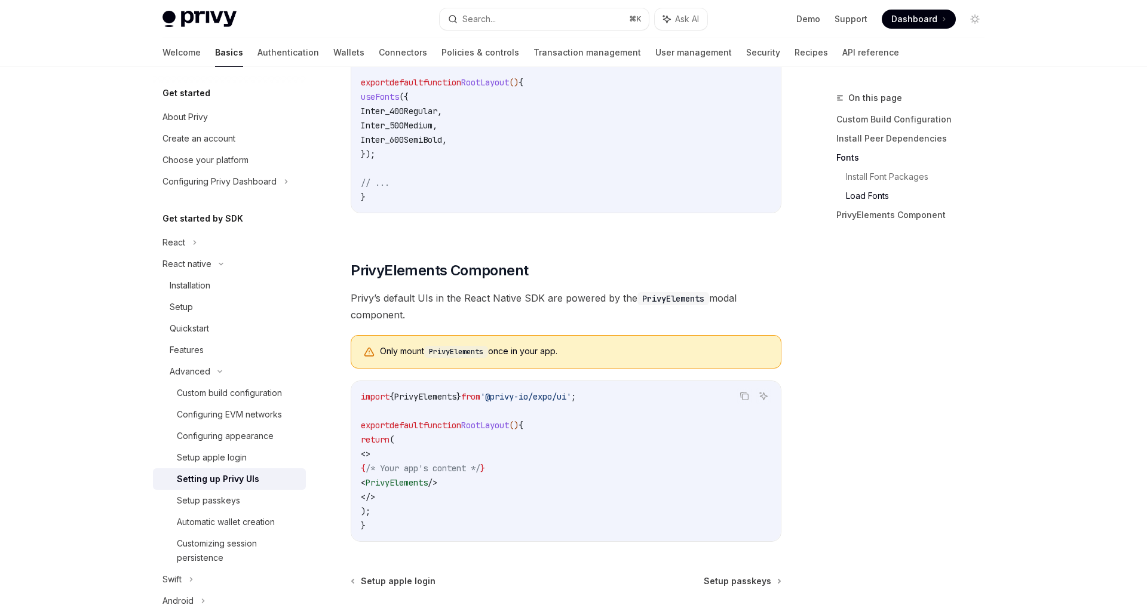
scroll to position [684, 0]
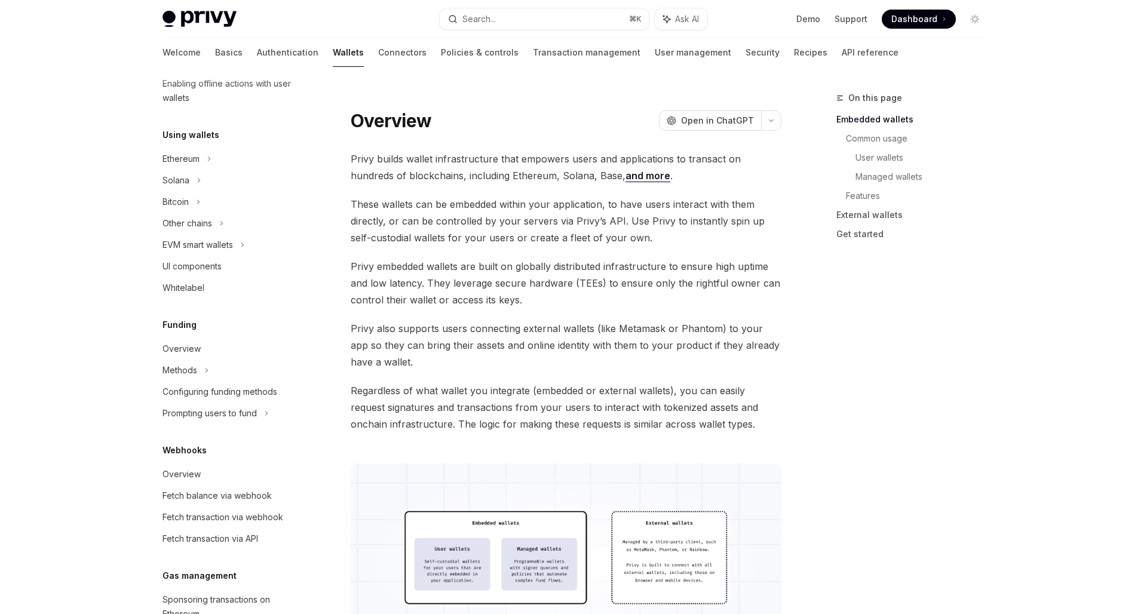
scroll to position [246, 0]
click at [212, 229] on div "Prompting users to fund" at bounding box center [188, 222] width 50 height 14
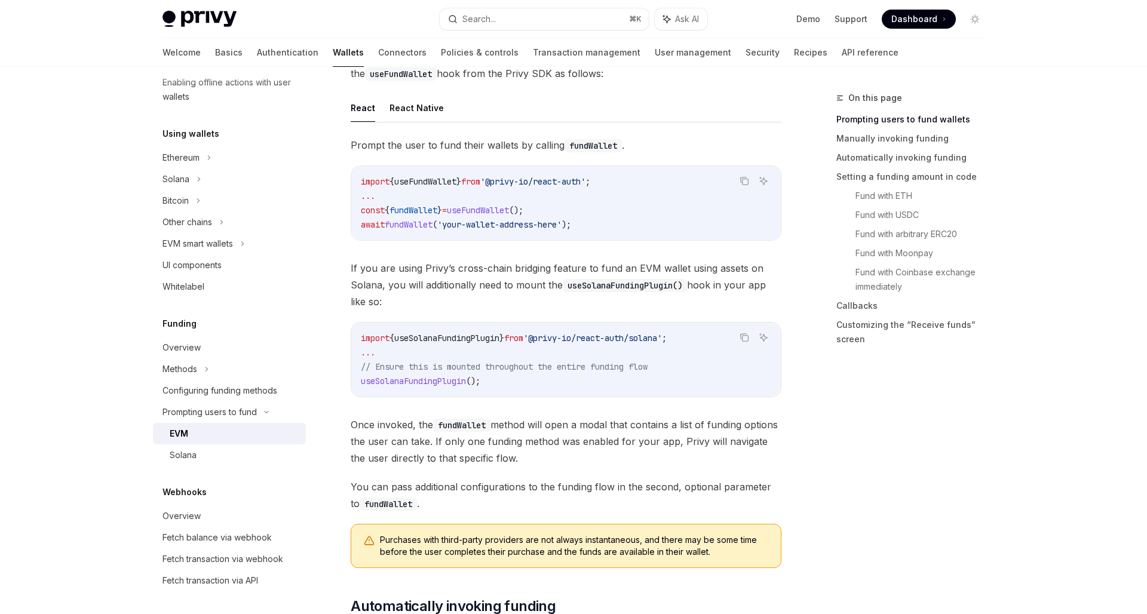
scroll to position [296, 0]
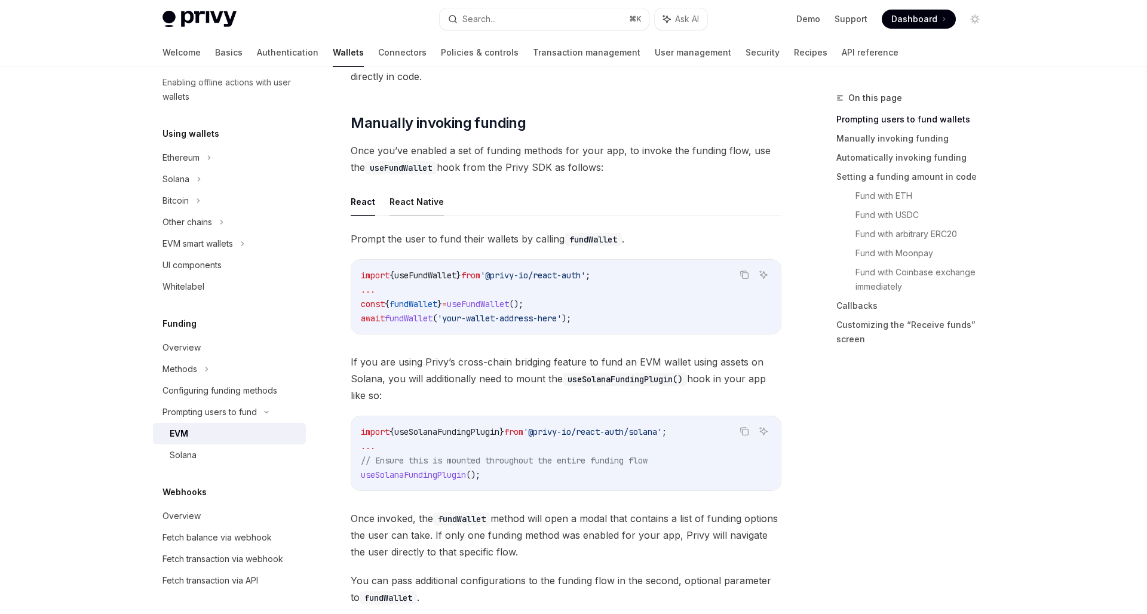
click at [408, 192] on button "React Native" at bounding box center [417, 202] width 54 height 28
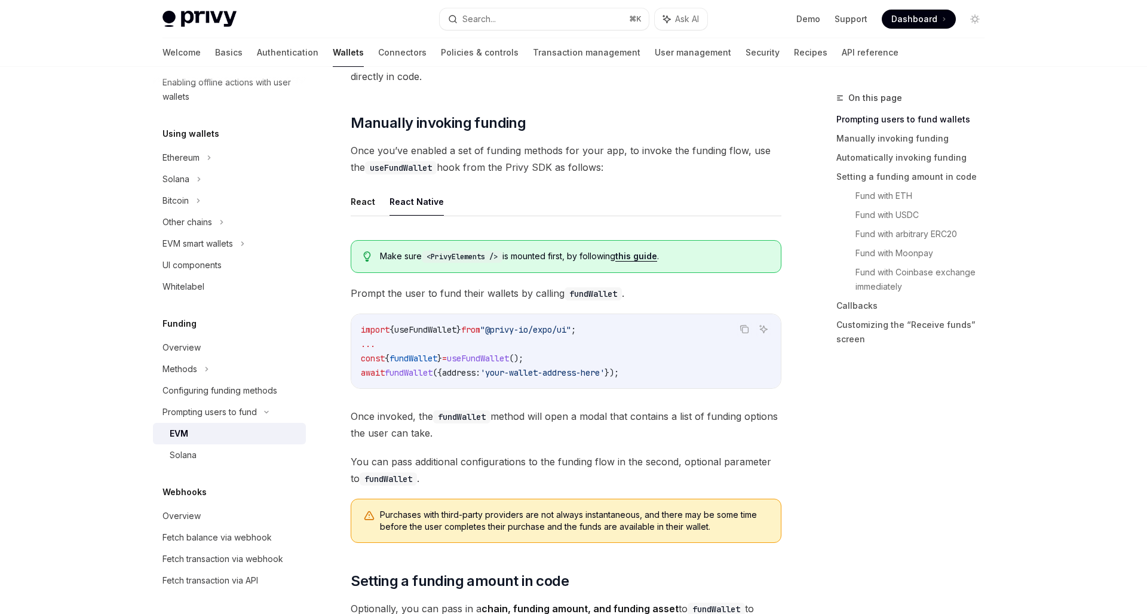
type textarea "*"
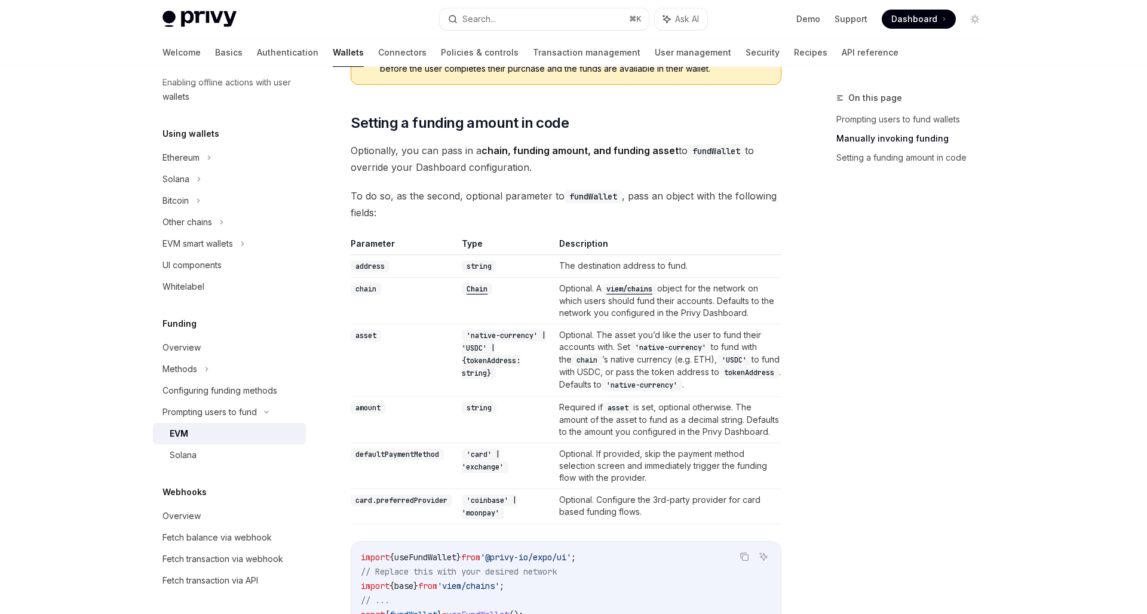
scroll to position [773, 0]
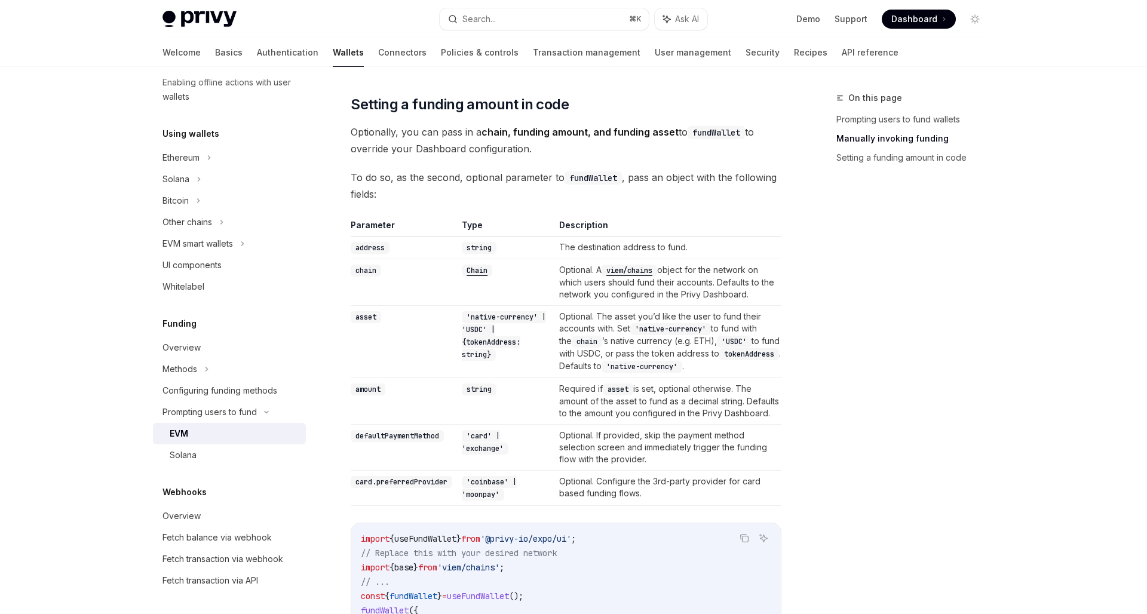
click at [607, 492] on td "Optional. Configure the 3rd-party provider for card based funding flows." at bounding box center [668, 487] width 227 height 35
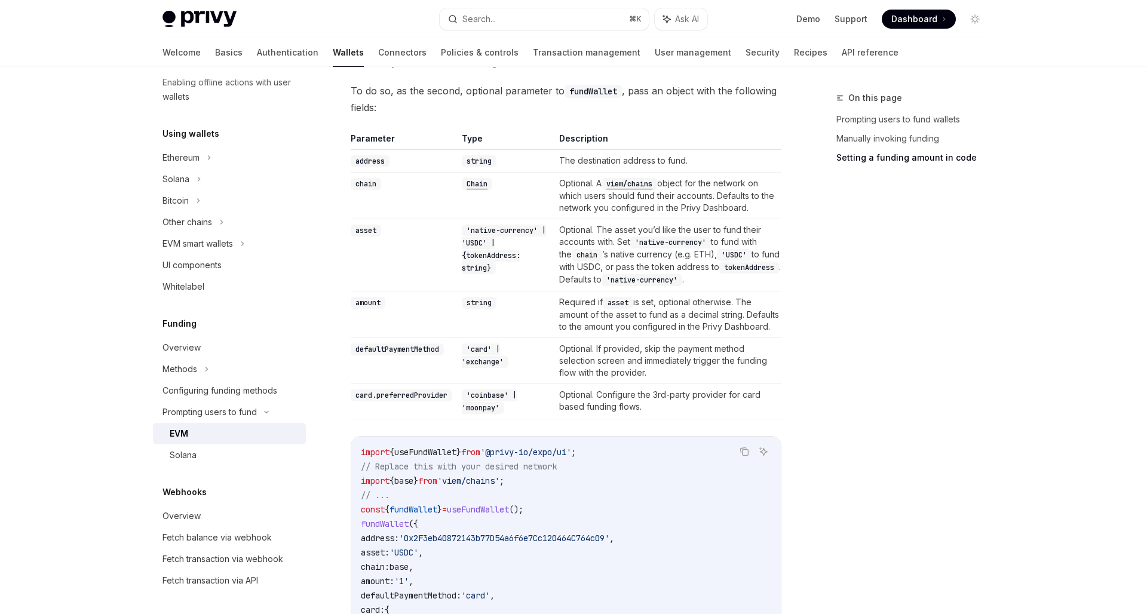
scroll to position [959, 0]
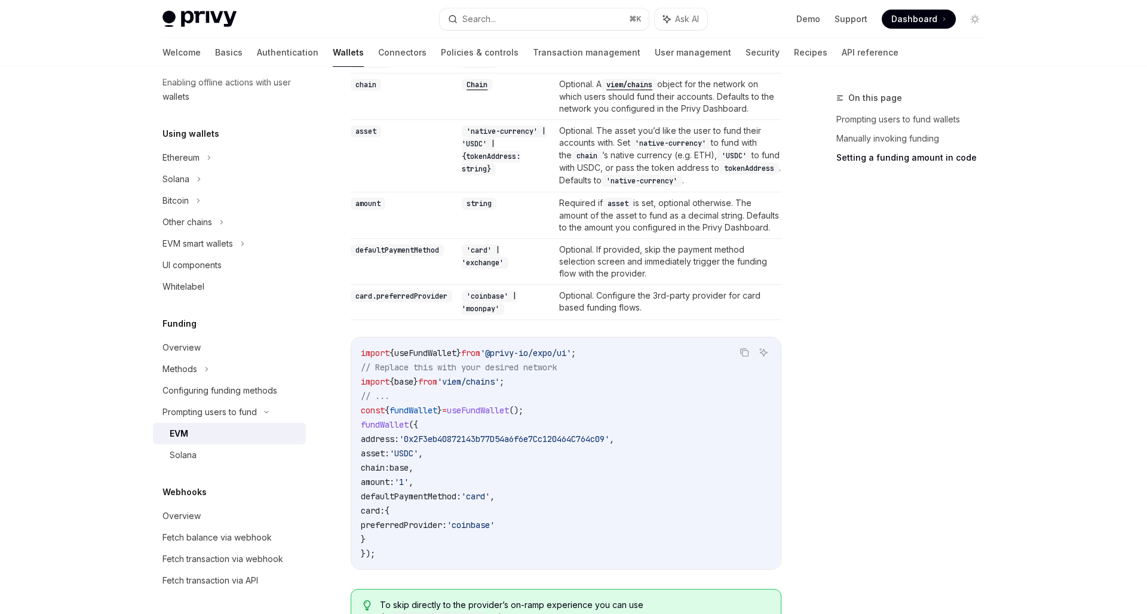
drag, startPoint x: 380, startPoint y: 537, endPoint x: 357, endPoint y: 500, distance: 43.3
click at [357, 500] on div "import { useFundWallet } from '@privy-io/expo/ui' ; // Replace this with your d…" at bounding box center [566, 454] width 430 height 232
copy code "defaultPaymentMethod: 'card' , card: { preferredProvider: 'coinbase' }"
click at [400, 518] on code "import { useFundWallet } from '@privy-io/expo/ui' ; // Replace this with your d…" at bounding box center [566, 453] width 411 height 215
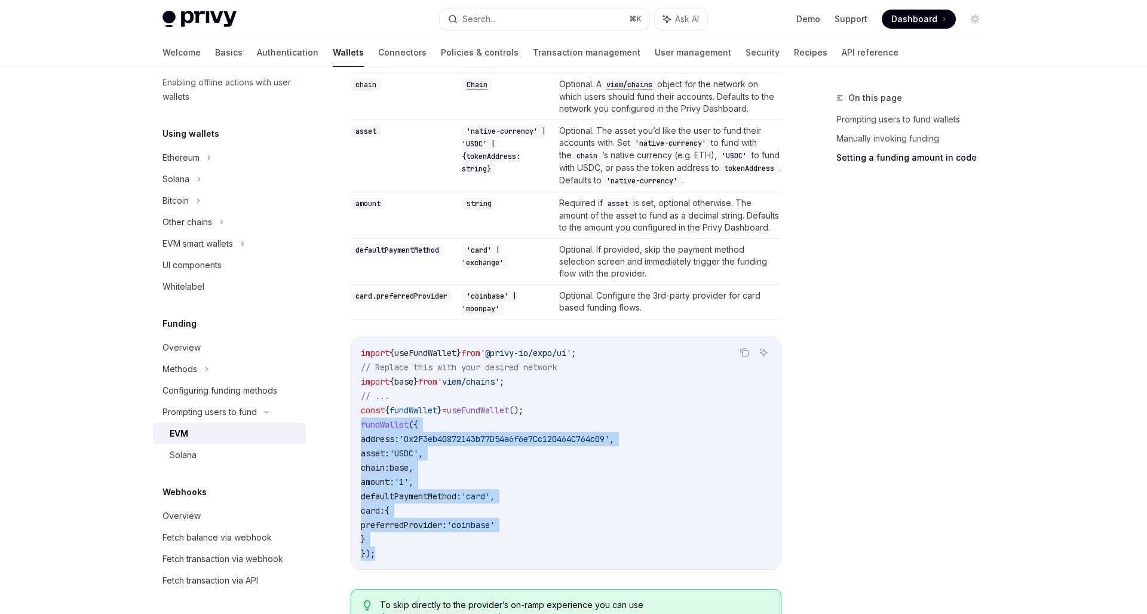
drag, startPoint x: 384, startPoint y: 557, endPoint x: 347, endPoint y: 424, distance: 138.3
copy code "fundWallet ({ address: '0x2F3eb40872143b77D54a6f6e7Cc120464C764c09' , asset: 'U…"
click at [610, 417] on code "import { useFundWallet } from '@privy-io/expo/ui' ; // Replace this with your d…" at bounding box center [566, 453] width 411 height 215
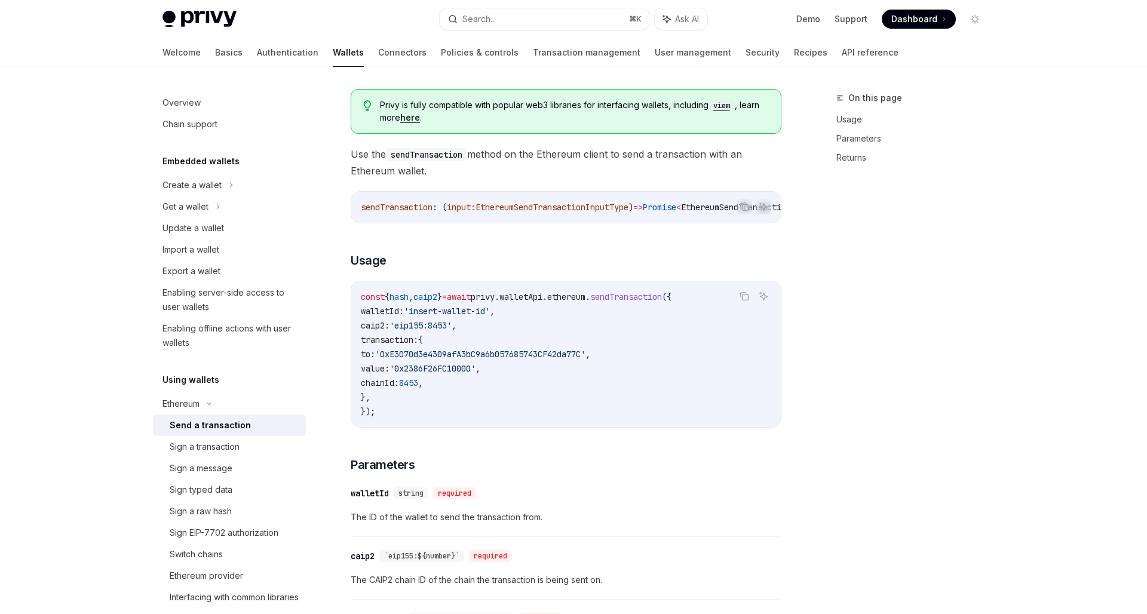
click at [823, 368] on div "On this page Usage Parameters Returns" at bounding box center [904, 352] width 182 height 523
